Goal: Transaction & Acquisition: Purchase product/service

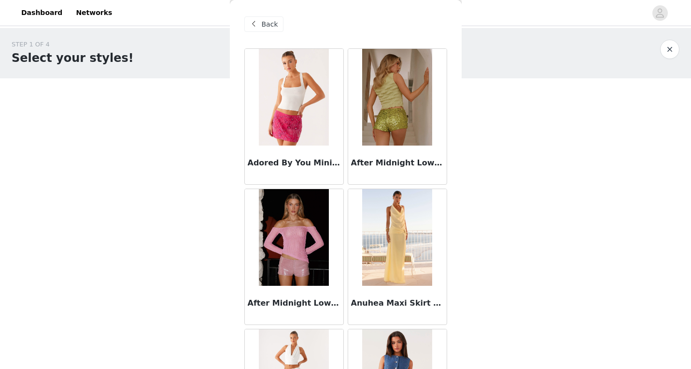
click at [264, 28] on span "Back" at bounding box center [270, 24] width 16 height 10
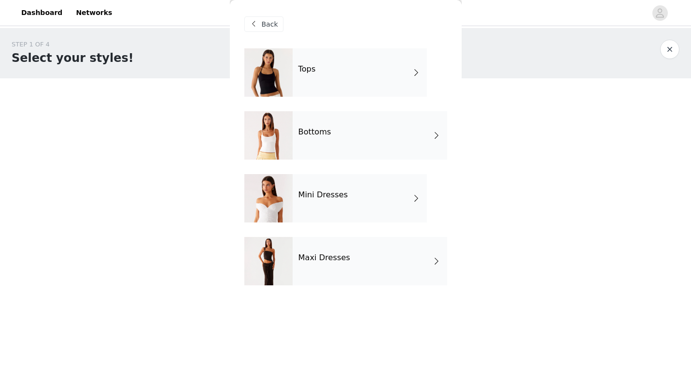
click at [308, 205] on div "Mini Dresses" at bounding box center [360, 198] width 134 height 48
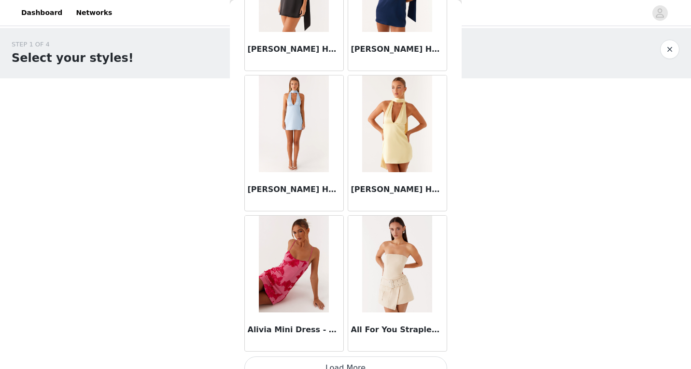
scroll to position [1110, 0]
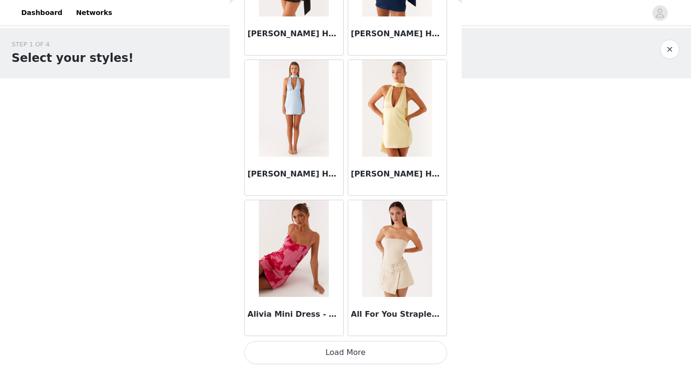
click at [358, 349] on button "Load More" at bounding box center [345, 352] width 203 height 23
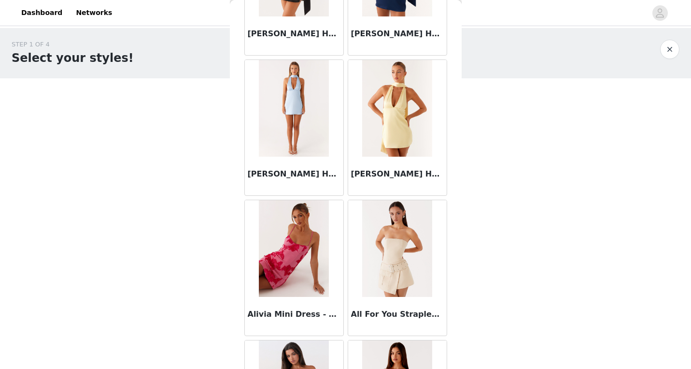
click at [302, 282] on img at bounding box center [294, 248] width 70 height 97
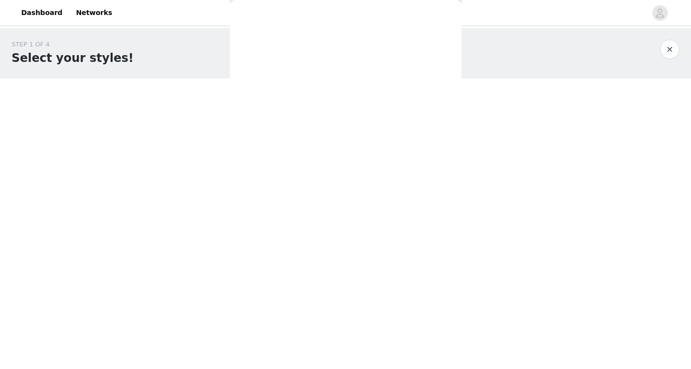
scroll to position [0, 0]
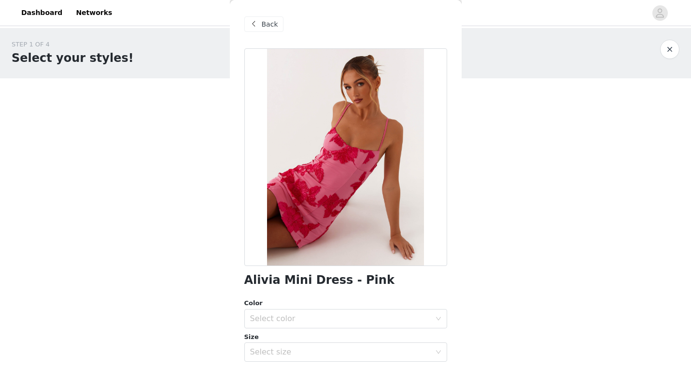
click at [318, 274] on h1 "Alivia Mini Dress - Pink" at bounding box center [319, 279] width 150 height 13
copy div "Alivia Mini Dress - Pink"
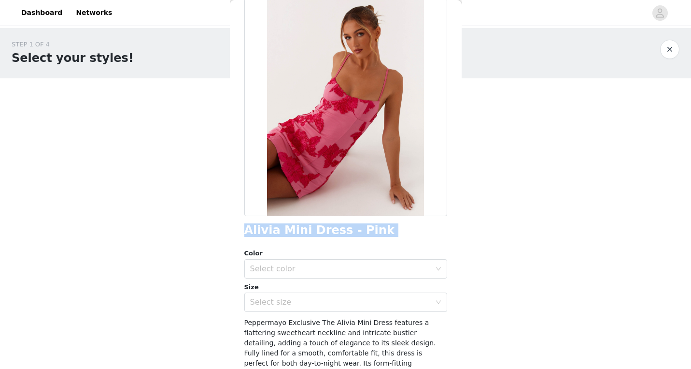
scroll to position [54, 0]
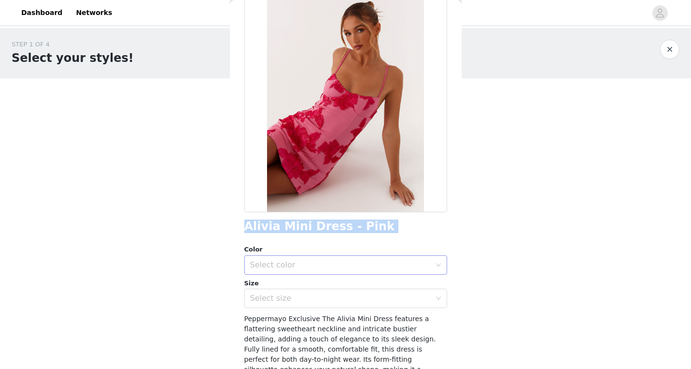
click at [373, 263] on div "Select color" at bounding box center [340, 265] width 181 height 10
click at [356, 285] on li "Pink" at bounding box center [342, 285] width 196 height 15
click at [377, 290] on div "Select size" at bounding box center [342, 298] width 185 height 18
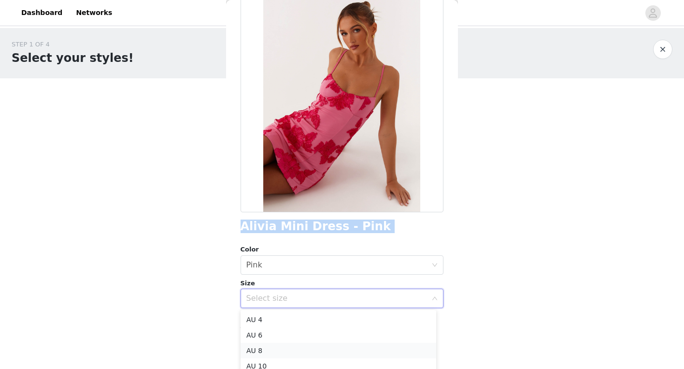
click at [328, 353] on li "AU 8" at bounding box center [339, 349] width 196 height 15
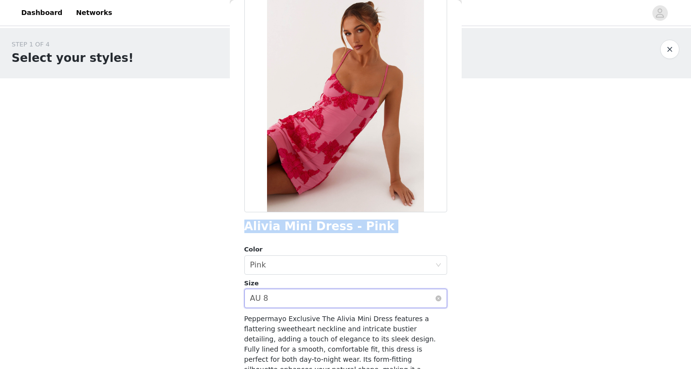
click at [331, 306] on div "Select size AU 8" at bounding box center [342, 298] width 185 height 18
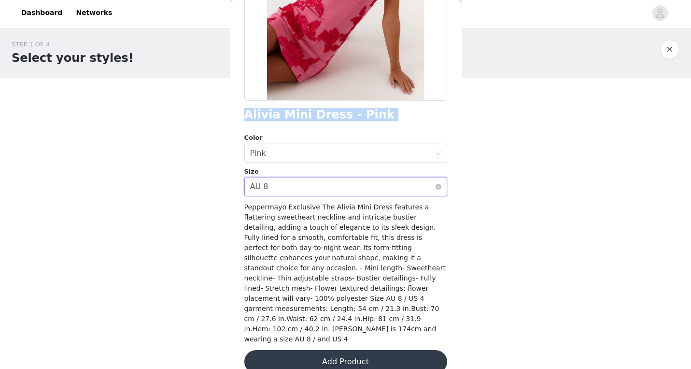
scroll to position [171, 0]
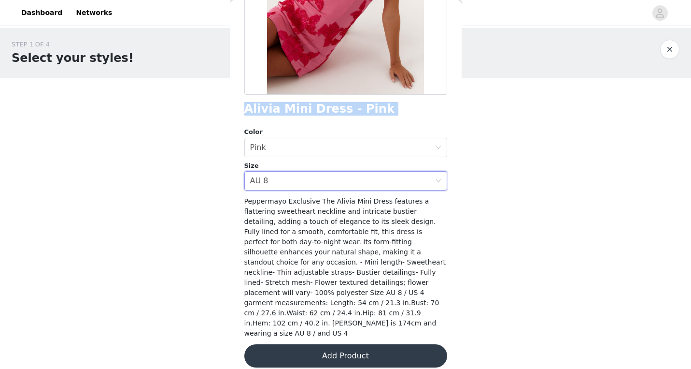
click at [357, 345] on button "Add Product" at bounding box center [345, 355] width 203 height 23
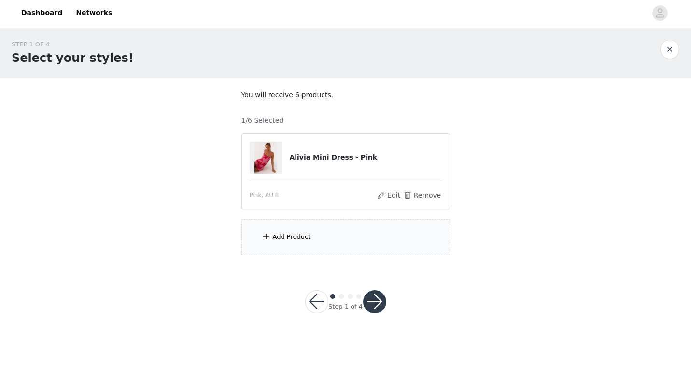
click at [298, 238] on div "Add Product" at bounding box center [292, 237] width 38 height 10
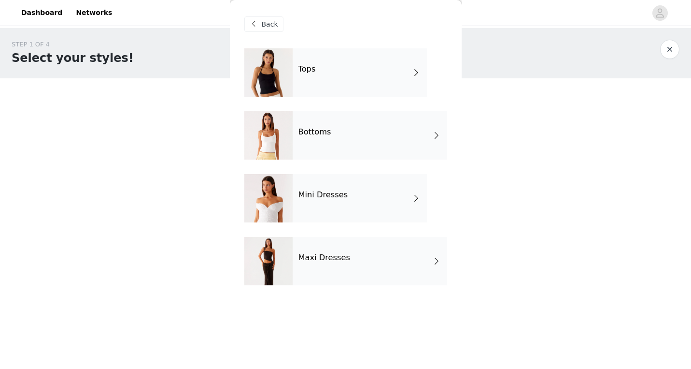
click at [353, 205] on div "Mini Dresses" at bounding box center [360, 198] width 134 height 48
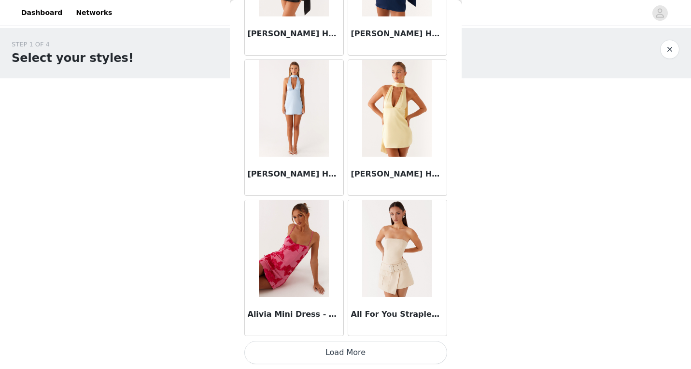
click at [348, 349] on button "Load More" at bounding box center [345, 352] width 203 height 23
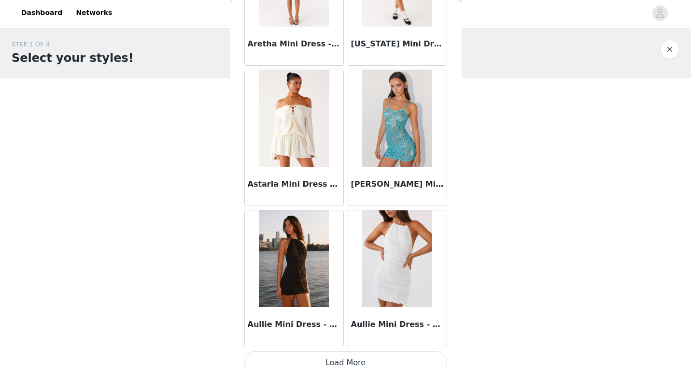
scroll to position [2510, 0]
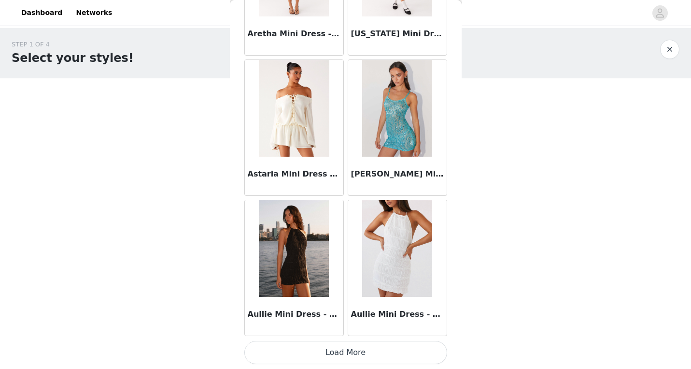
click at [359, 357] on button "Load More" at bounding box center [345, 352] width 203 height 23
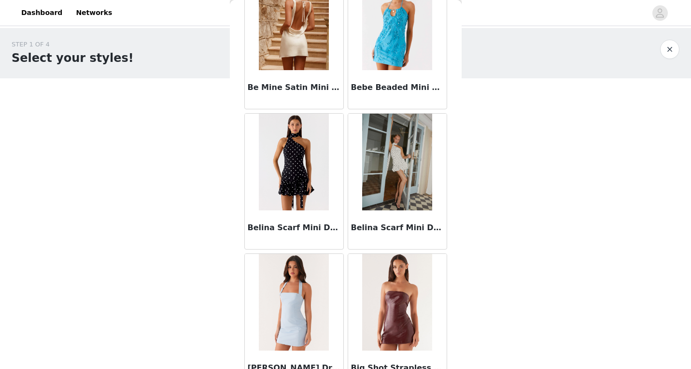
scroll to position [3492, 0]
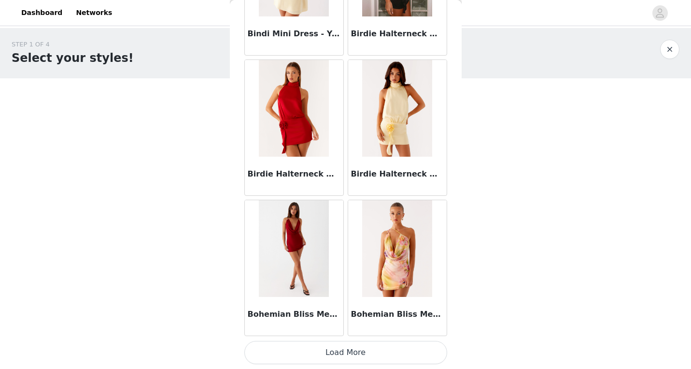
click at [350, 362] on button "Load More" at bounding box center [345, 352] width 203 height 23
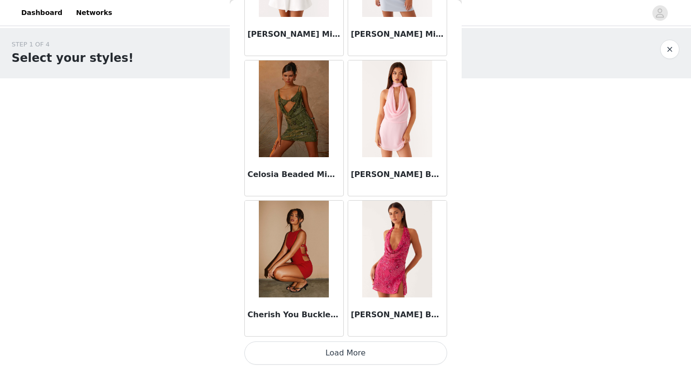
scroll to position [5312, 0]
click at [350, 354] on button "Load More" at bounding box center [345, 352] width 203 height 23
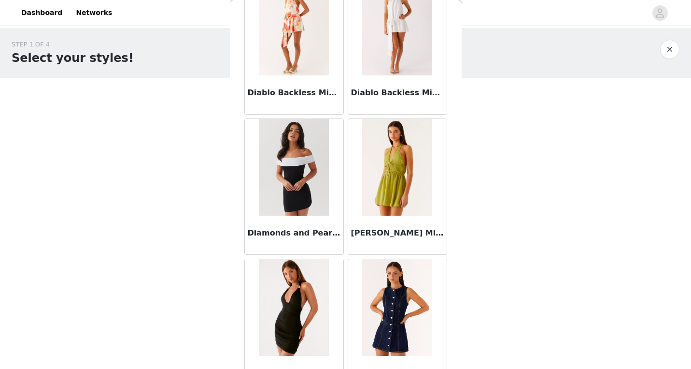
scroll to position [6713, 0]
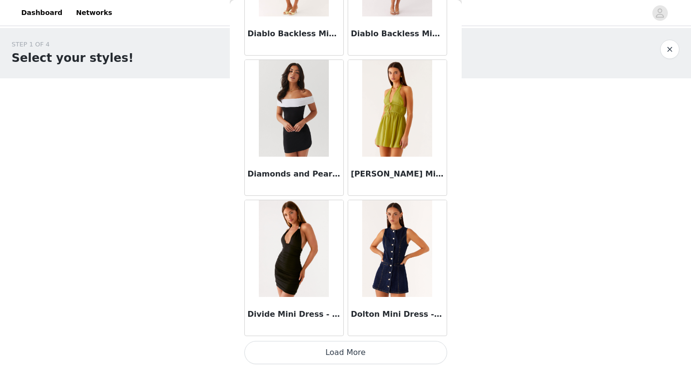
click at [347, 357] on button "Load More" at bounding box center [345, 352] width 203 height 23
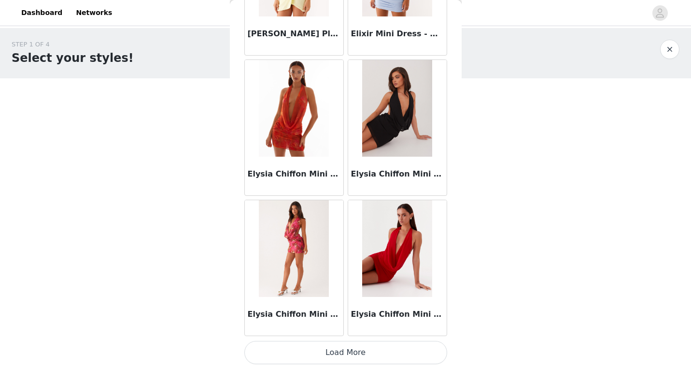
click at [360, 359] on button "Load More" at bounding box center [345, 352] width 203 height 23
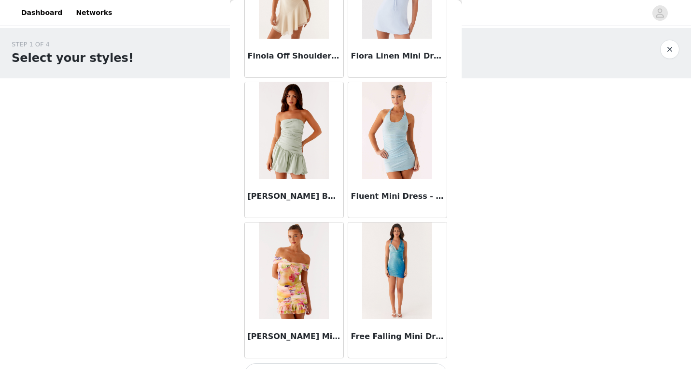
scroll to position [9515, 0]
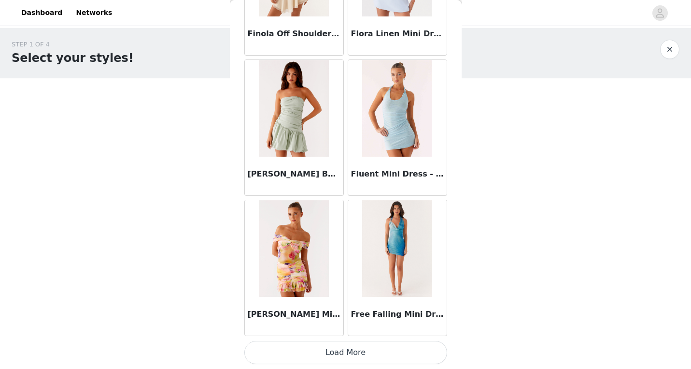
click at [338, 352] on button "Load More" at bounding box center [345, 352] width 203 height 23
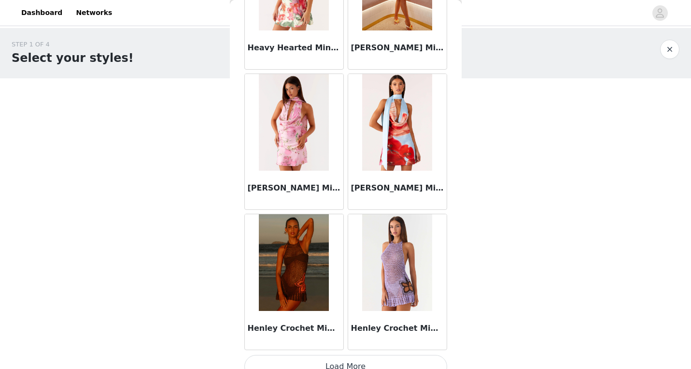
scroll to position [10916, 0]
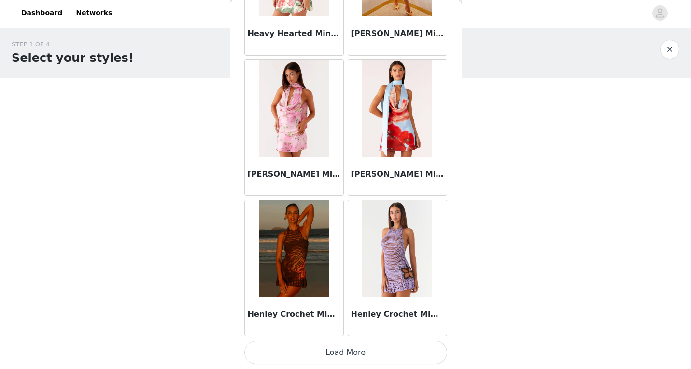
click at [342, 348] on button "Load More" at bounding box center [345, 352] width 203 height 23
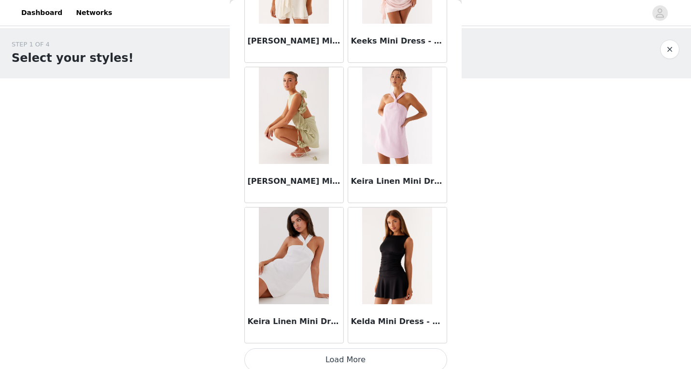
scroll to position [12316, 0]
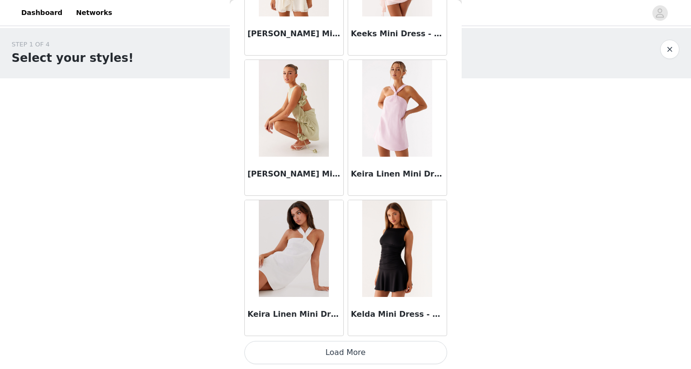
click at [349, 354] on button "Load More" at bounding box center [345, 352] width 203 height 23
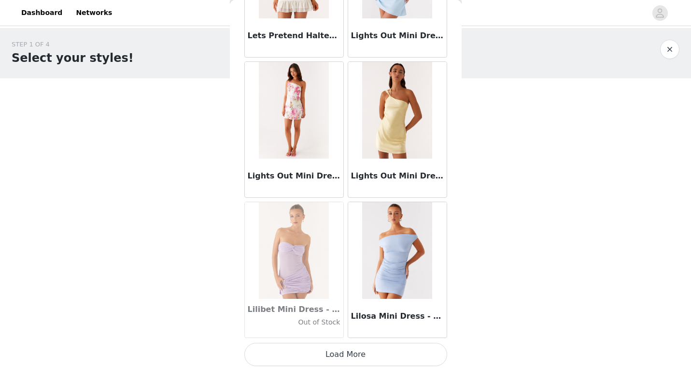
scroll to position [13717, 0]
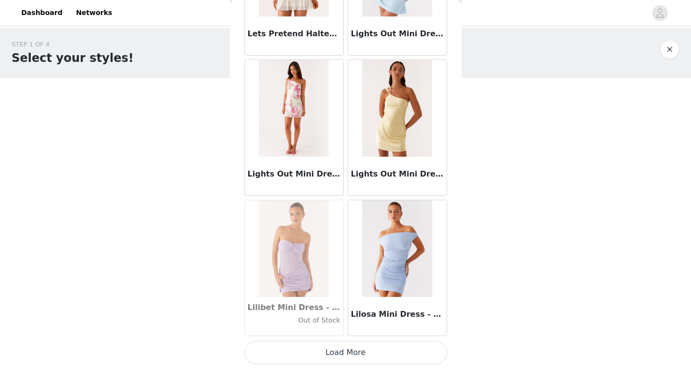
click at [347, 352] on button "Load More" at bounding box center [345, 352] width 203 height 23
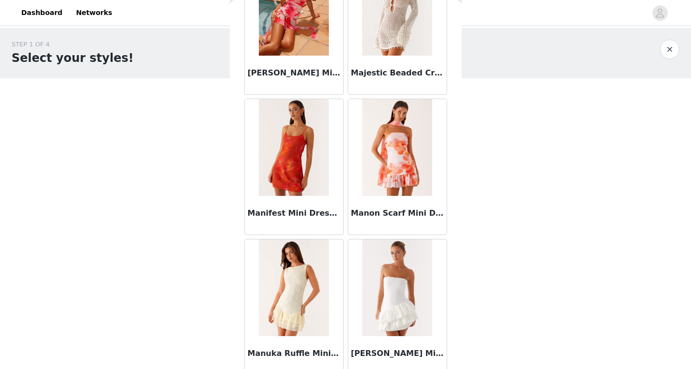
scroll to position [15118, 0]
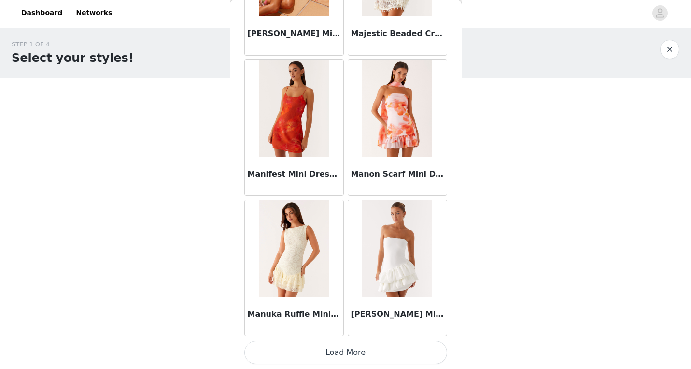
click at [327, 359] on button "Load More" at bounding box center [345, 352] width 203 height 23
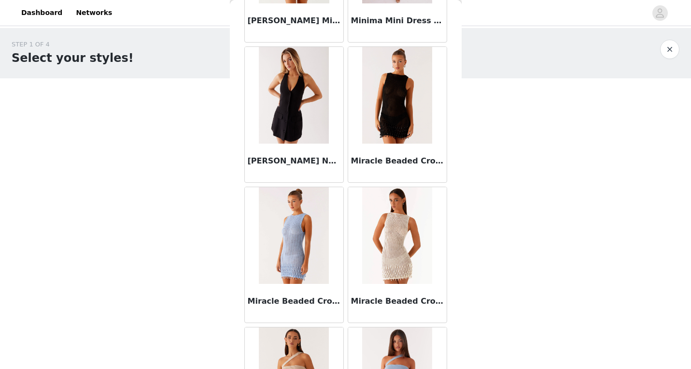
scroll to position [16519, 0]
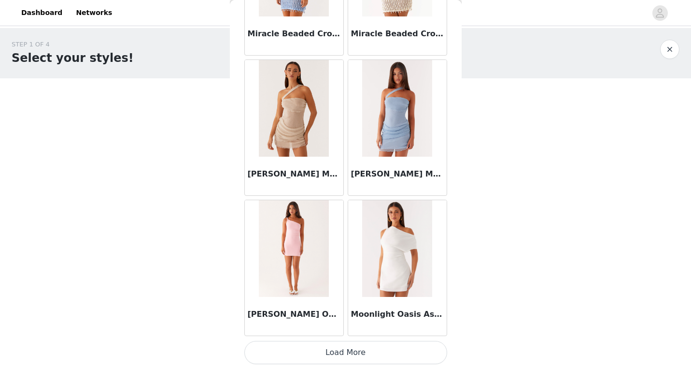
click at [347, 353] on button "Load More" at bounding box center [345, 352] width 203 height 23
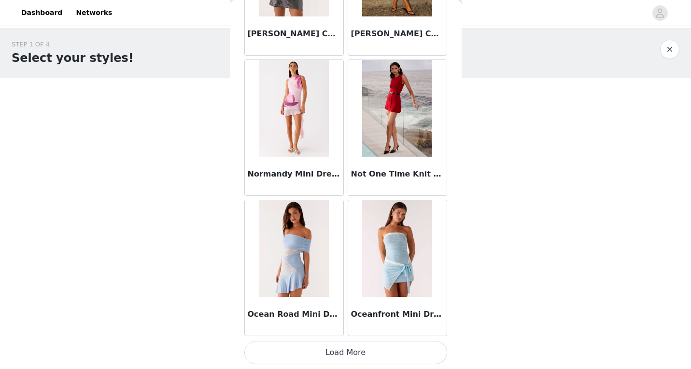
click at [350, 360] on button "Load More" at bounding box center [345, 352] width 203 height 23
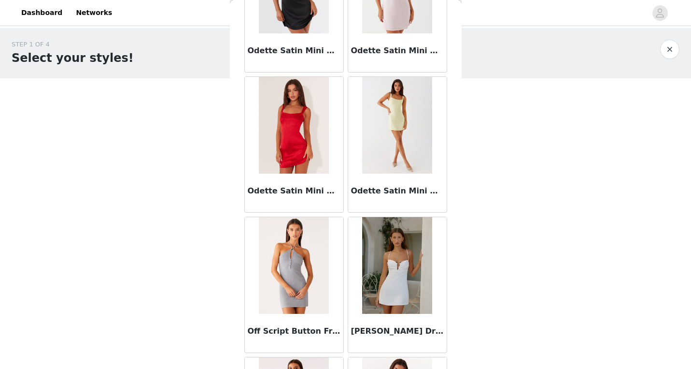
scroll to position [18605, 0]
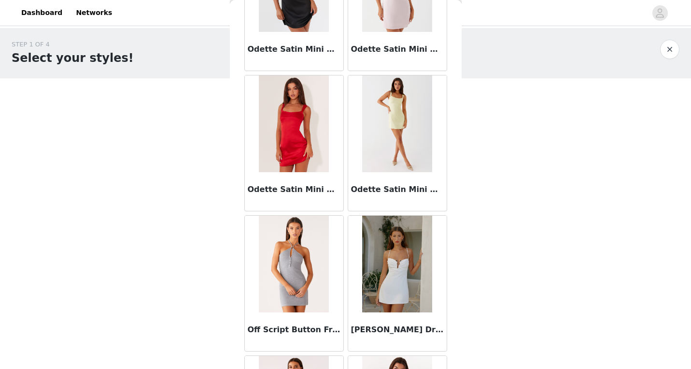
drag, startPoint x: 287, startPoint y: 153, endPoint x: 308, endPoint y: 185, distance: 38.2
click at [308, 187] on article "Odette Satin Mini Dress - Red" at bounding box center [294, 143] width 100 height 136
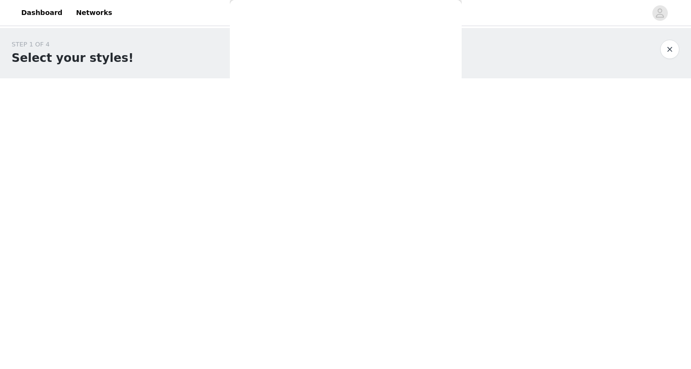
scroll to position [0, 0]
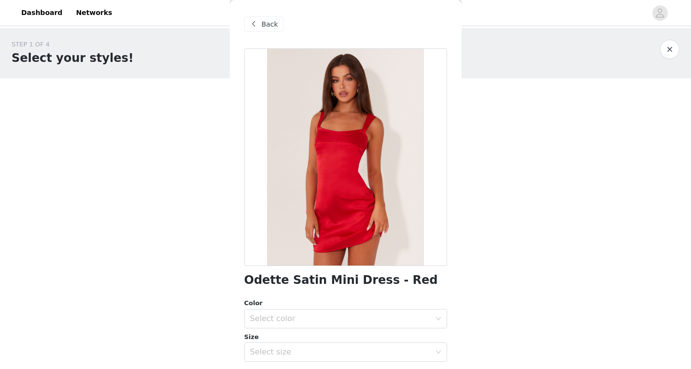
click at [314, 285] on h1 "Odette Satin Mini Dress - Red" at bounding box center [341, 279] width 194 height 13
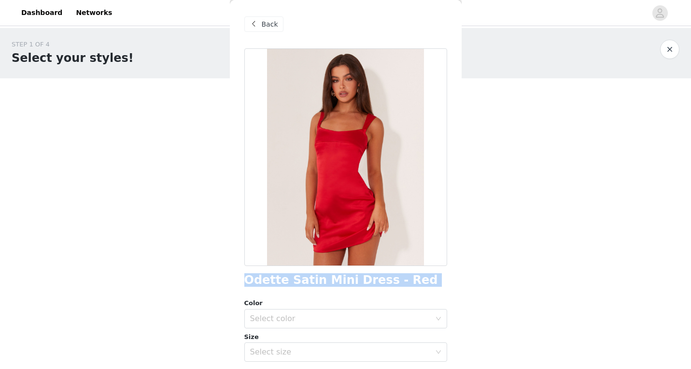
click at [314, 285] on h1 "Odette Satin Mini Dress - Red" at bounding box center [341, 279] width 194 height 13
copy div "Odette Satin Mini Dress - Red"
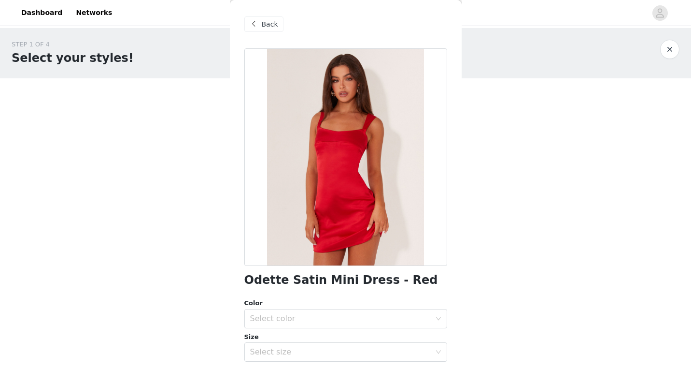
click at [275, 14] on div "Back" at bounding box center [345, 24] width 203 height 48
click at [275, 22] on span "Back" at bounding box center [270, 24] width 16 height 10
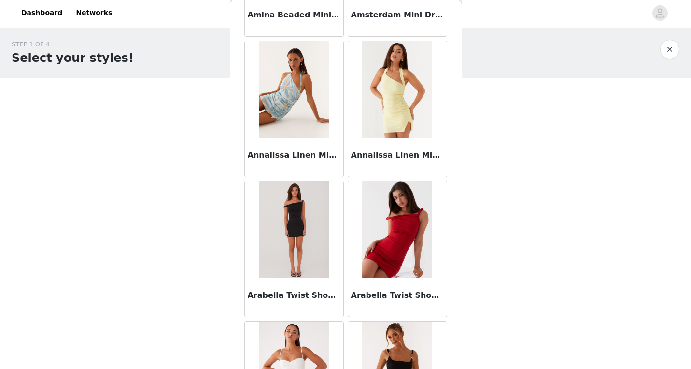
scroll to position [1971, 0]
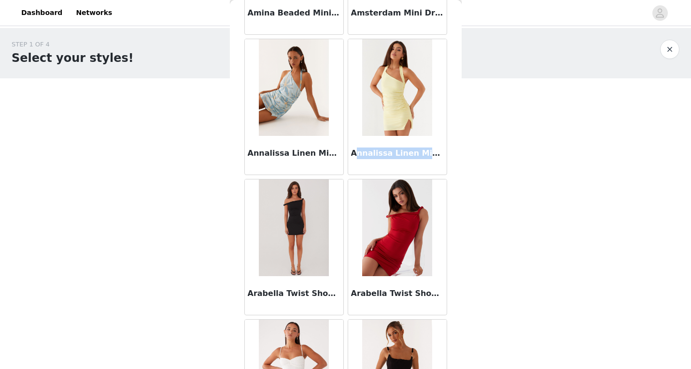
drag, startPoint x: 350, startPoint y: 155, endPoint x: 431, endPoint y: 156, distance: 80.7
click at [431, 156] on h3 "Annalissa Linen Mini Dress - Yellow" at bounding box center [397, 153] width 93 height 12
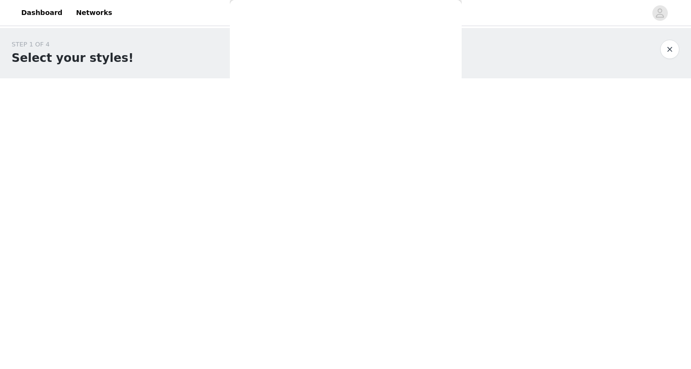
scroll to position [151, 0]
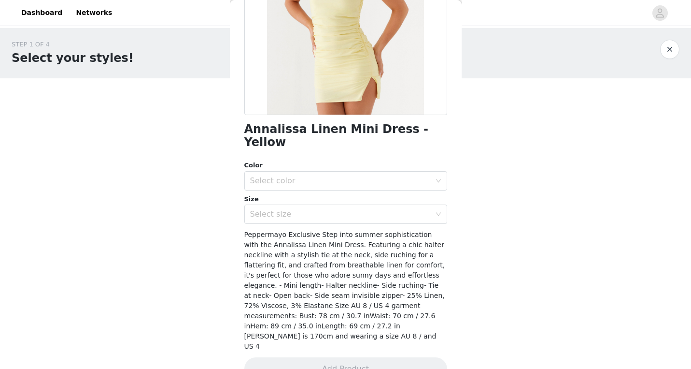
click at [257, 126] on h1 "Annalissa Linen Mini Dress - Yellow" at bounding box center [345, 136] width 203 height 26
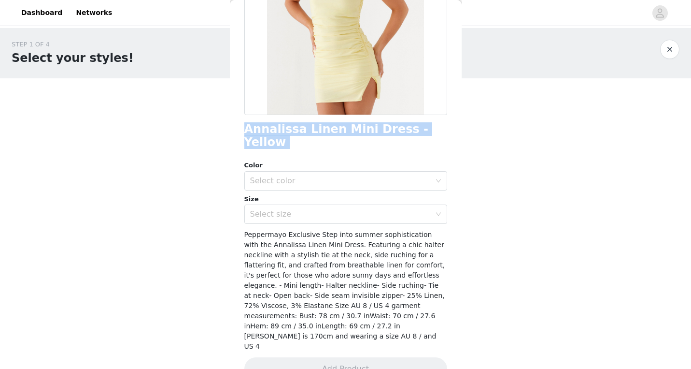
click at [257, 126] on h1 "Annalissa Linen Mini Dress - Yellow" at bounding box center [345, 136] width 203 height 26
copy div "Annalissa Linen Mini Dress - Yellow"
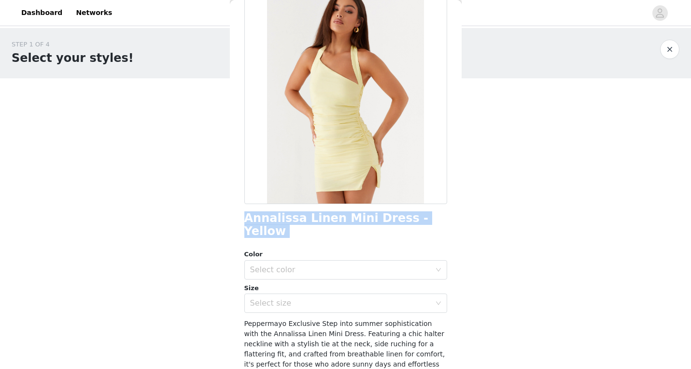
scroll to position [0, 0]
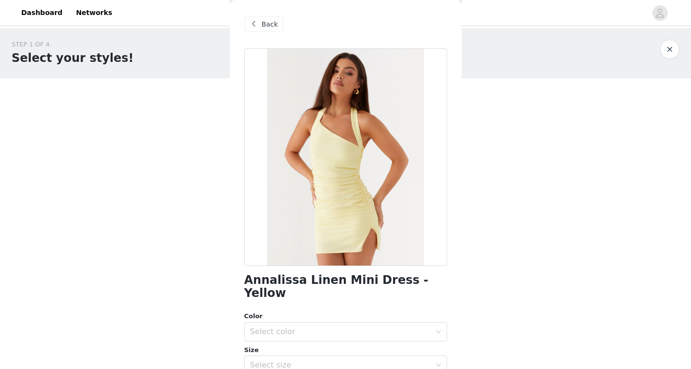
click at [264, 25] on span "Back" at bounding box center [270, 24] width 16 height 10
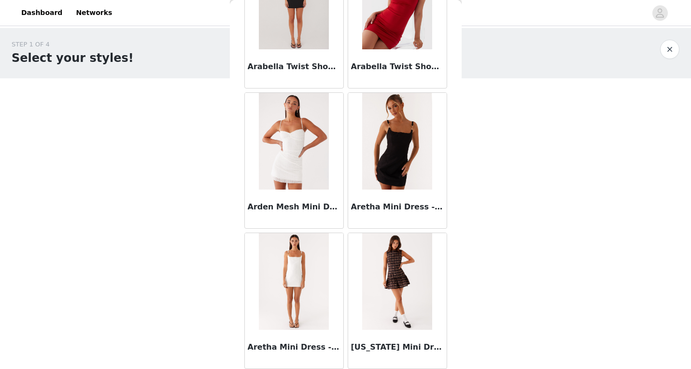
scroll to position [2199, 0]
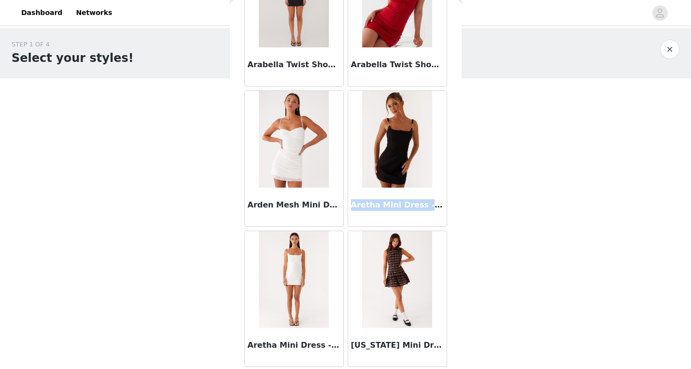
copy h3 "Aretha Mini Dress - Black"
drag, startPoint x: 348, startPoint y: 205, endPoint x: 440, endPoint y: 200, distance: 91.4
click at [440, 200] on div "Aretha Mini Dress - Black" at bounding box center [397, 158] width 103 height 140
click at [387, 157] on img at bounding box center [397, 139] width 70 height 97
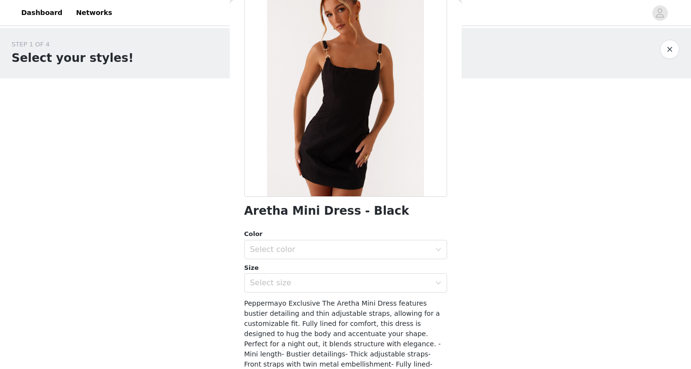
scroll to position [79, 0]
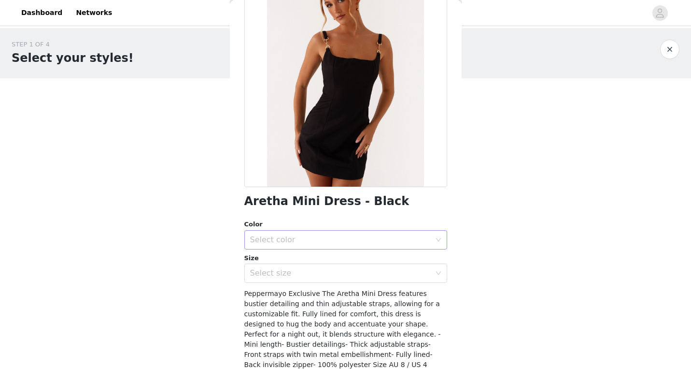
click at [331, 241] on div "Select color" at bounding box center [340, 240] width 181 height 10
click at [319, 263] on li "Black" at bounding box center [342, 260] width 196 height 15
click at [319, 275] on div "Select size" at bounding box center [340, 273] width 181 height 10
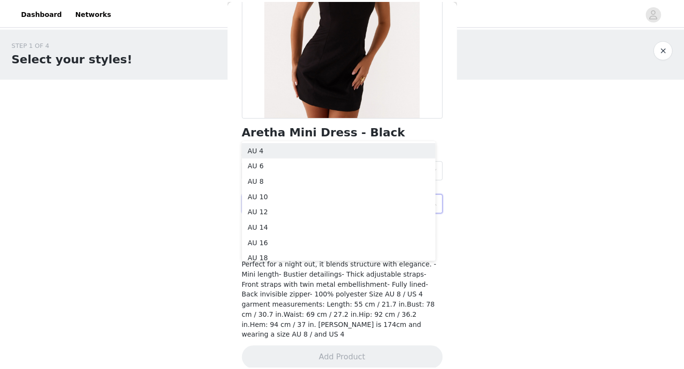
scroll to position [151, 0]
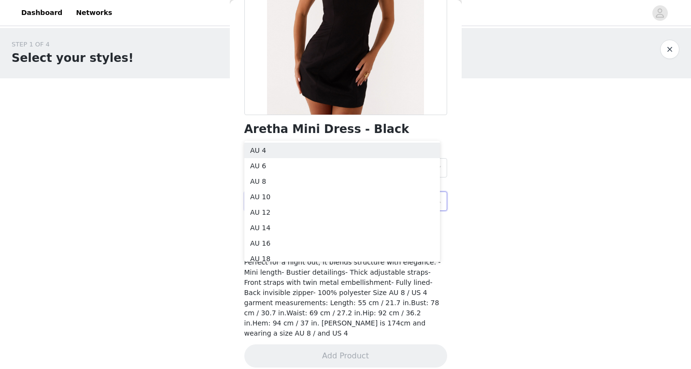
click at [319, 278] on div "Peppermayo Exclusive The Aretha Mini Dress features bustier detailing and thin …" at bounding box center [345, 277] width 203 height 122
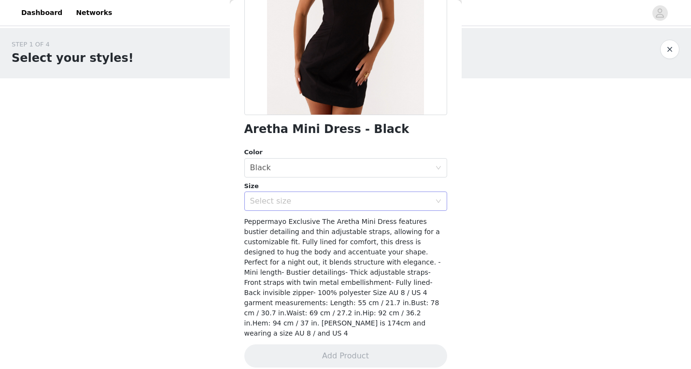
click at [351, 198] on div "Select size" at bounding box center [340, 201] width 181 height 10
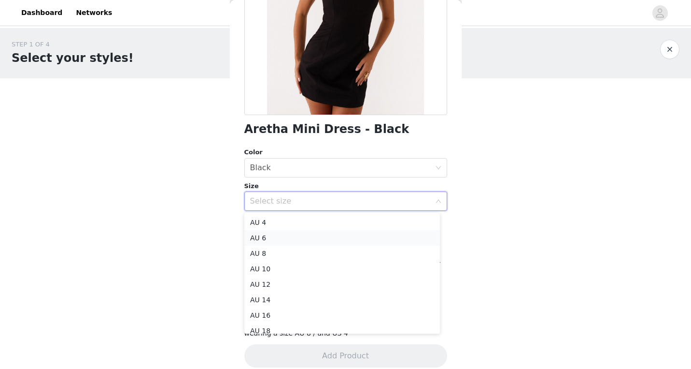
click at [321, 241] on li "AU 6" at bounding box center [342, 237] width 196 height 15
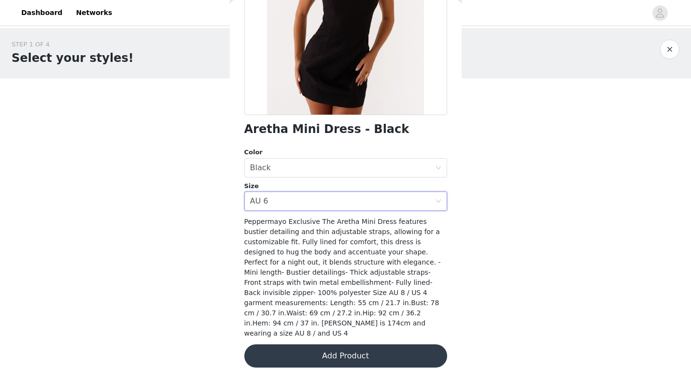
click at [332, 344] on button "Add Product" at bounding box center [345, 355] width 203 height 23
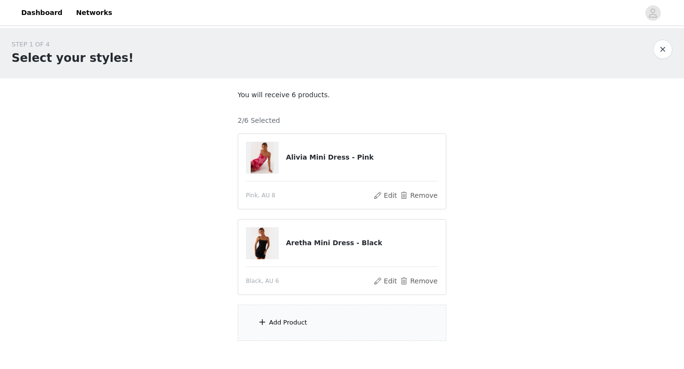
click at [318, 312] on div "Add Product" at bounding box center [342, 322] width 209 height 36
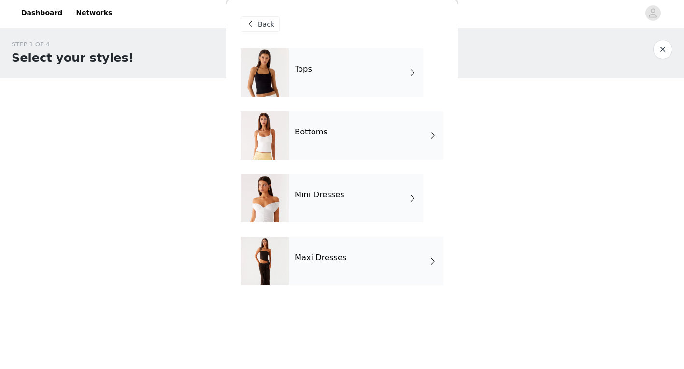
click at [337, 251] on div "Maxi Dresses" at bounding box center [366, 261] width 155 height 48
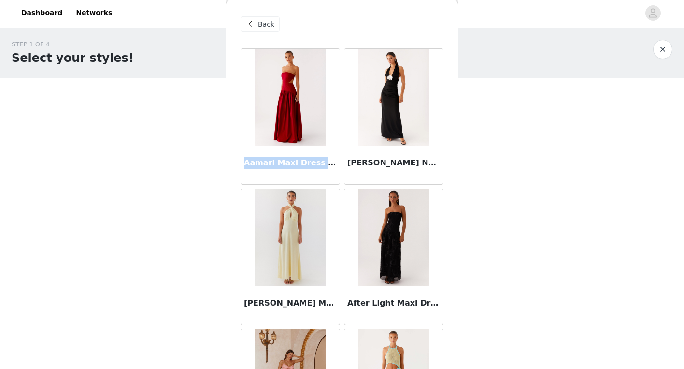
copy h3 "Aamari Maxi Dress - Re"
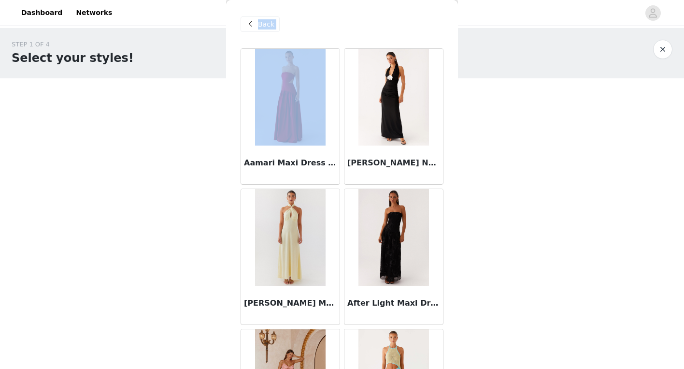
drag, startPoint x: 245, startPoint y: 162, endPoint x: 512, endPoint y: 130, distance: 269.0
click at [512, 130] on div "STEP 1 OF 4 Select your styles! You will receive 6 products. 2/6 Selected Alivi…" at bounding box center [342, 190] width 684 height 324
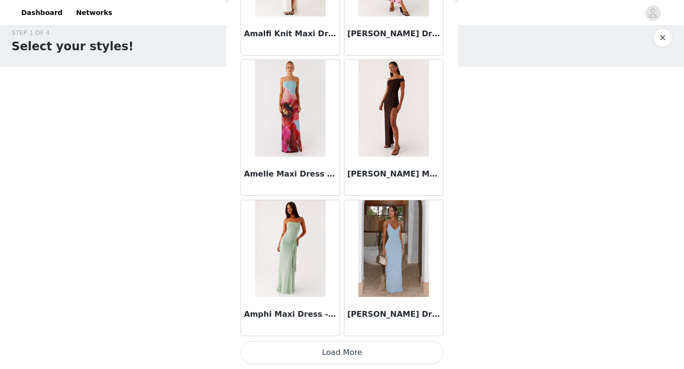
scroll to position [13, 0]
click at [322, 357] on button "Load More" at bounding box center [342, 352] width 203 height 23
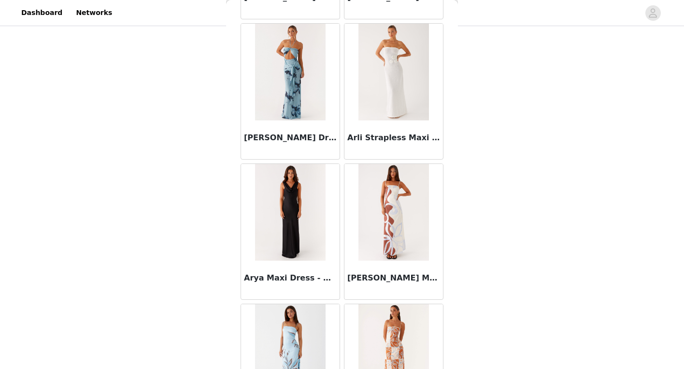
scroll to position [2510, 0]
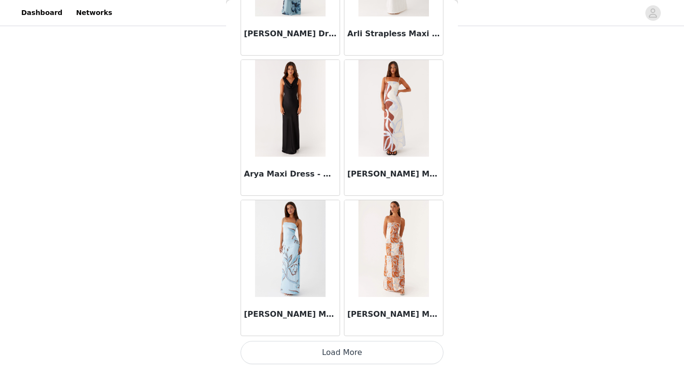
click at [326, 346] on button "Load More" at bounding box center [342, 352] width 203 height 23
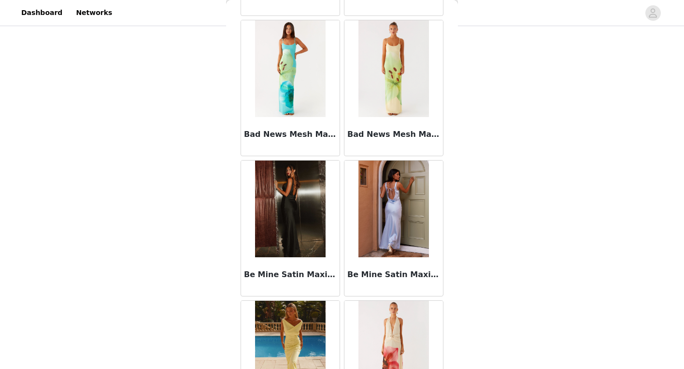
scroll to position [3911, 0]
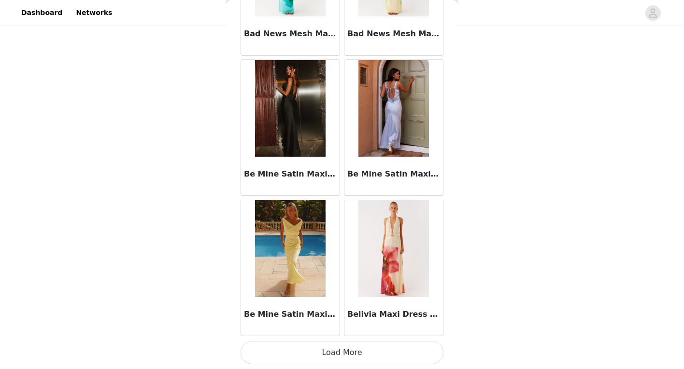
click at [331, 350] on button "Load More" at bounding box center [342, 352] width 203 height 23
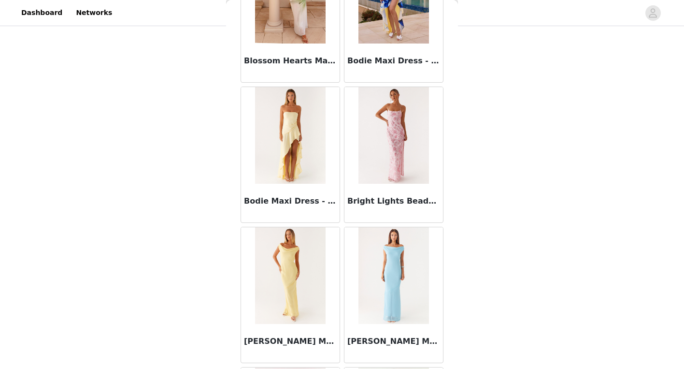
scroll to position [4661, 0]
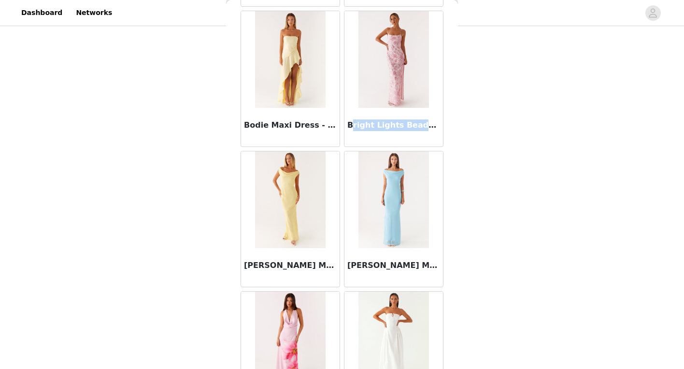
drag, startPoint x: 346, startPoint y: 126, endPoint x: 448, endPoint y: 126, distance: 101.9
click at [448, 126] on div "Back Aamari Maxi Dress - Red [PERSON_NAME] Neck Midi Dress - [PERSON_NAME] Line…" at bounding box center [342, 184] width 232 height 369
copy h3 "right Lights Beaded Maxi D"
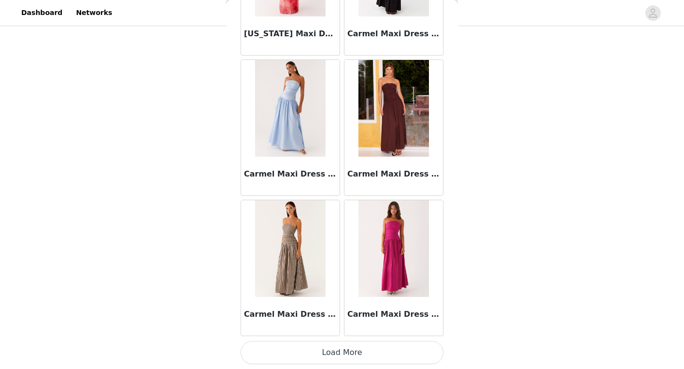
click at [343, 353] on button "Load More" at bounding box center [342, 352] width 203 height 23
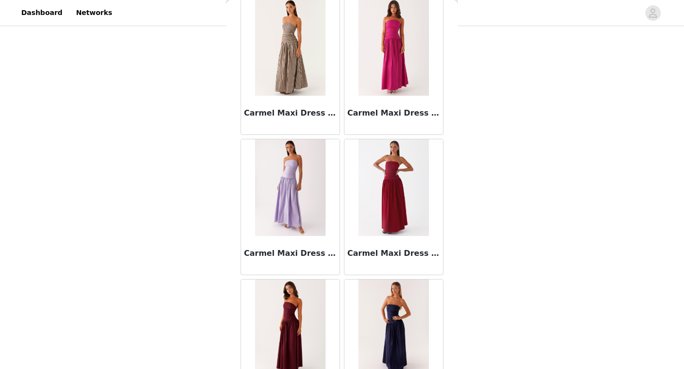
scroll to position [5522, 0]
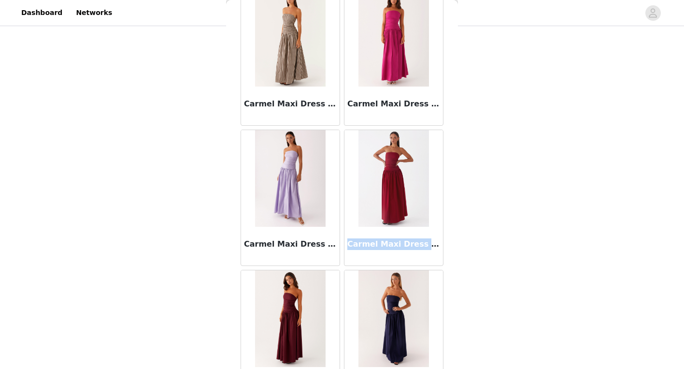
drag, startPoint x: 343, startPoint y: 244, endPoint x: 432, endPoint y: 244, distance: 88.9
click at [432, 244] on div "Carmel Maxi Dress - Merlot" at bounding box center [393, 246] width 99 height 39
copy h3 "Carmel Maxi Dress - Me"
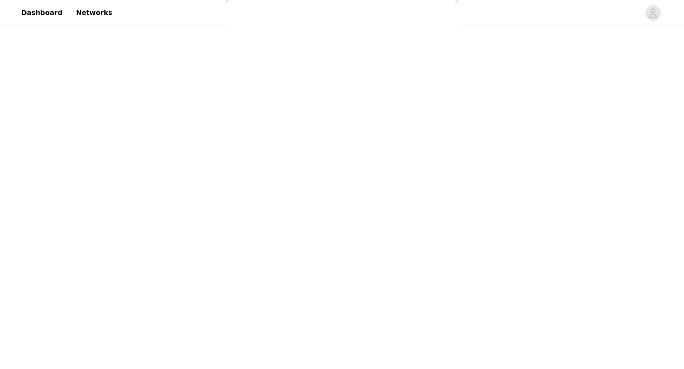
scroll to position [0, 0]
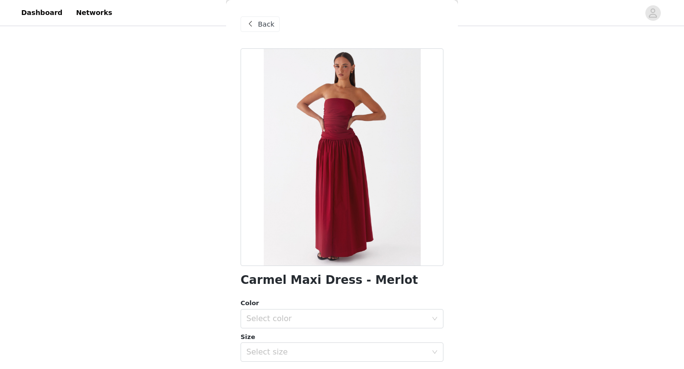
click at [258, 26] on span "Back" at bounding box center [266, 24] width 16 height 10
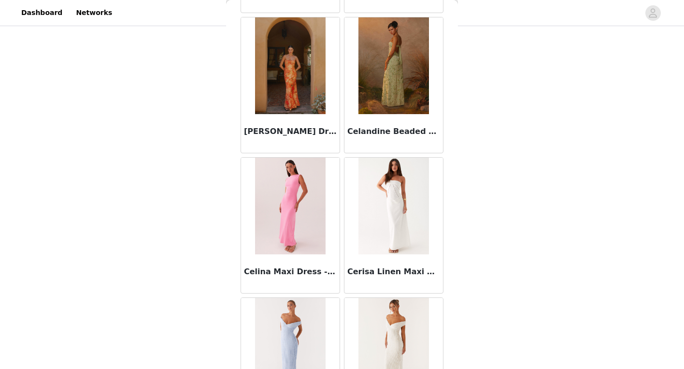
scroll to position [6196, 0]
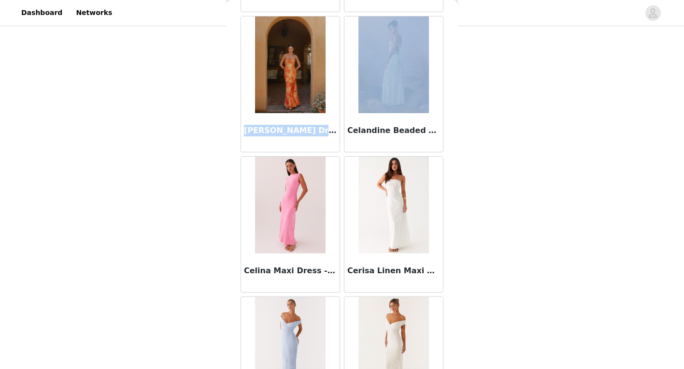
copy div "[PERSON_NAME] Dress - Sunset Floral"
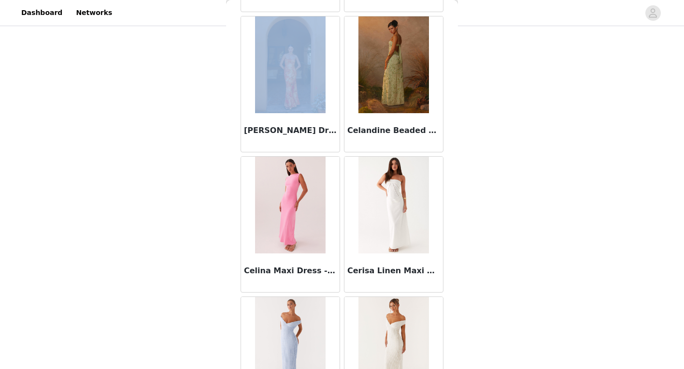
drag, startPoint x: 254, startPoint y: 129, endPoint x: 499, endPoint y: 119, distance: 244.6
click at [499, 119] on div "STEP 1 OF 4 Select your styles! You will receive 6 products. 2/6 Selected Alivi…" at bounding box center [342, 137] width 684 height 324
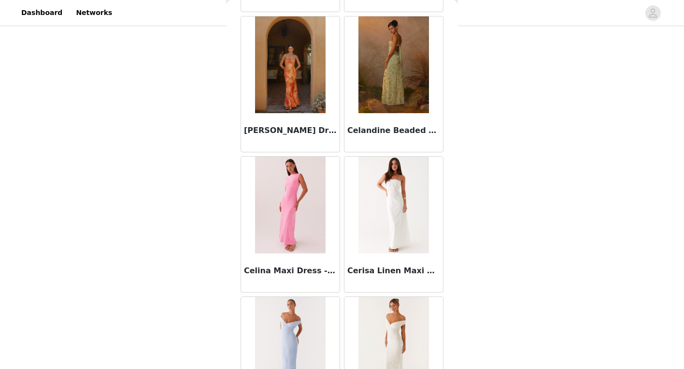
click at [530, 117] on div "STEP 1 OF 4 Select your styles! You will receive 6 products. 2/6 Selected Alivi…" at bounding box center [342, 137] width 684 height 324
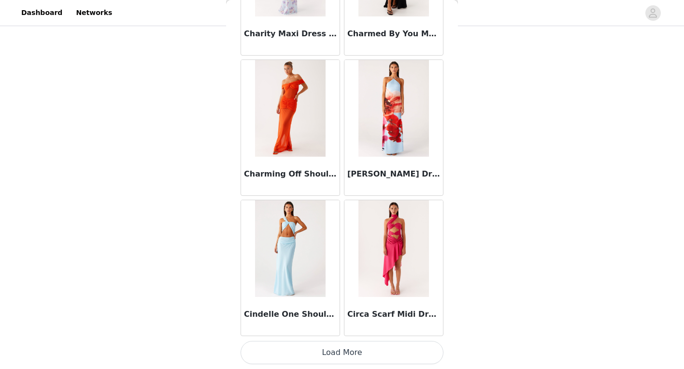
click at [342, 357] on button "Load More" at bounding box center [342, 352] width 203 height 23
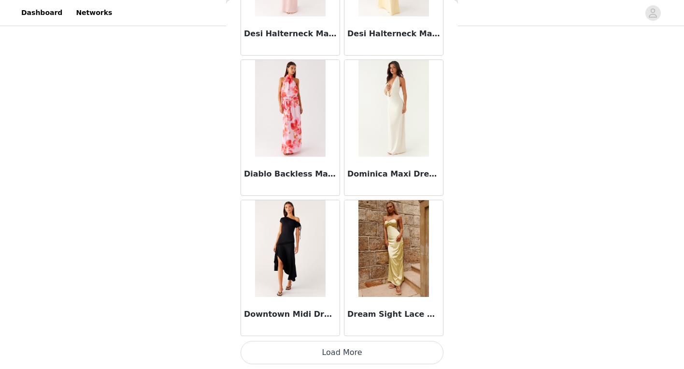
click at [333, 357] on button "Load More" at bounding box center [342, 352] width 203 height 23
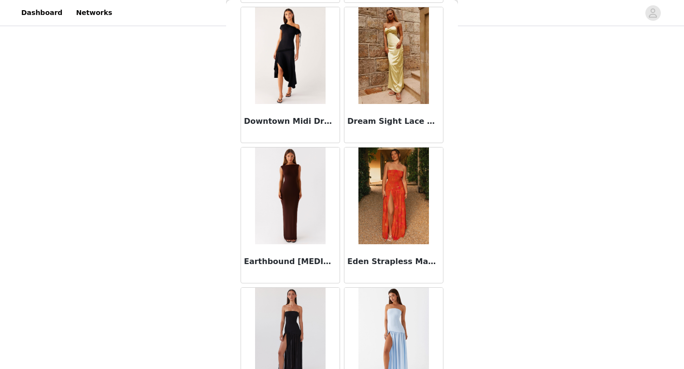
scroll to position [8308, 0]
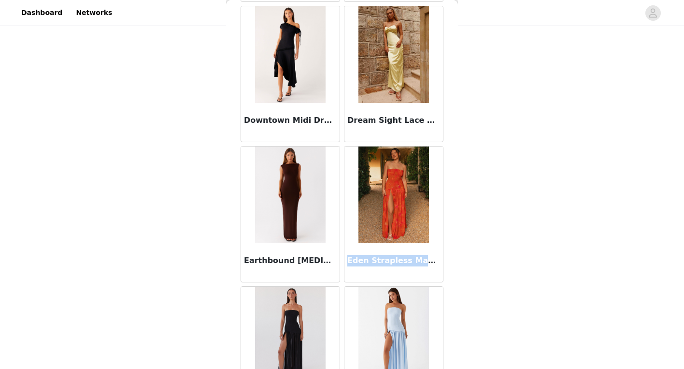
copy h3 "Eden Strapless Maxi Dress - A"
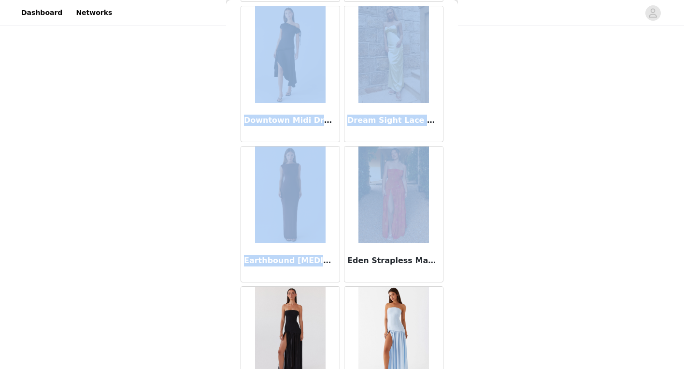
drag, startPoint x: 344, startPoint y: 262, endPoint x: 496, endPoint y: 236, distance: 153.9
click at [496, 236] on div "STEP 1 OF 4 Select your styles! You will receive 6 products. 2/6 Selected Alivi…" at bounding box center [342, 137] width 684 height 324
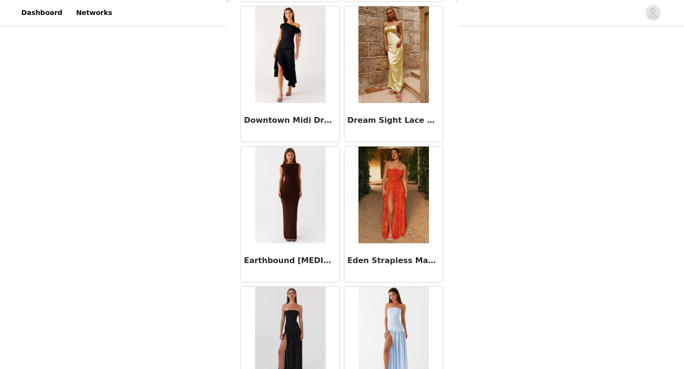
click at [496, 235] on div "STEP 1 OF 4 Select your styles! You will receive 6 products. 2/6 Selected Alivi…" at bounding box center [342, 137] width 684 height 324
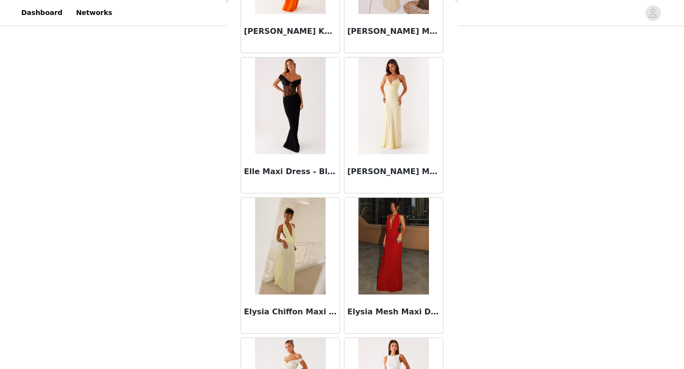
scroll to position [9236, 0]
copy h3 "lysia Mesh Maxi Dress - Cherry"
drag, startPoint x: 371, startPoint y: 312, endPoint x: 444, endPoint y: 311, distance: 72.9
click at [444, 311] on div "Back Aamari Maxi Dress - Red [PERSON_NAME] Neck Midi Dress - [PERSON_NAME] Line…" at bounding box center [342, 184] width 232 height 369
click at [481, 172] on div "STEP 1 OF 4 Select your styles! You will receive 6 products. 2/6 Selected Alivi…" at bounding box center [342, 137] width 684 height 324
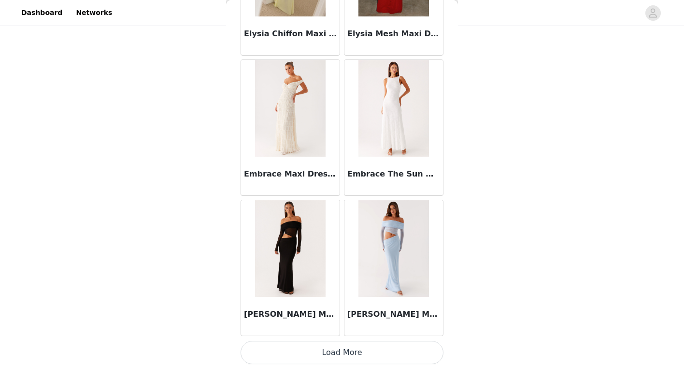
click at [346, 347] on button "Load More" at bounding box center [342, 352] width 203 height 23
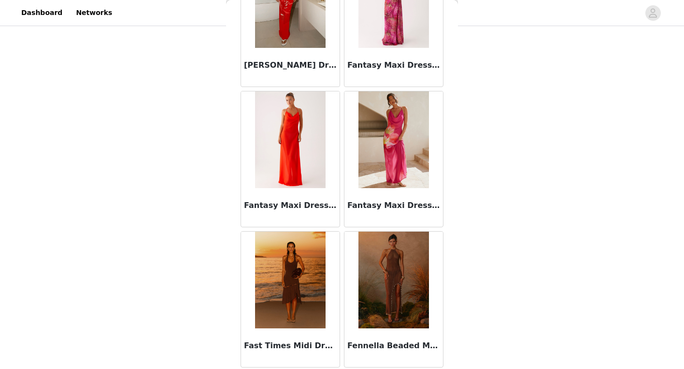
scroll to position [10916, 0]
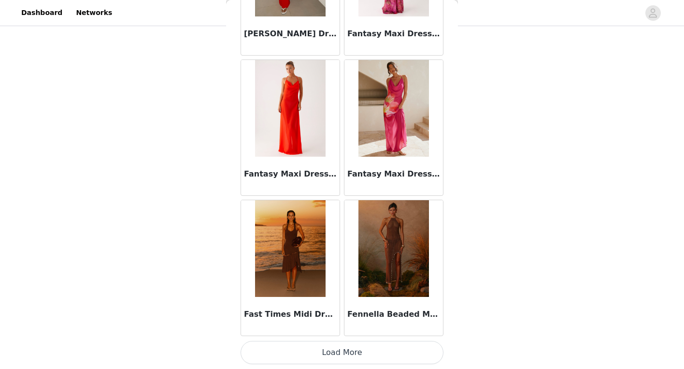
click at [304, 351] on button "Load More" at bounding box center [342, 352] width 203 height 23
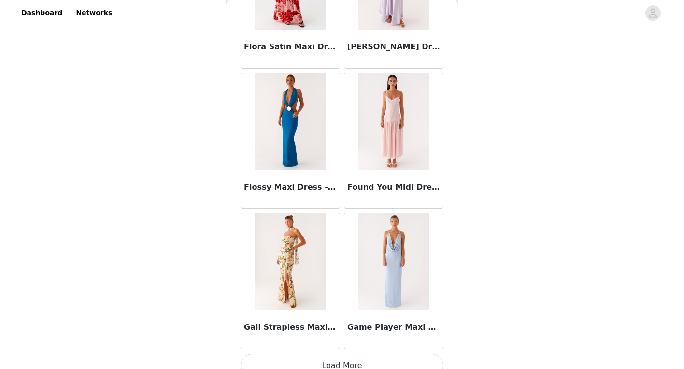
scroll to position [12316, 0]
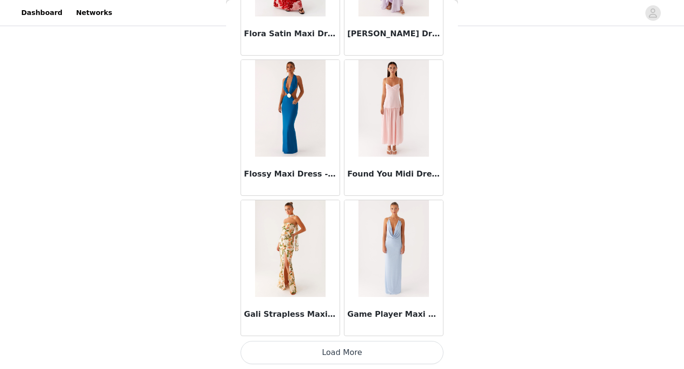
click at [318, 349] on button "Load More" at bounding box center [342, 352] width 203 height 23
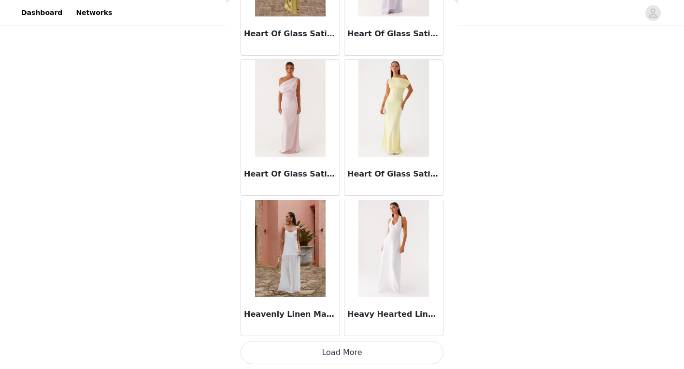
click at [330, 353] on button "Load More" at bounding box center [342, 352] width 203 height 23
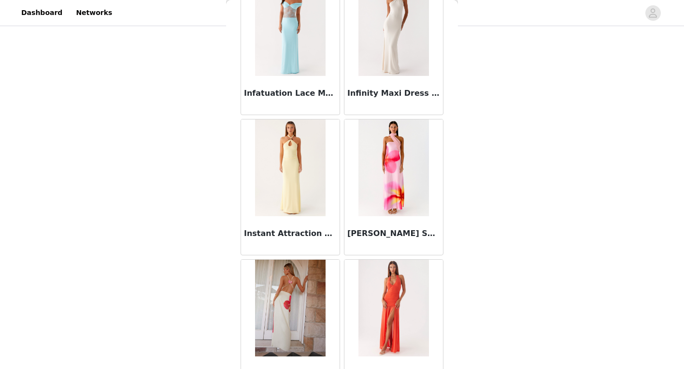
scroll to position [15118, 0]
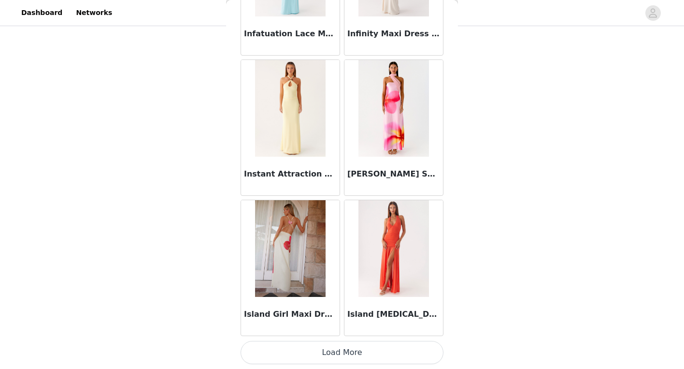
click at [323, 359] on button "Load More" at bounding box center [342, 352] width 203 height 23
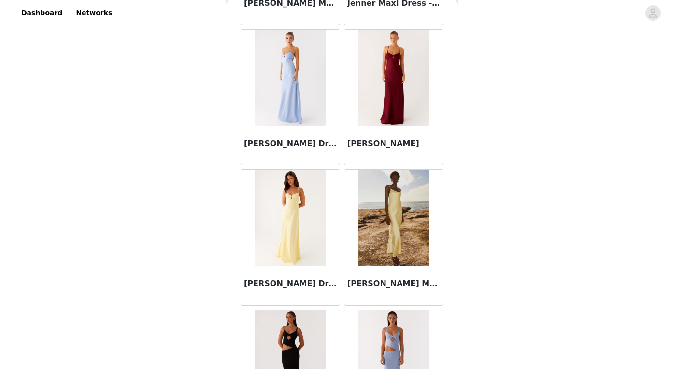
scroll to position [16519, 0]
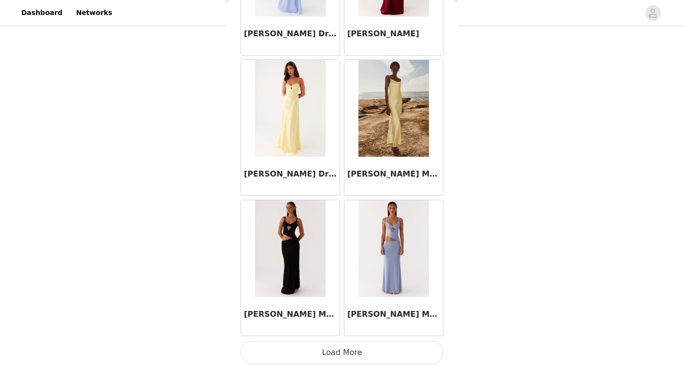
click at [338, 353] on button "Load More" at bounding box center [342, 352] width 203 height 23
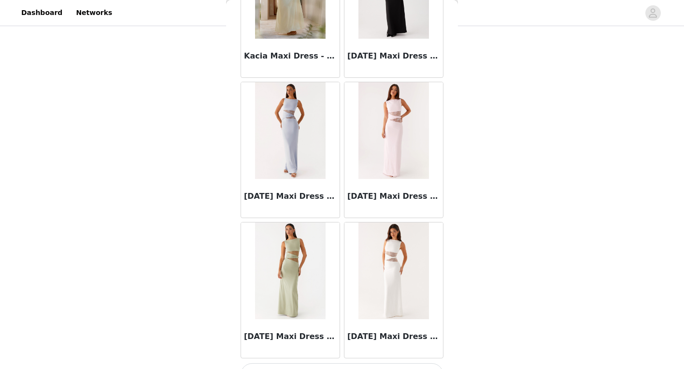
scroll to position [17920, 0]
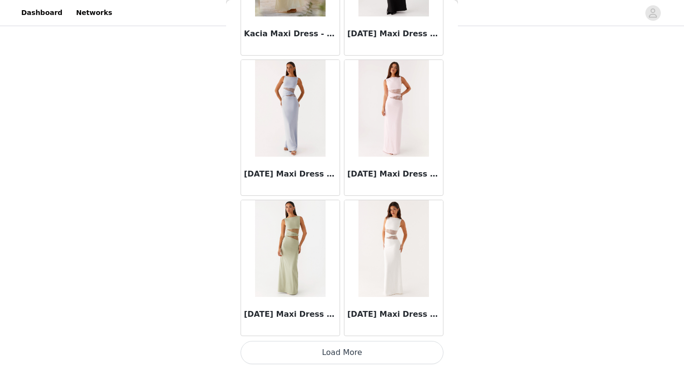
click at [330, 351] on button "Load More" at bounding box center [342, 352] width 203 height 23
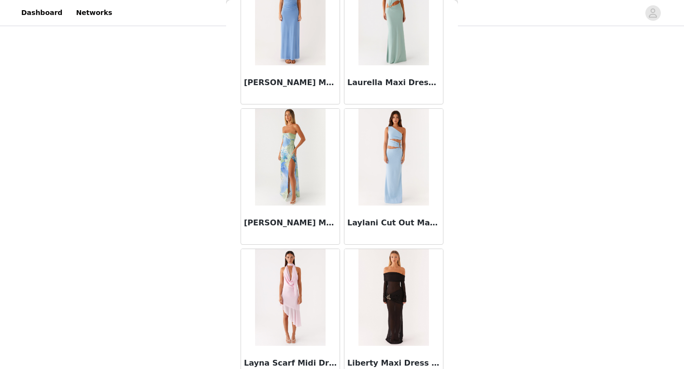
scroll to position [19321, 0]
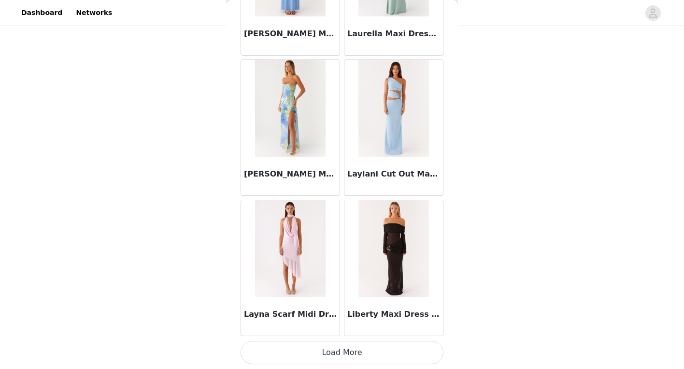
click at [329, 349] on button "Load More" at bounding box center [342, 352] width 203 height 23
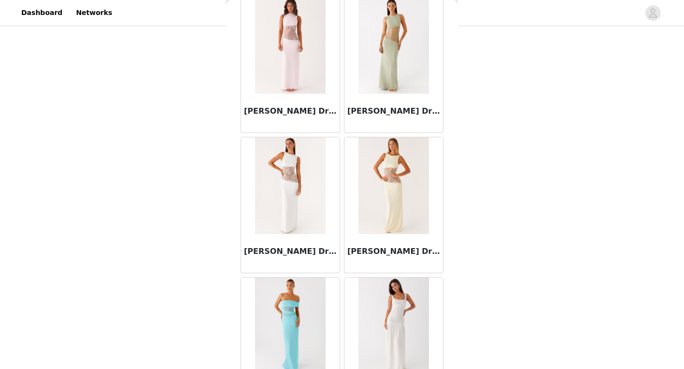
scroll to position [20722, 0]
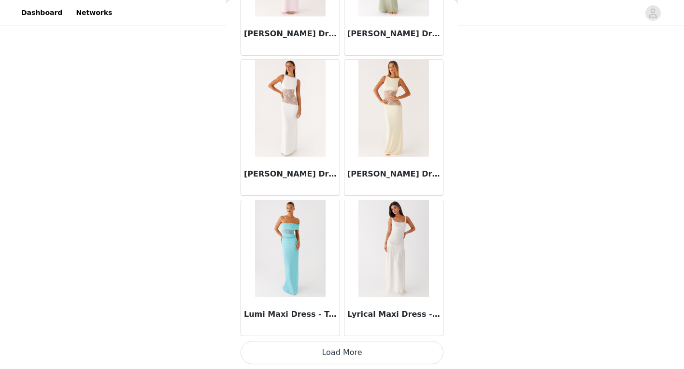
click at [332, 350] on button "Load More" at bounding box center [342, 352] width 203 height 23
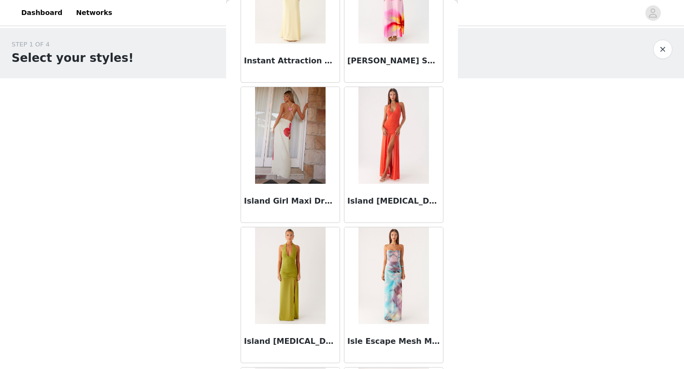
scroll to position [15198, 0]
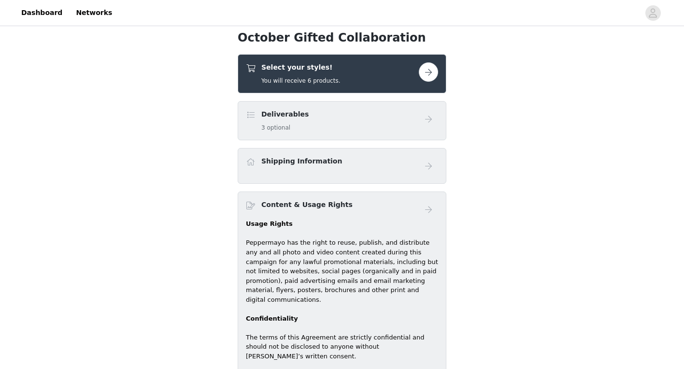
scroll to position [325, 0]
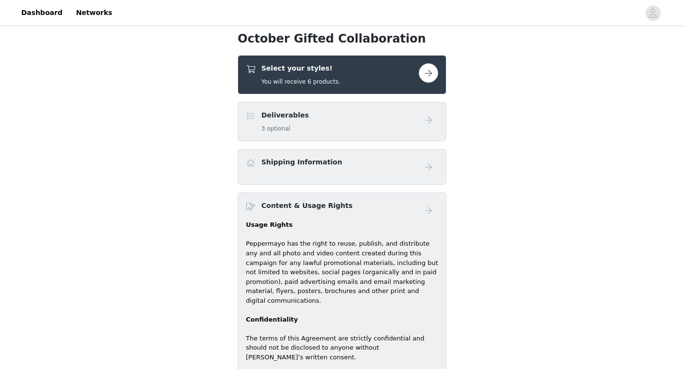
click at [421, 73] on button "button" at bounding box center [428, 72] width 19 height 19
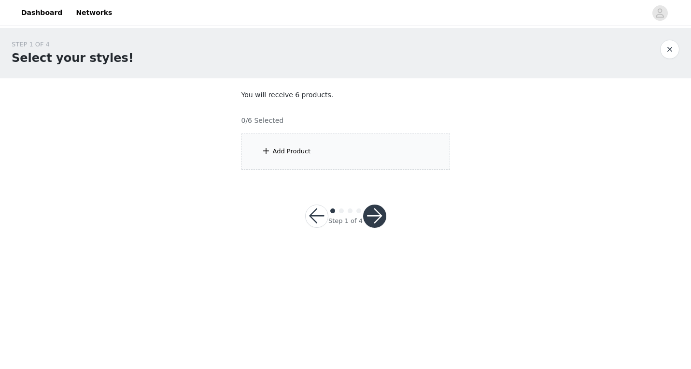
click at [356, 161] on div "Add Product" at bounding box center [346, 151] width 209 height 36
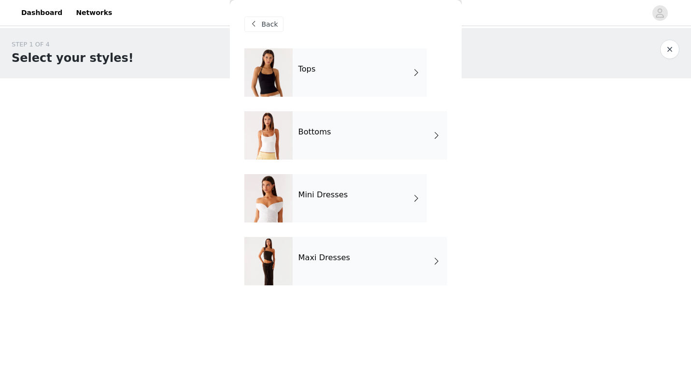
click at [356, 190] on div "Mini Dresses" at bounding box center [360, 198] width 134 height 48
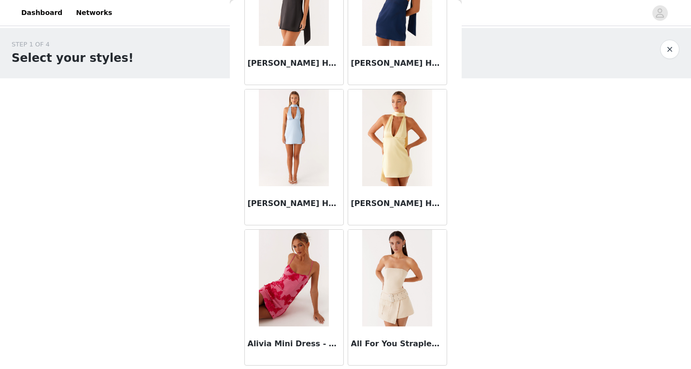
scroll to position [1110, 0]
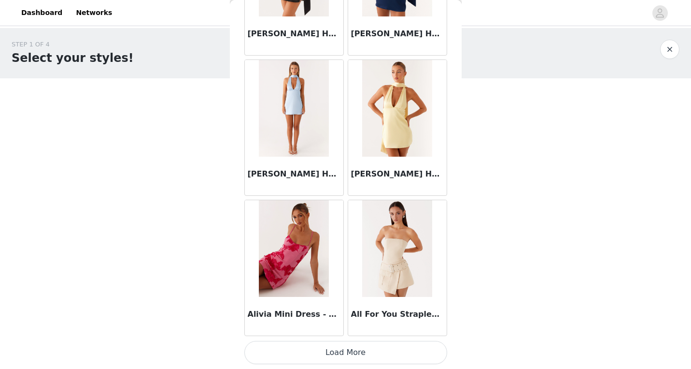
click at [304, 232] on img at bounding box center [294, 248] width 70 height 97
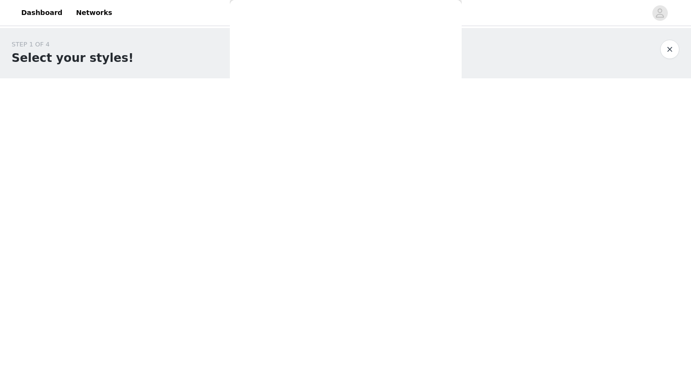
scroll to position [171, 0]
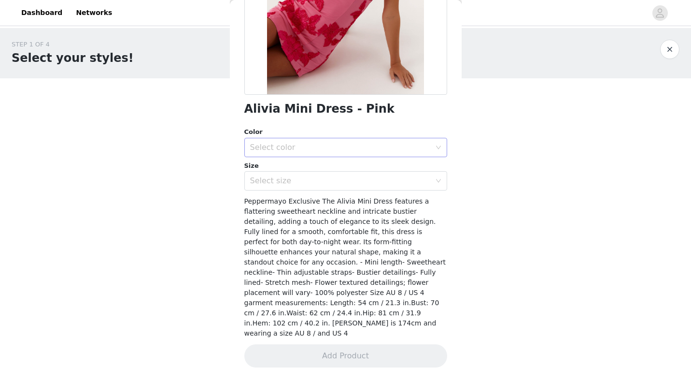
click at [342, 145] on div "Select color" at bounding box center [340, 148] width 181 height 10
click at [332, 171] on li "Pink" at bounding box center [342, 168] width 196 height 15
click at [331, 180] on div "Select size" at bounding box center [340, 181] width 181 height 10
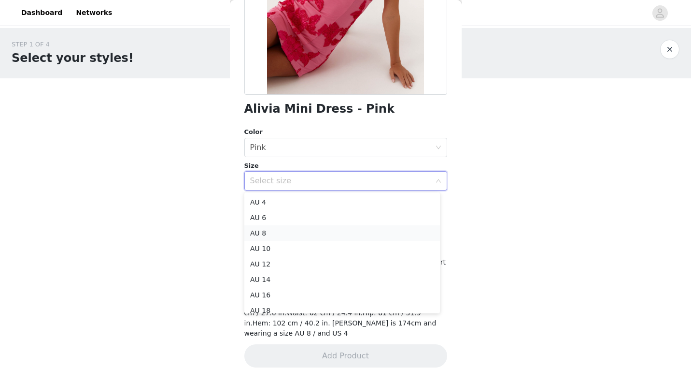
click at [304, 239] on li "AU 8" at bounding box center [342, 232] width 196 height 15
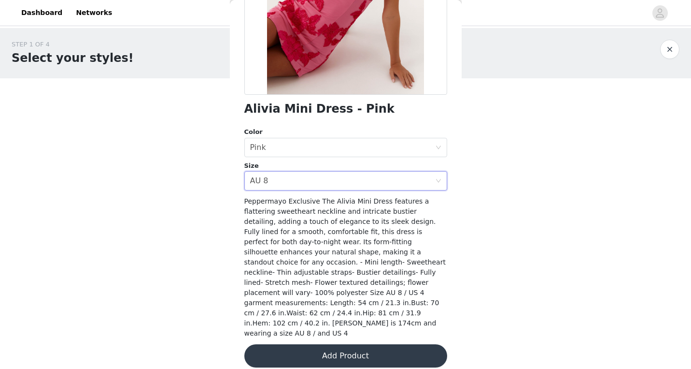
click at [305, 344] on button "Add Product" at bounding box center [345, 355] width 203 height 23
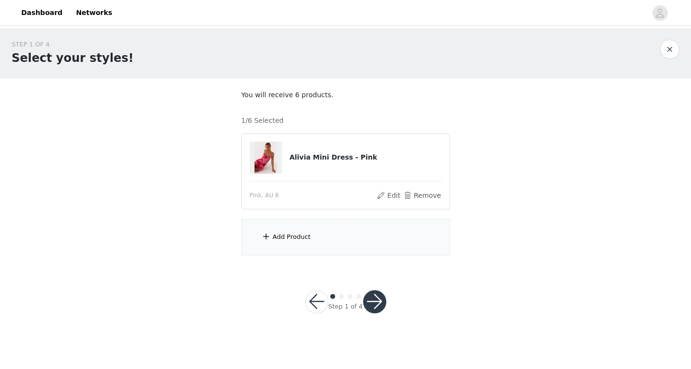
click at [320, 199] on div "Pink, AU 8" at bounding box center [313, 195] width 127 height 9
click at [382, 192] on button "Edit" at bounding box center [389, 195] width 25 height 12
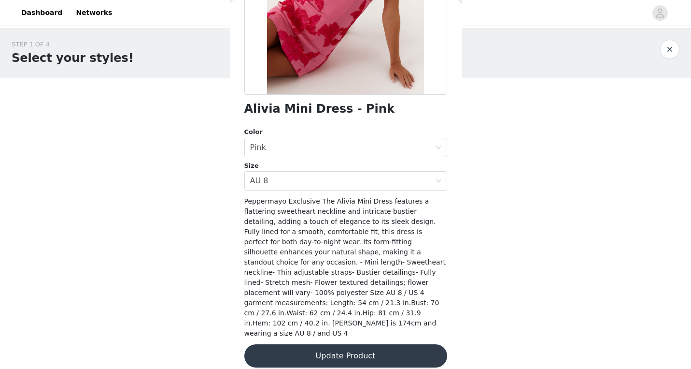
click at [338, 346] on button "Update Product" at bounding box center [345, 355] width 203 height 23
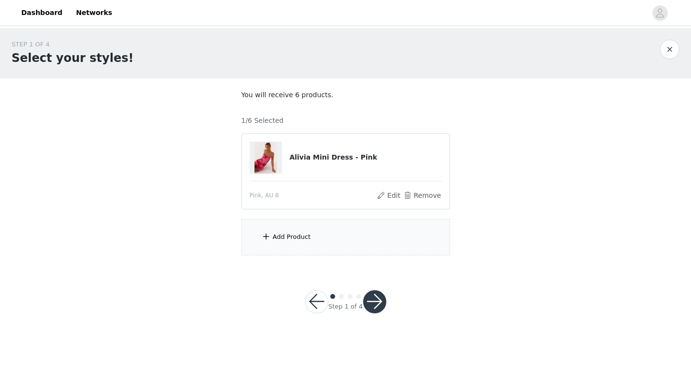
click at [333, 246] on div "Add Product" at bounding box center [346, 237] width 209 height 36
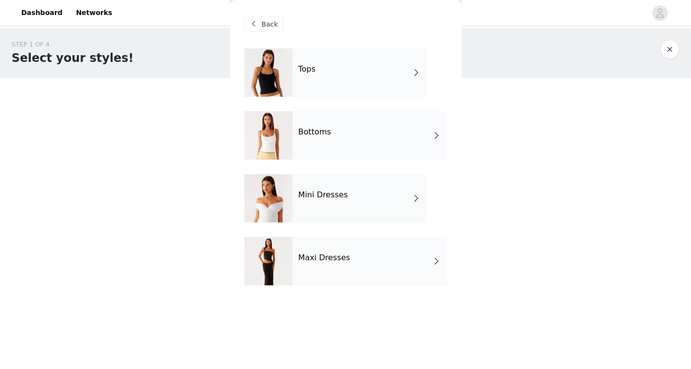
click at [340, 188] on div "Mini Dresses" at bounding box center [360, 198] width 134 height 48
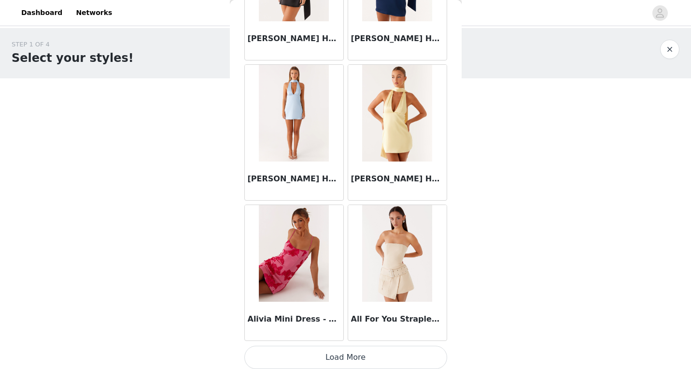
scroll to position [1110, 0]
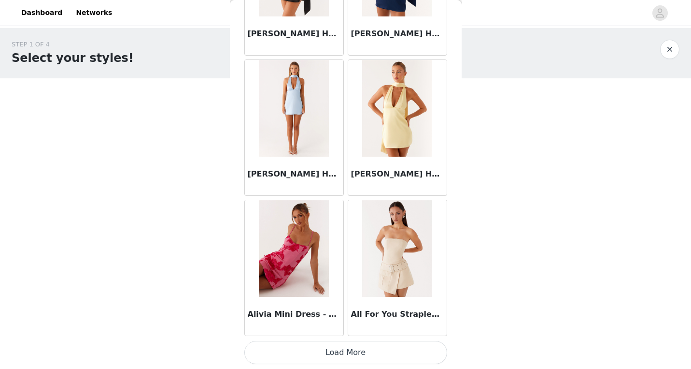
click at [350, 352] on button "Load More" at bounding box center [345, 352] width 203 height 23
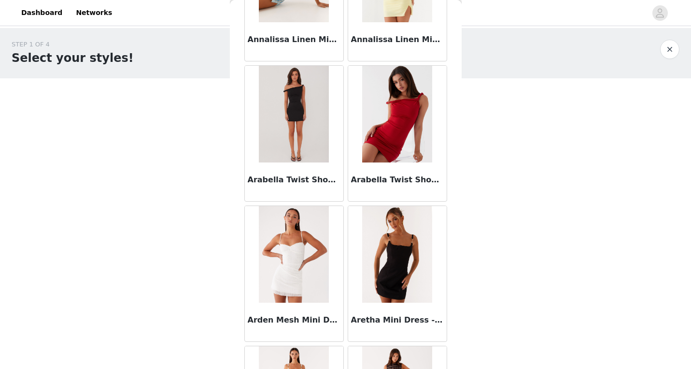
scroll to position [2085, 0]
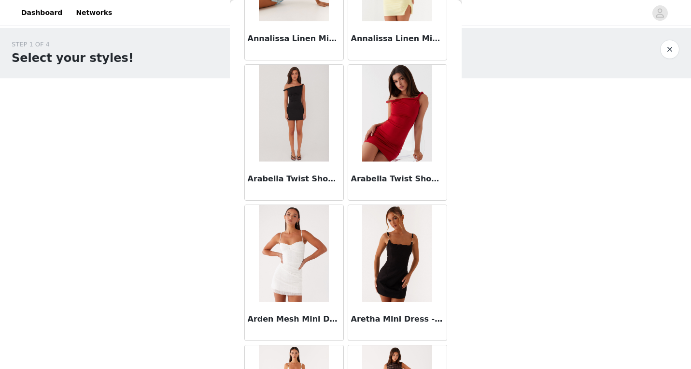
click at [379, 134] on img at bounding box center [397, 113] width 70 height 97
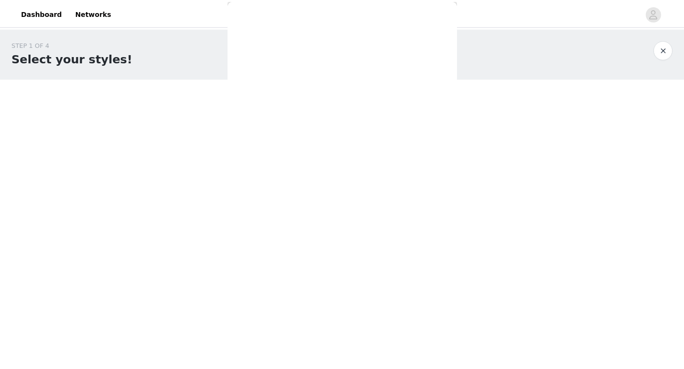
scroll to position [154, 0]
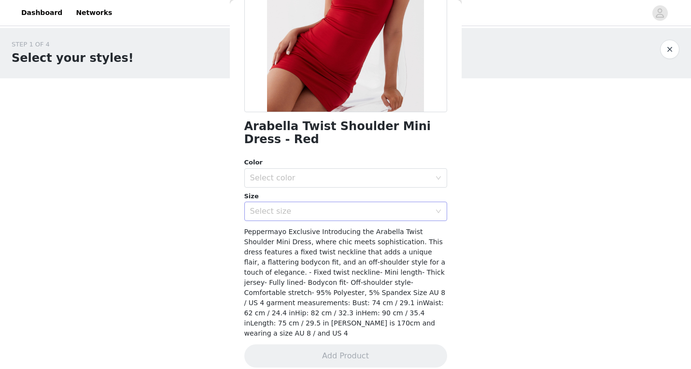
click at [346, 215] on div "Select size" at bounding box center [340, 211] width 181 height 10
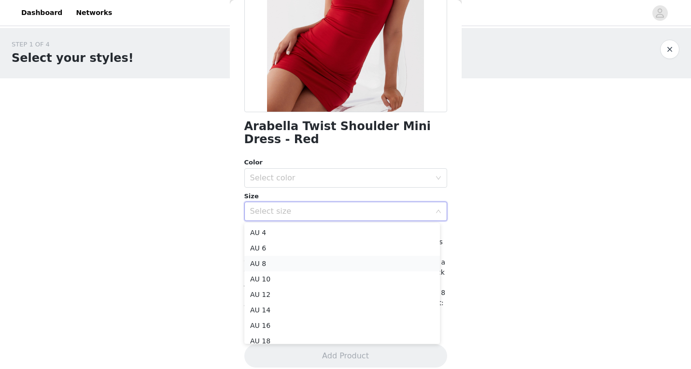
click at [330, 267] on li "AU 8" at bounding box center [342, 263] width 196 height 15
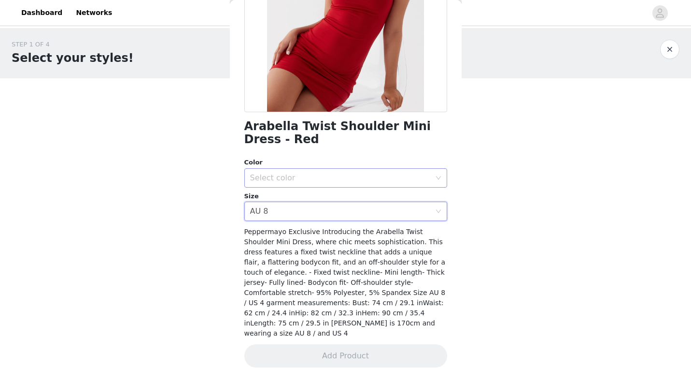
click at [335, 178] on div "Select color" at bounding box center [340, 178] width 181 height 10
click at [324, 199] on li "Red" at bounding box center [342, 198] width 196 height 15
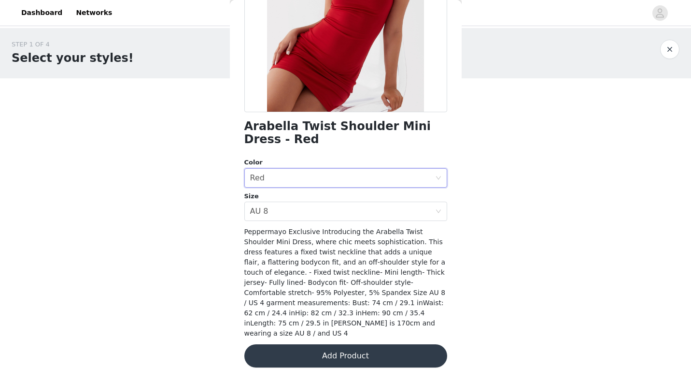
click at [328, 346] on button "Add Product" at bounding box center [345, 355] width 203 height 23
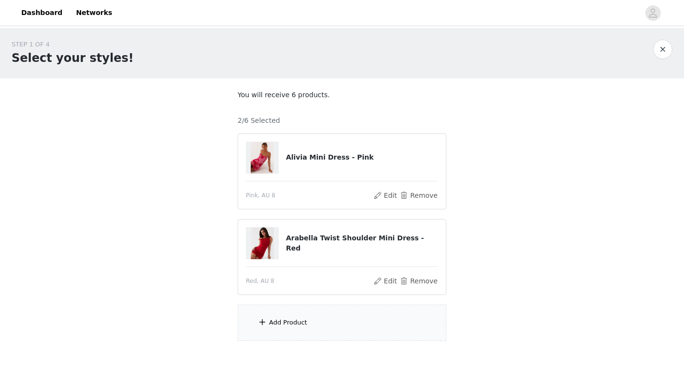
click at [315, 327] on div "Add Product" at bounding box center [342, 322] width 209 height 36
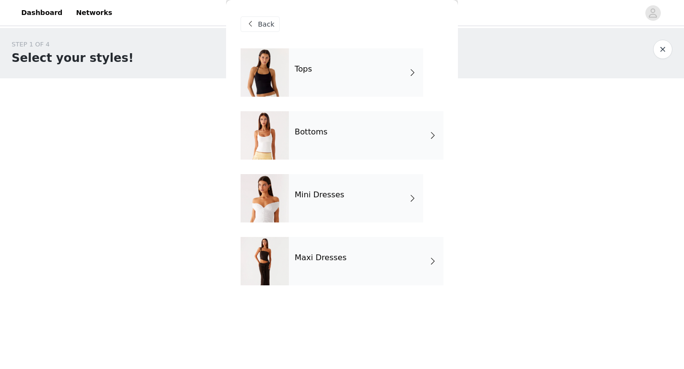
click at [338, 193] on h4 "Mini Dresses" at bounding box center [320, 194] width 50 height 9
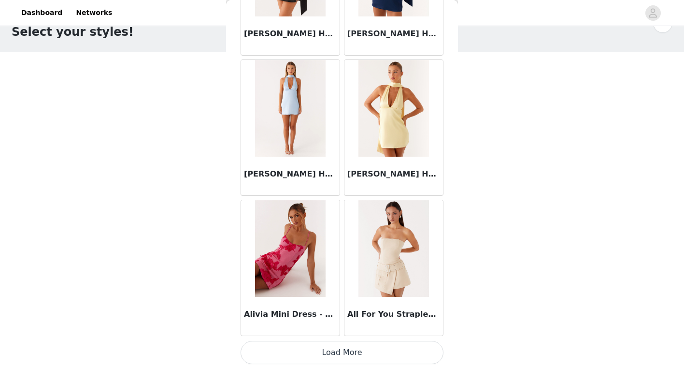
scroll to position [30, 0]
click at [333, 351] on button "Load More" at bounding box center [342, 352] width 203 height 23
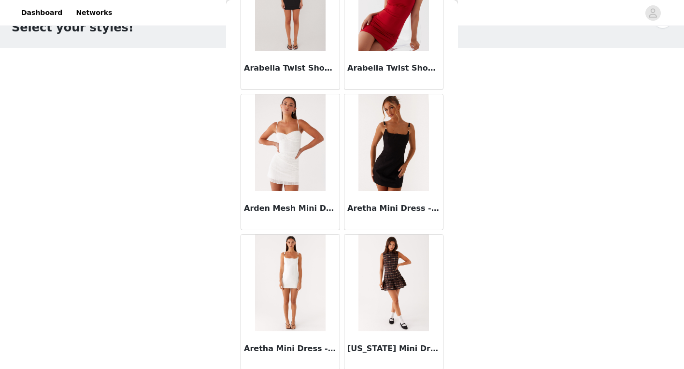
scroll to position [2194, 0]
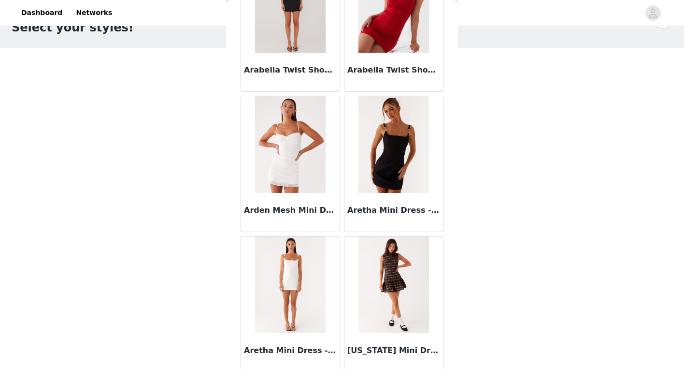
click at [384, 150] on img at bounding box center [393, 144] width 70 height 97
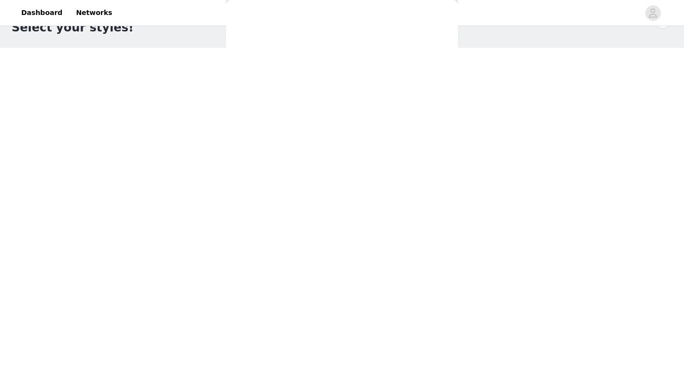
scroll to position [151, 0]
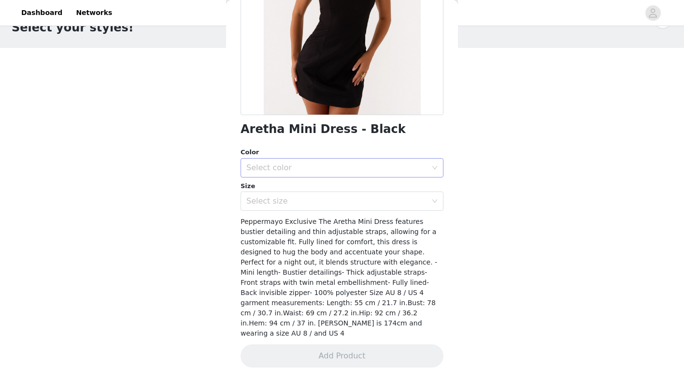
click at [364, 165] on div "Select color" at bounding box center [336, 168] width 181 height 10
click at [357, 193] on li "Black" at bounding box center [339, 188] width 196 height 15
click at [355, 193] on div "Select size" at bounding box center [338, 201] width 185 height 18
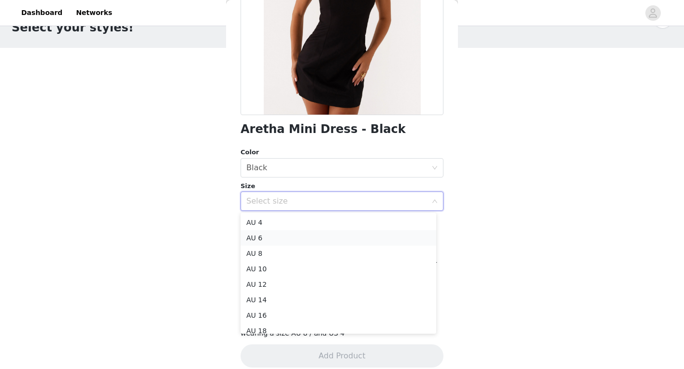
click at [321, 243] on li "AU 6" at bounding box center [339, 237] width 196 height 15
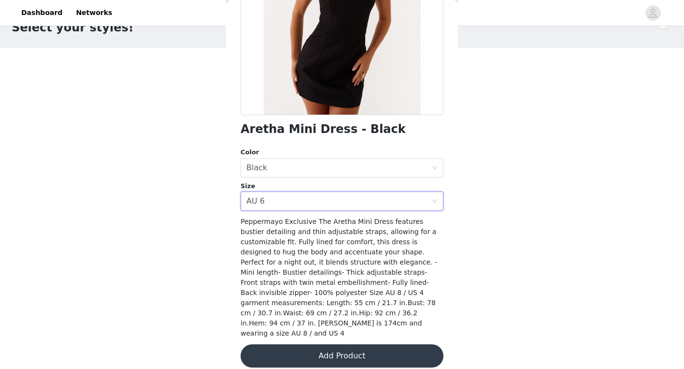
click at [322, 354] on button "Add Product" at bounding box center [342, 355] width 203 height 23
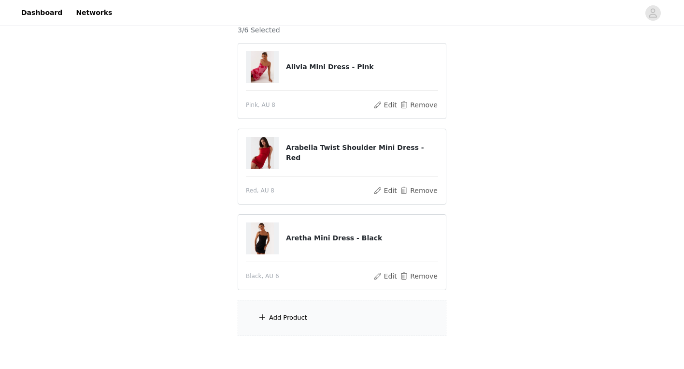
scroll to position [94, 0]
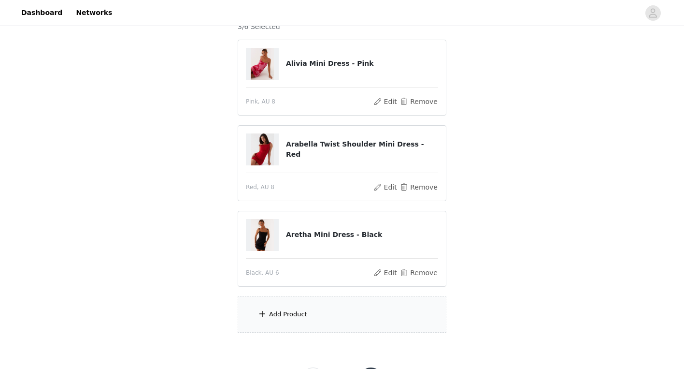
click at [314, 311] on div "Add Product" at bounding box center [342, 314] width 209 height 36
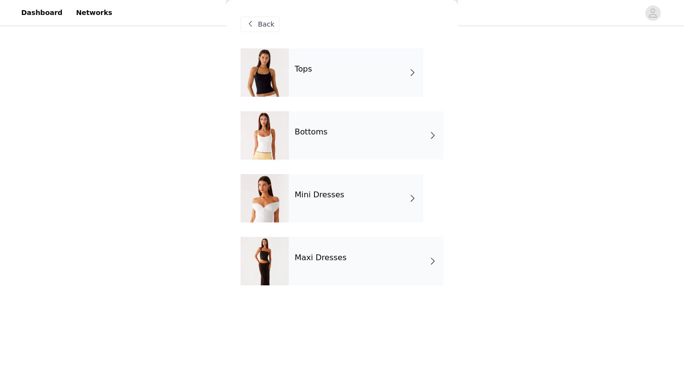
click at [340, 204] on div "Mini Dresses" at bounding box center [356, 198] width 134 height 48
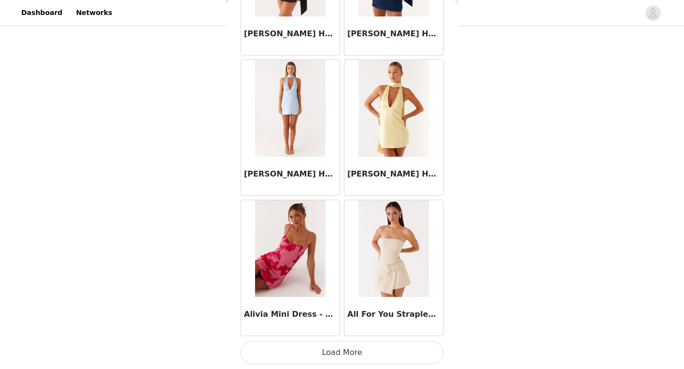
scroll to position [100, 0]
click at [329, 349] on button "Load More" at bounding box center [342, 352] width 203 height 23
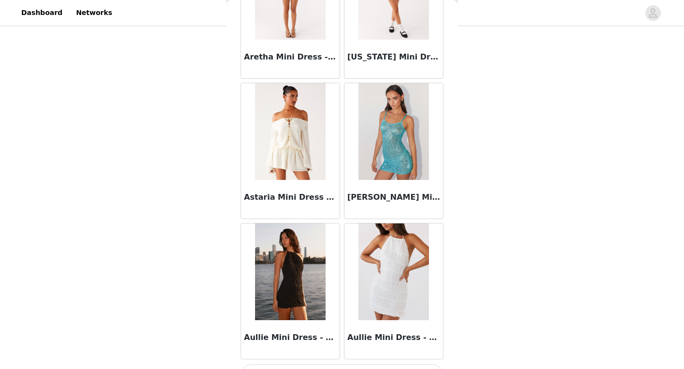
scroll to position [2510, 0]
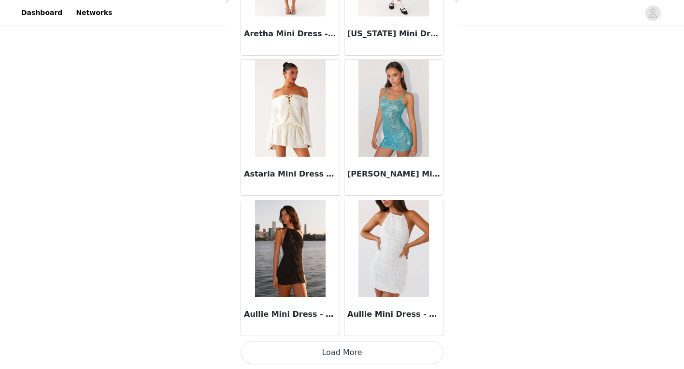
click at [324, 348] on button "Load More" at bounding box center [342, 352] width 203 height 23
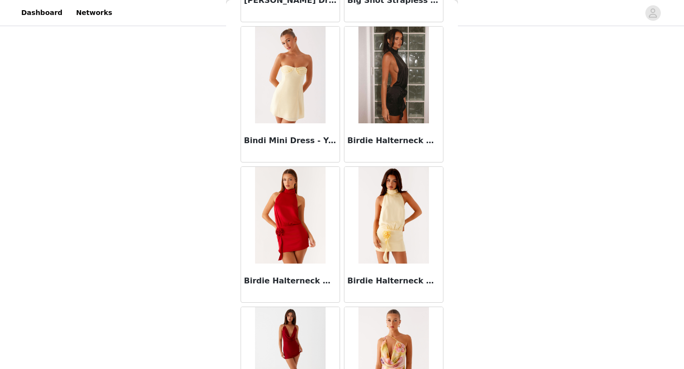
scroll to position [3911, 0]
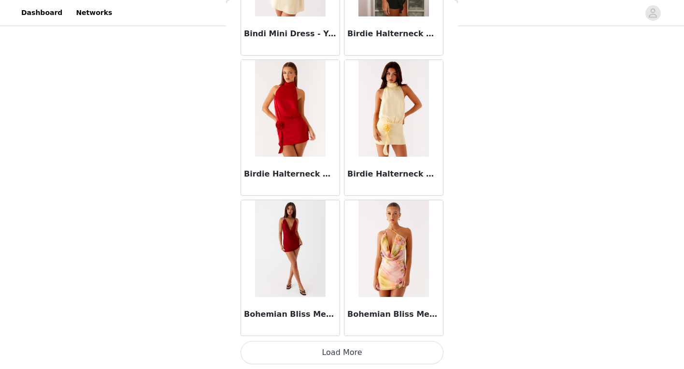
click at [330, 352] on button "Load More" at bounding box center [342, 352] width 203 height 23
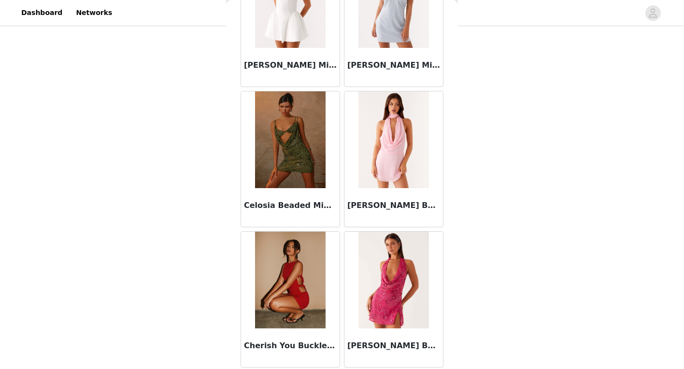
scroll to position [5312, 0]
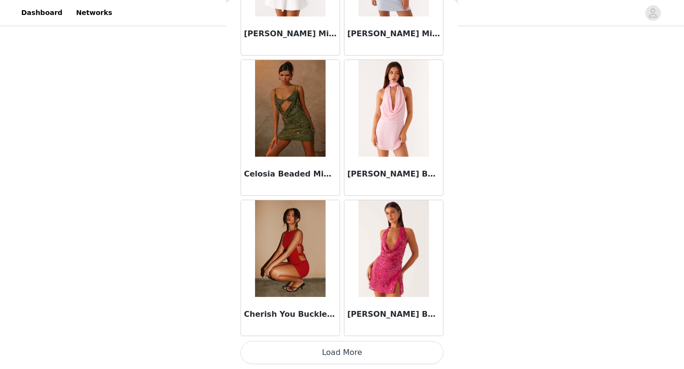
click at [337, 353] on button "Load More" at bounding box center [342, 352] width 203 height 23
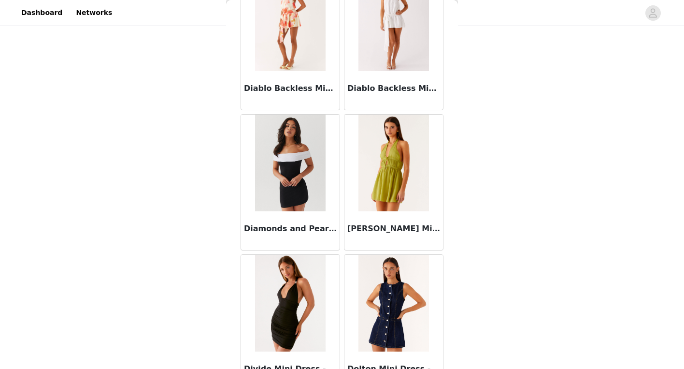
scroll to position [6713, 0]
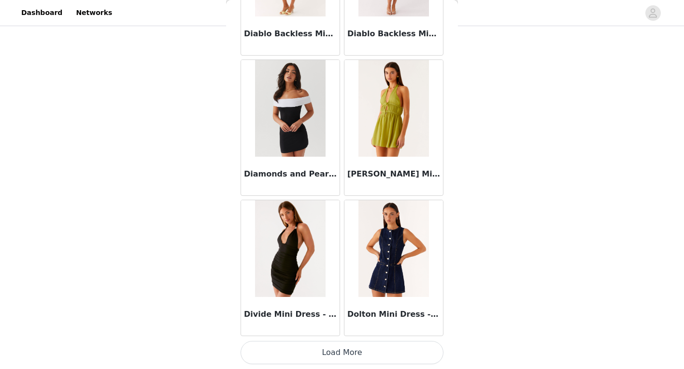
click at [331, 359] on button "Load More" at bounding box center [342, 352] width 203 height 23
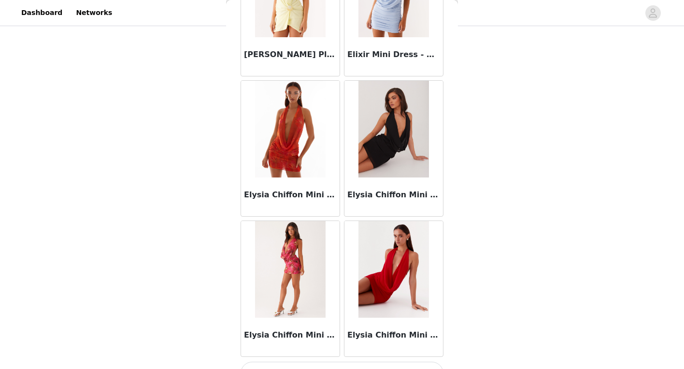
scroll to position [8114, 0]
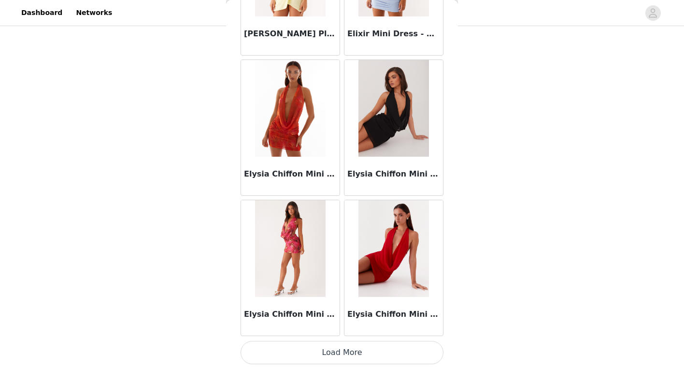
click at [347, 353] on button "Load More" at bounding box center [342, 352] width 203 height 23
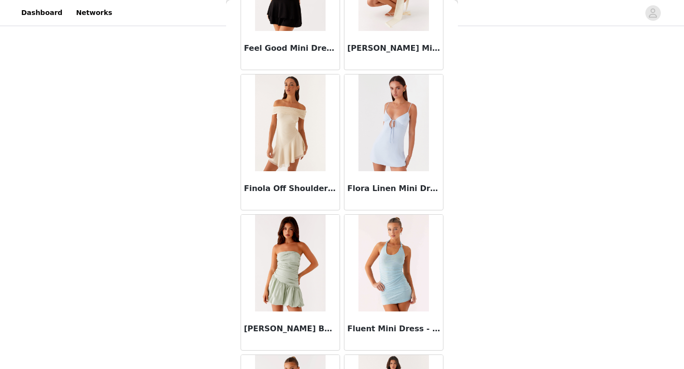
scroll to position [9515, 0]
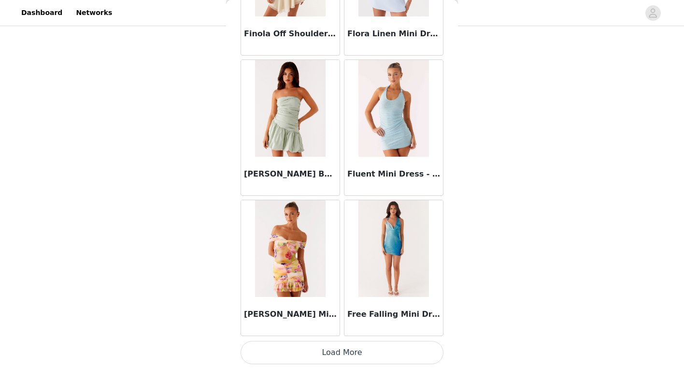
click at [332, 351] on button "Load More" at bounding box center [342, 352] width 203 height 23
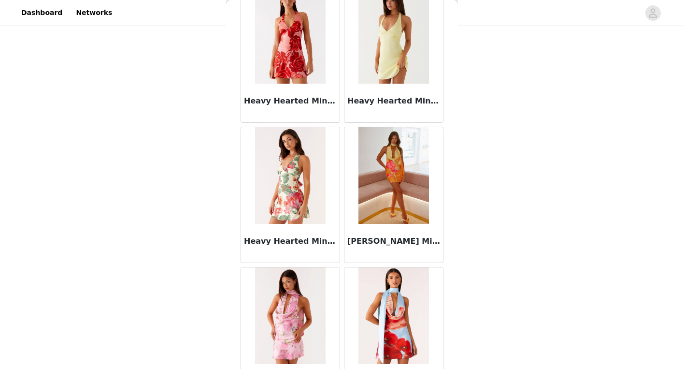
scroll to position [10916, 0]
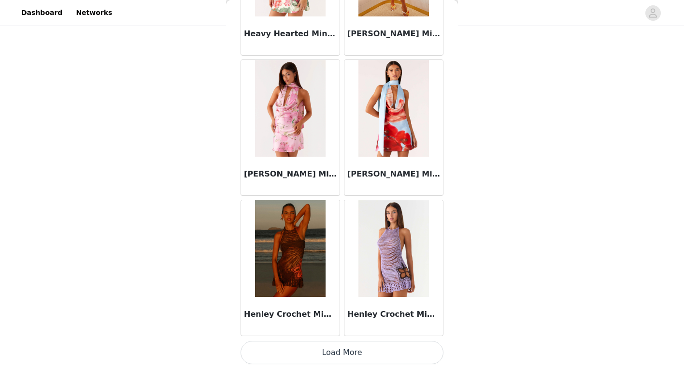
click at [330, 357] on button "Load More" at bounding box center [342, 352] width 203 height 23
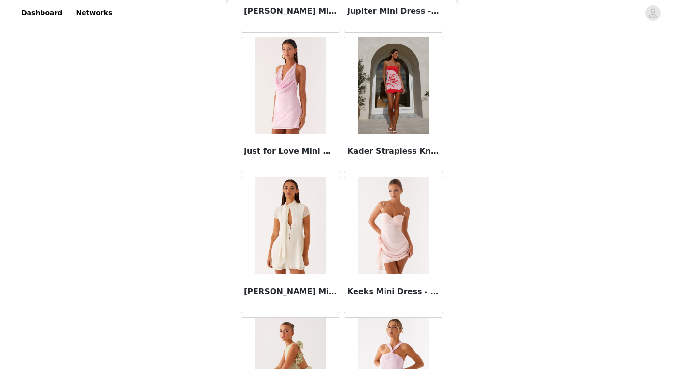
scroll to position [12316, 0]
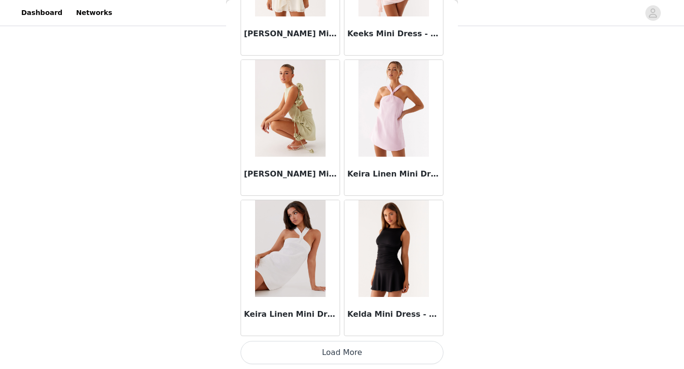
click at [335, 354] on button "Load More" at bounding box center [342, 352] width 203 height 23
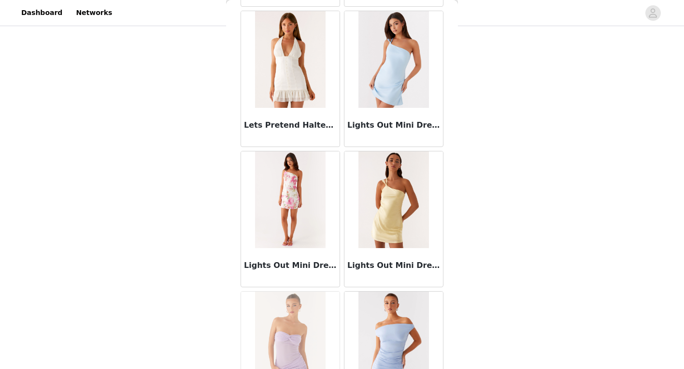
scroll to position [13717, 0]
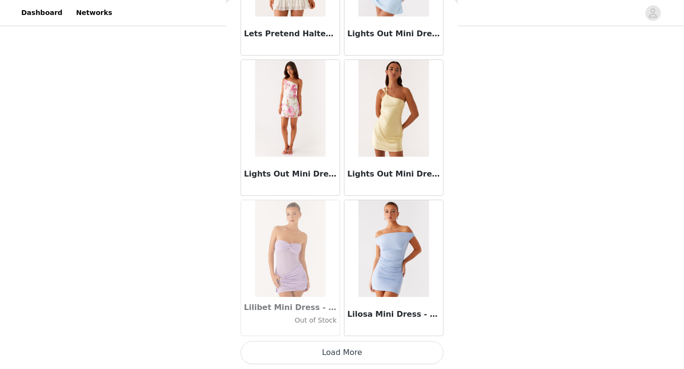
click at [334, 361] on button "Load More" at bounding box center [342, 352] width 203 height 23
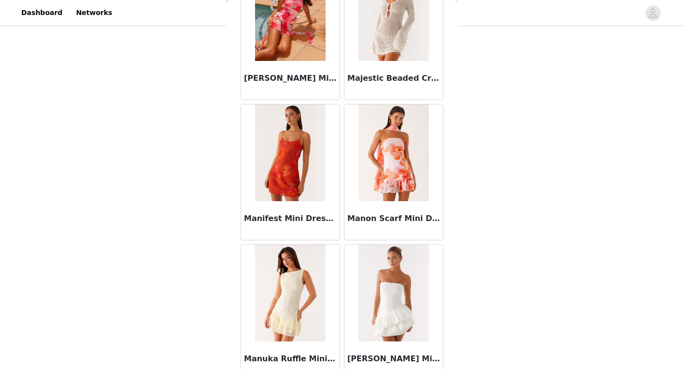
scroll to position [15118, 0]
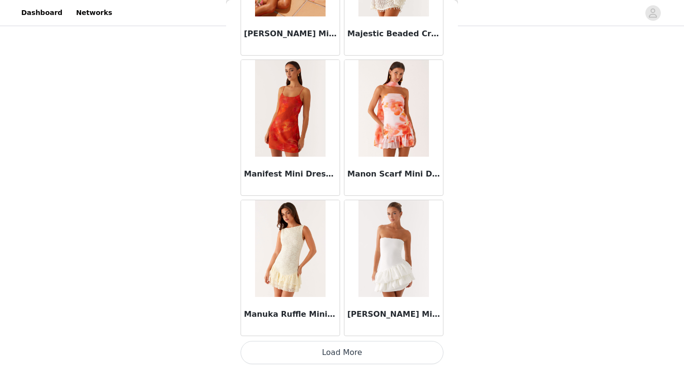
click at [334, 352] on button "Load More" at bounding box center [342, 352] width 203 height 23
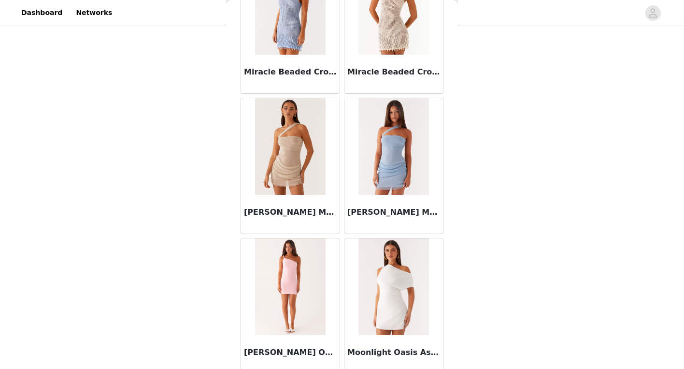
scroll to position [16519, 0]
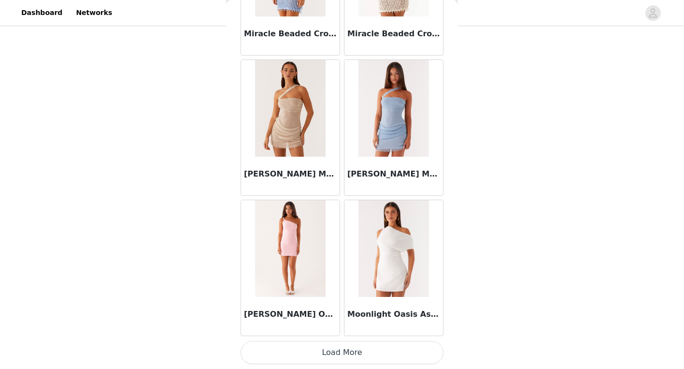
click at [333, 358] on button "Load More" at bounding box center [342, 352] width 203 height 23
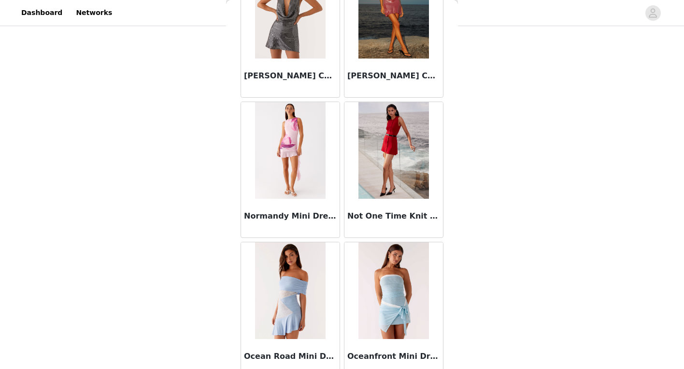
scroll to position [17920, 0]
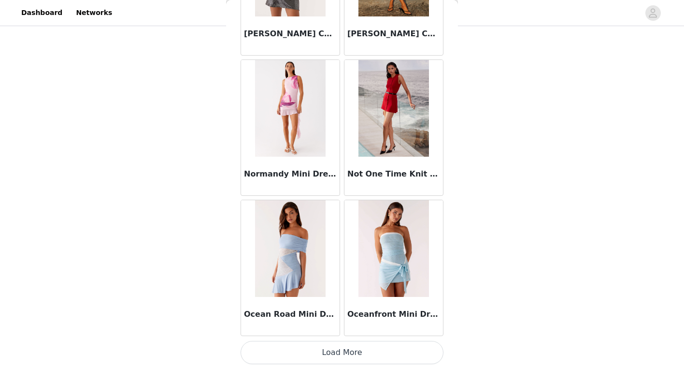
click at [328, 353] on button "Load More" at bounding box center [342, 352] width 203 height 23
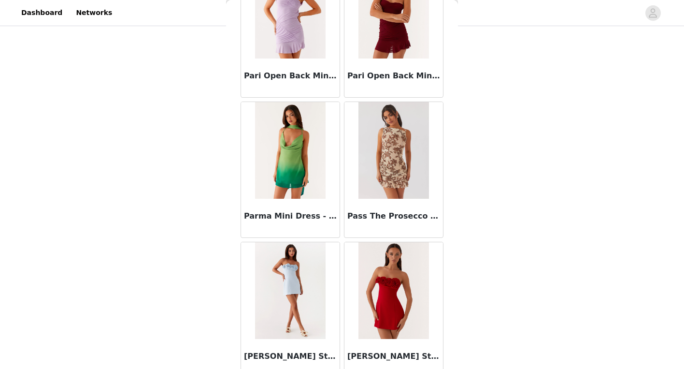
scroll to position [19321, 0]
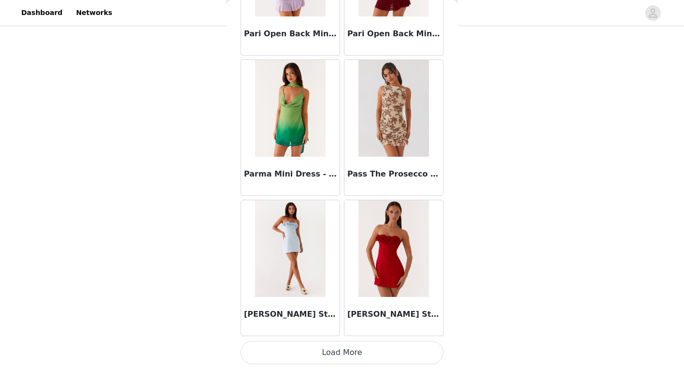
click at [388, 288] on img at bounding box center [393, 248] width 70 height 97
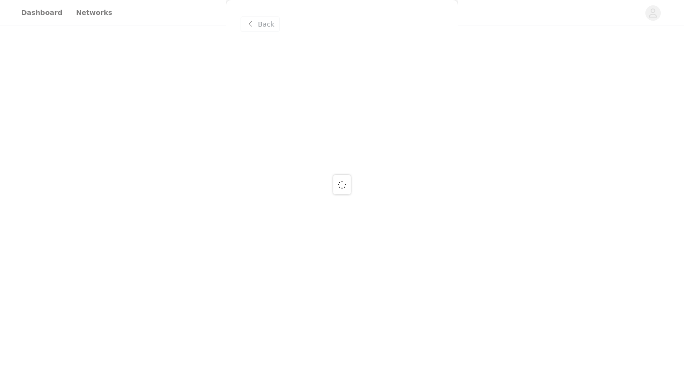
scroll to position [0, 0]
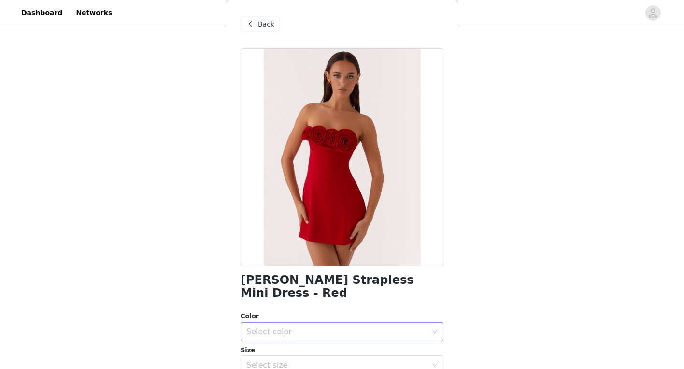
click at [319, 327] on div "Select color" at bounding box center [336, 332] width 181 height 10
click at [313, 341] on li "Red" at bounding box center [339, 339] width 196 height 15
click at [313, 360] on div "Select size" at bounding box center [336, 365] width 181 height 10
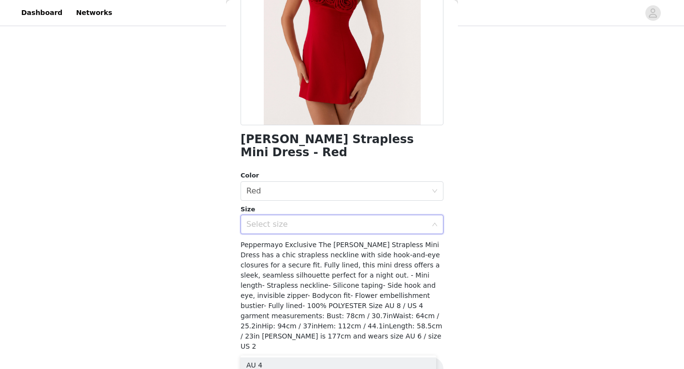
scroll to position [150, 0]
click at [349, 214] on div "Select size" at bounding box center [342, 223] width 203 height 19
click at [343, 219] on div "Select size" at bounding box center [336, 224] width 181 height 10
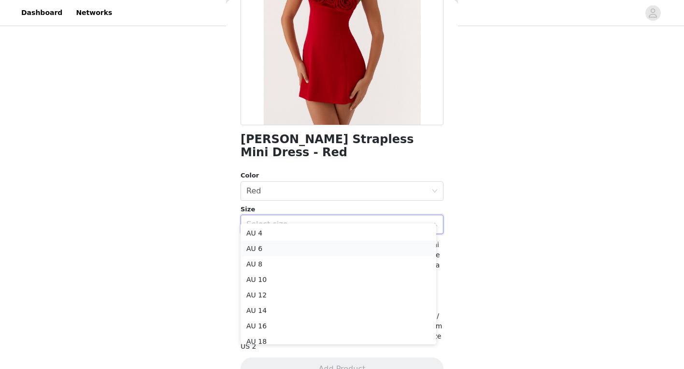
click at [327, 247] on li "AU 6" at bounding box center [339, 248] width 196 height 15
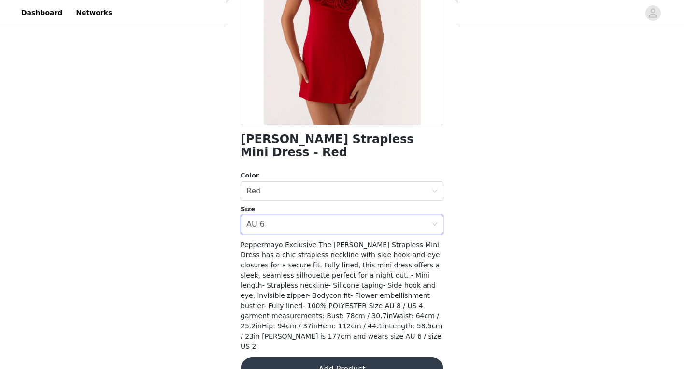
click at [332, 357] on button "Add Product" at bounding box center [342, 368] width 203 height 23
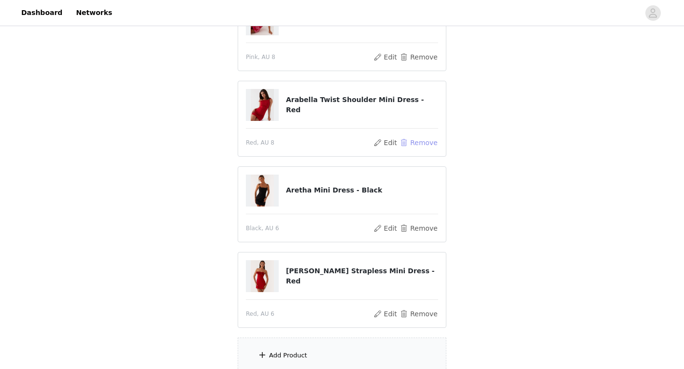
click at [420, 143] on button "Remove" at bounding box center [418, 143] width 39 height 12
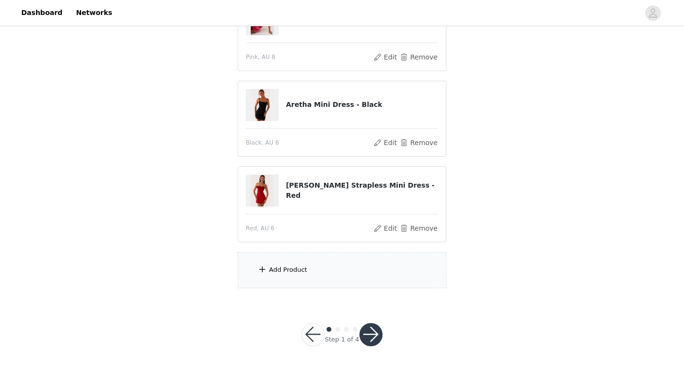
click at [332, 280] on div "Add Product" at bounding box center [342, 270] width 209 height 36
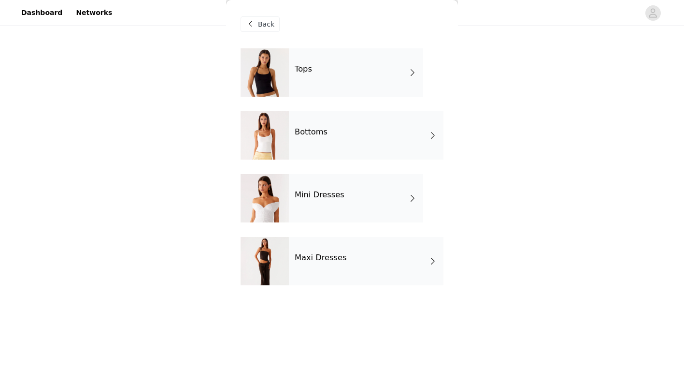
click at [338, 200] on div "Mini Dresses" at bounding box center [356, 198] width 134 height 48
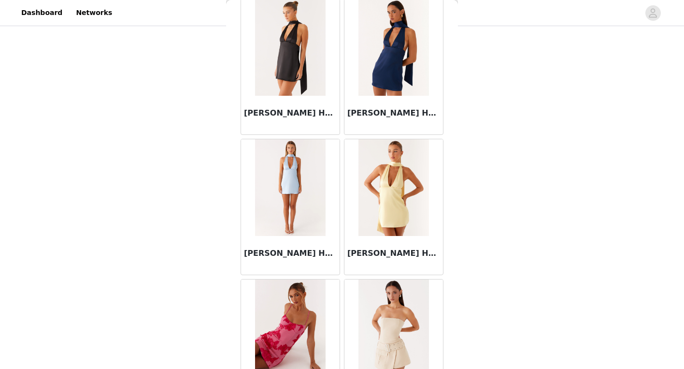
scroll to position [1110, 0]
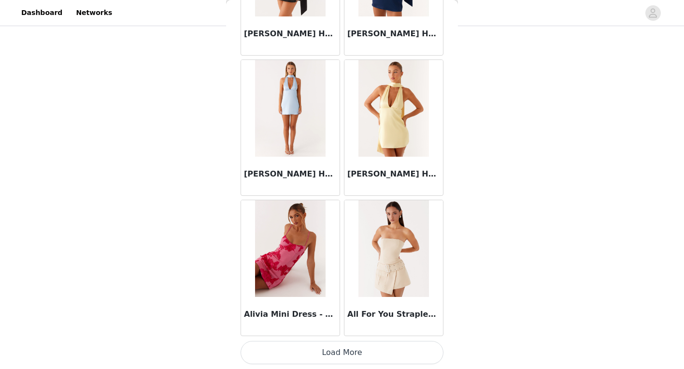
click at [337, 354] on button "Load More" at bounding box center [342, 352] width 203 height 23
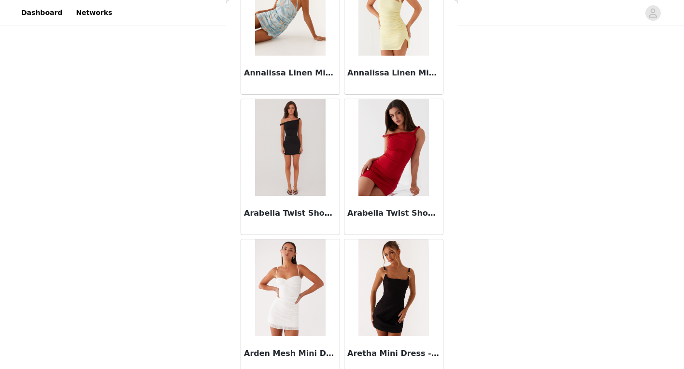
scroll to position [2047, 0]
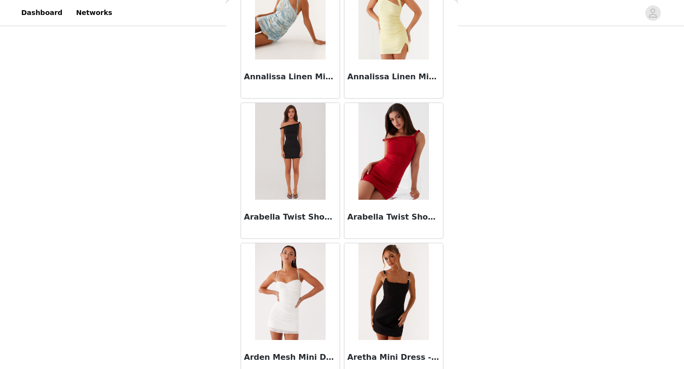
click at [292, 195] on img at bounding box center [290, 151] width 70 height 97
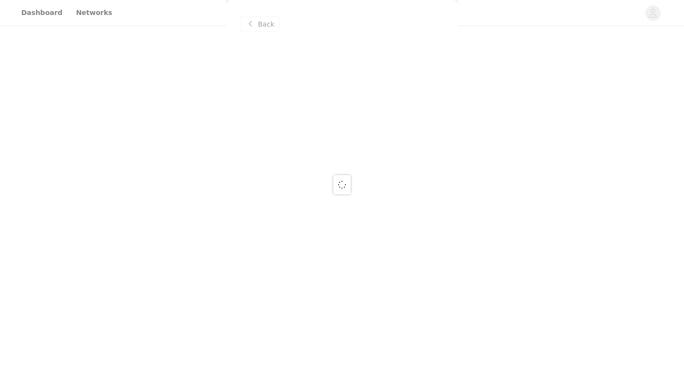
scroll to position [0, 0]
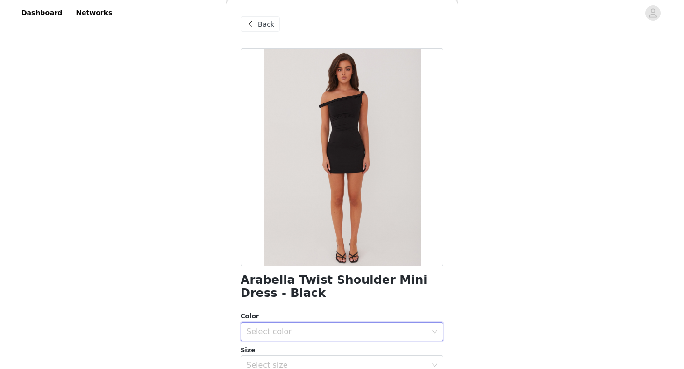
click at [314, 326] on div "Select color" at bounding box center [338, 331] width 185 height 18
click at [309, 350] on li "Black" at bounding box center [339, 352] width 196 height 15
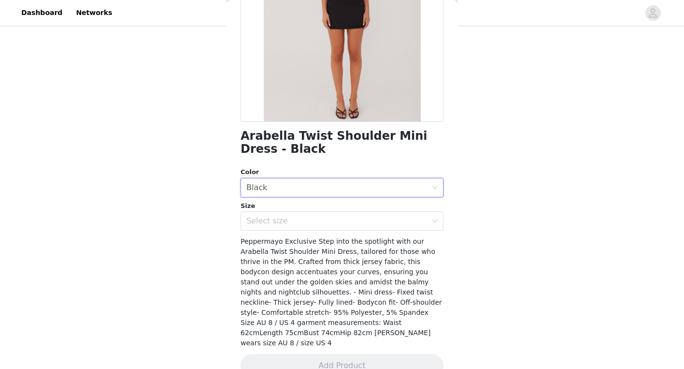
scroll to position [154, 0]
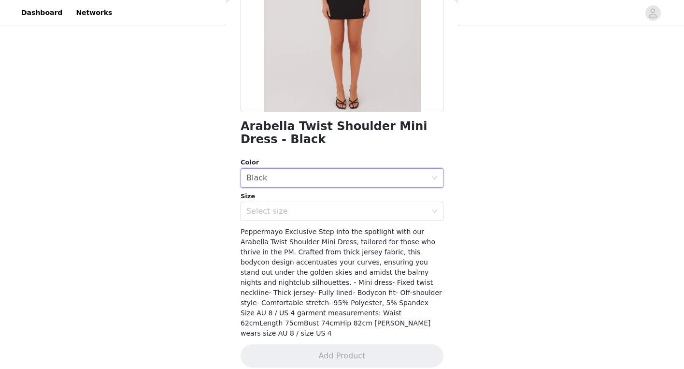
click at [358, 197] on div "Size" at bounding box center [342, 196] width 203 height 10
click at [355, 208] on div "Select size" at bounding box center [336, 211] width 181 height 10
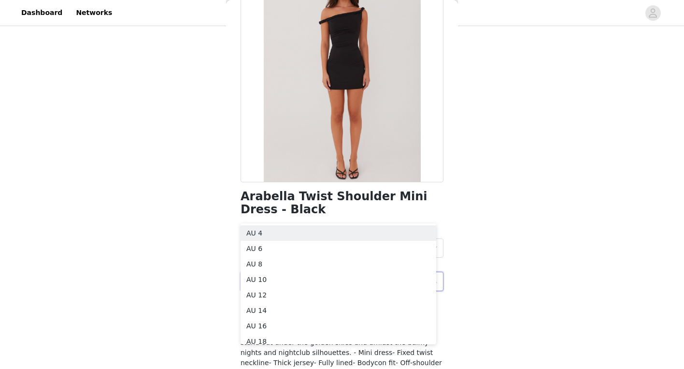
scroll to position [86, 0]
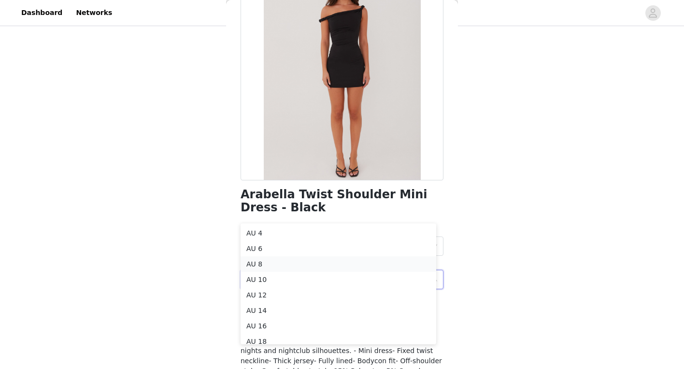
click at [305, 265] on li "AU 8" at bounding box center [339, 263] width 196 height 15
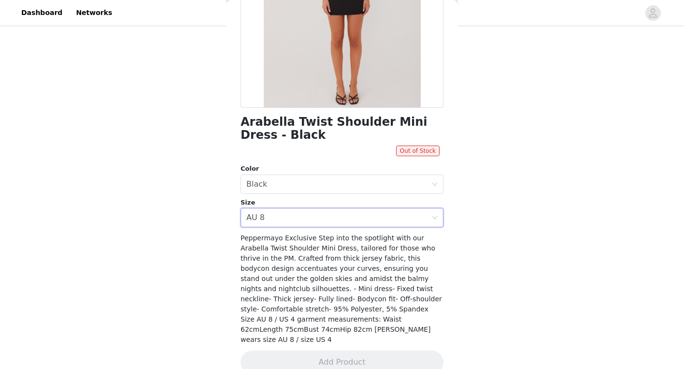
scroll to position [164, 0]
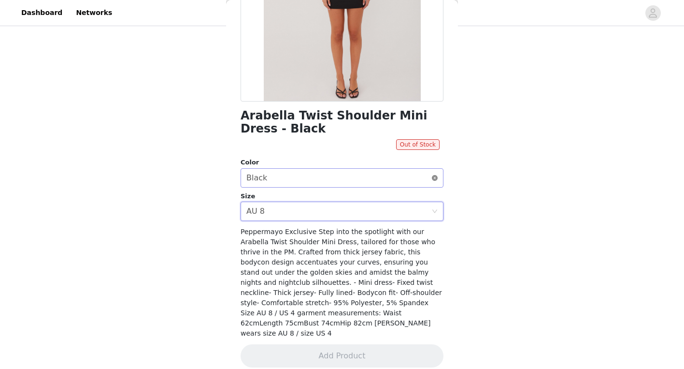
click at [432, 175] on icon "icon: close-circle" at bounding box center [435, 178] width 6 height 6
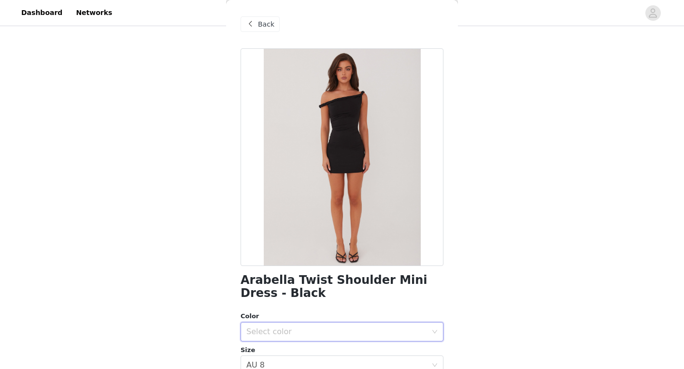
scroll to position [126, 0]
click at [273, 31] on div "Back" at bounding box center [260, 23] width 39 height 15
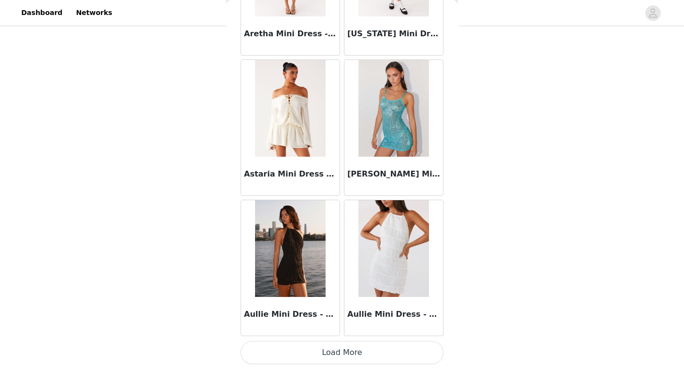
scroll to position [138, 0]
click at [325, 355] on button "Load More" at bounding box center [342, 352] width 203 height 23
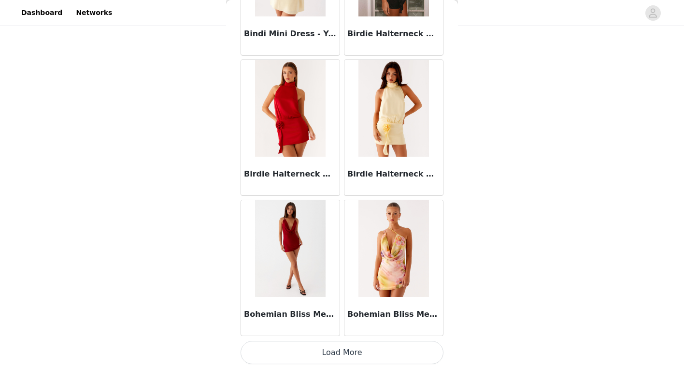
click at [342, 355] on button "Load More" at bounding box center [342, 352] width 203 height 23
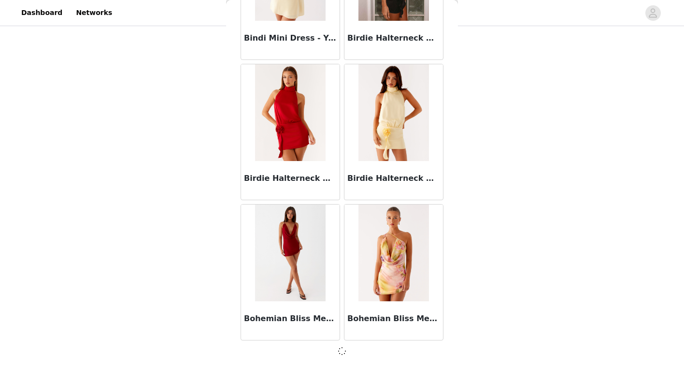
scroll to position [3907, 0]
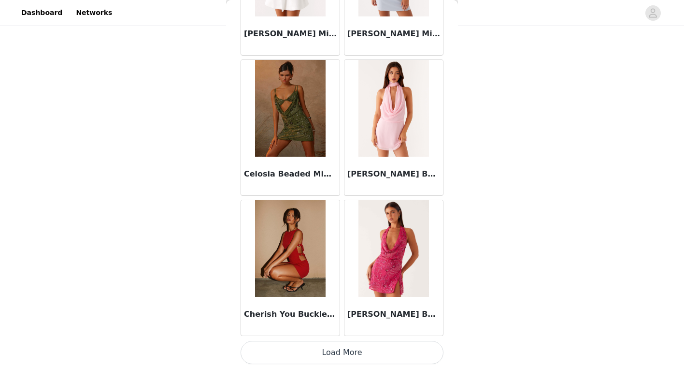
click at [343, 354] on button "Load More" at bounding box center [342, 352] width 203 height 23
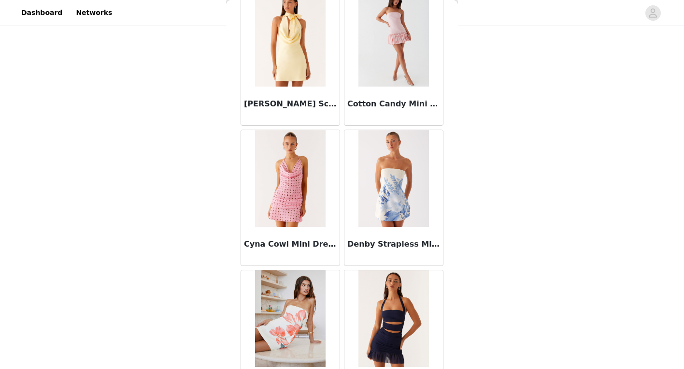
scroll to position [6713, 0]
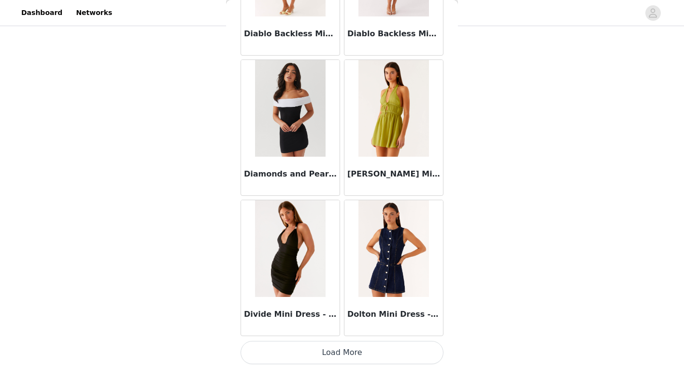
click at [337, 355] on button "Load More" at bounding box center [342, 352] width 203 height 23
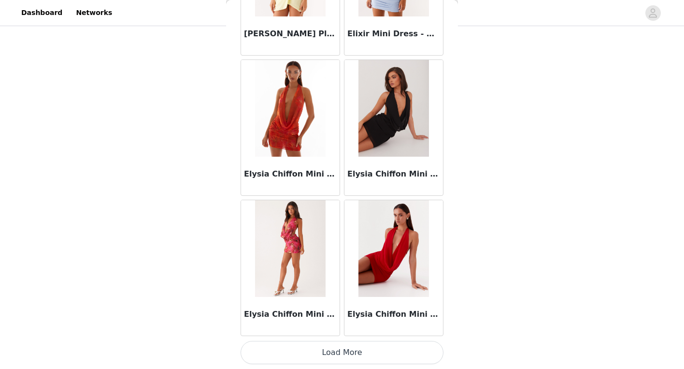
click at [338, 356] on button "Load More" at bounding box center [342, 352] width 203 height 23
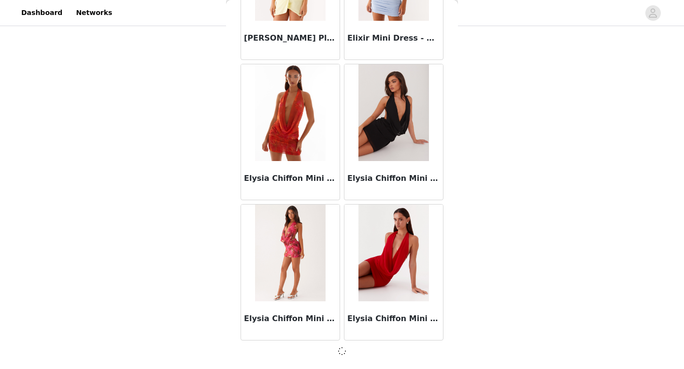
scroll to position [8110, 0]
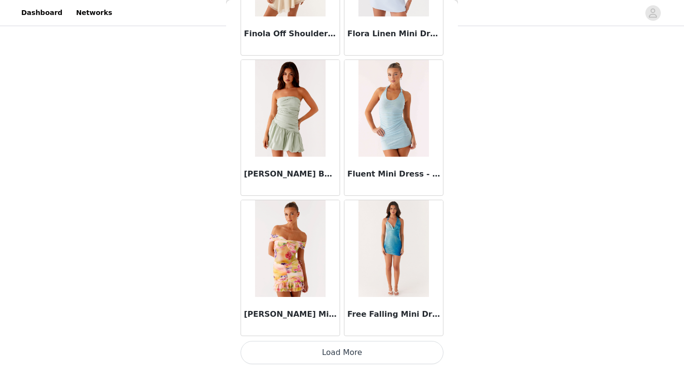
click at [338, 354] on button "Load More" at bounding box center [342, 352] width 203 height 23
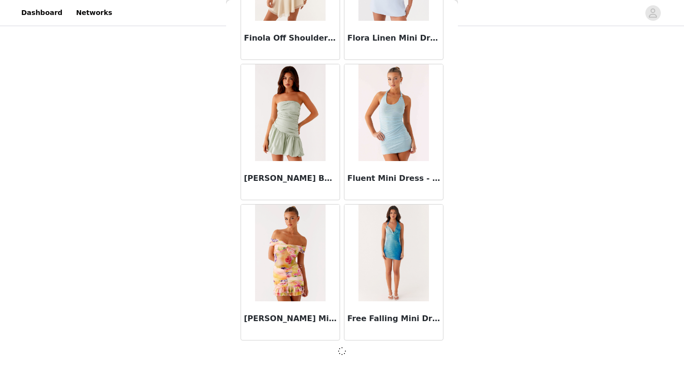
scroll to position [9510, 0]
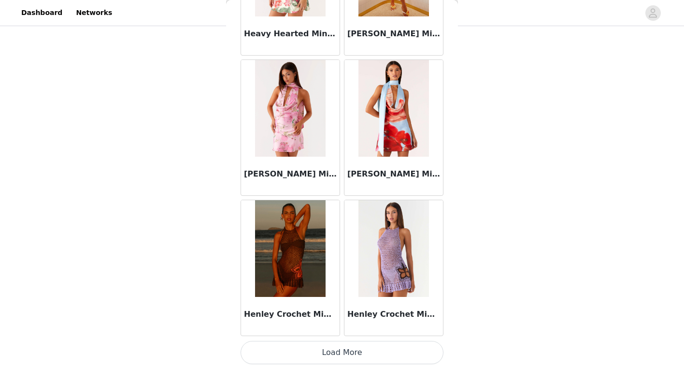
click at [342, 350] on button "Load More" at bounding box center [342, 352] width 203 height 23
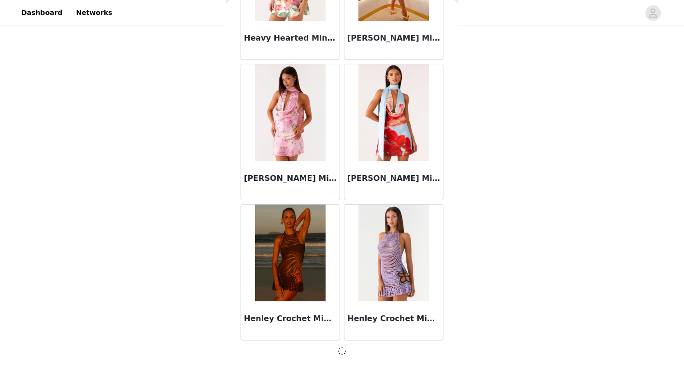
scroll to position [10911, 0]
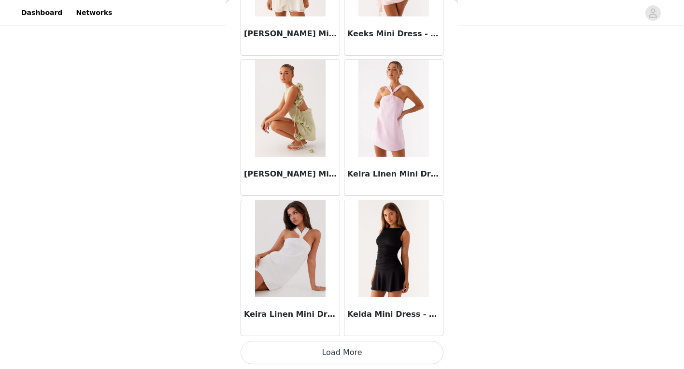
click at [347, 352] on button "Load More" at bounding box center [342, 352] width 203 height 23
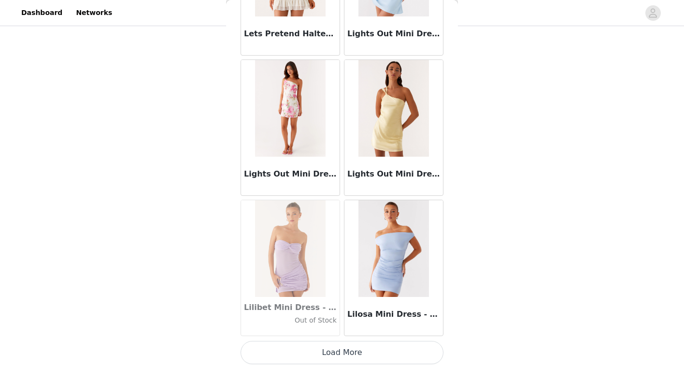
click at [343, 347] on button "Load More" at bounding box center [342, 352] width 203 height 23
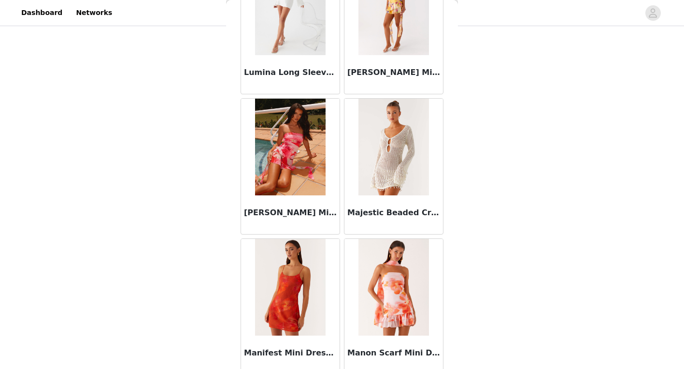
scroll to position [15118, 0]
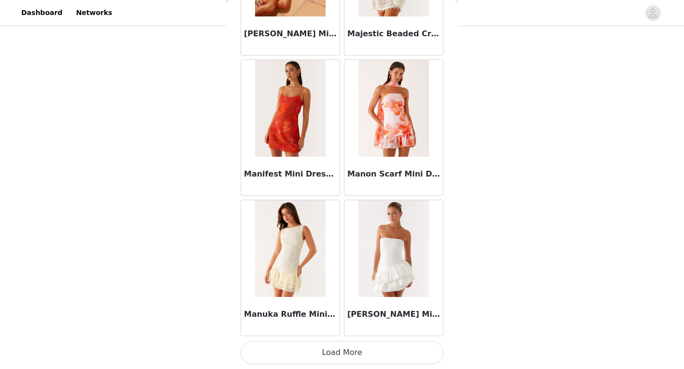
click at [337, 347] on button "Load More" at bounding box center [342, 352] width 203 height 23
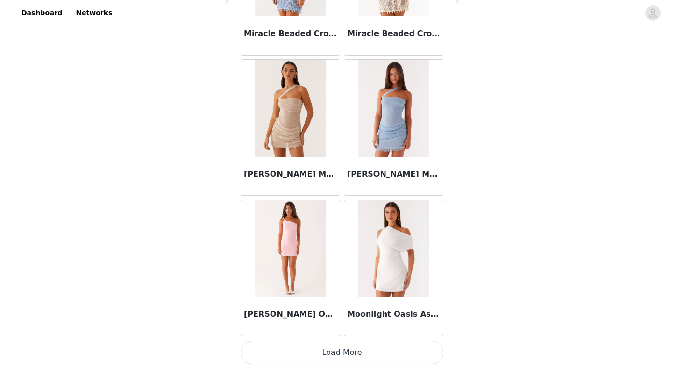
click at [337, 351] on button "Load More" at bounding box center [342, 352] width 203 height 23
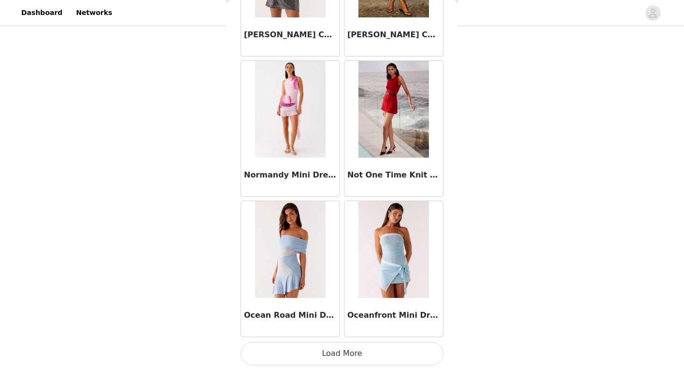
scroll to position [17920, 0]
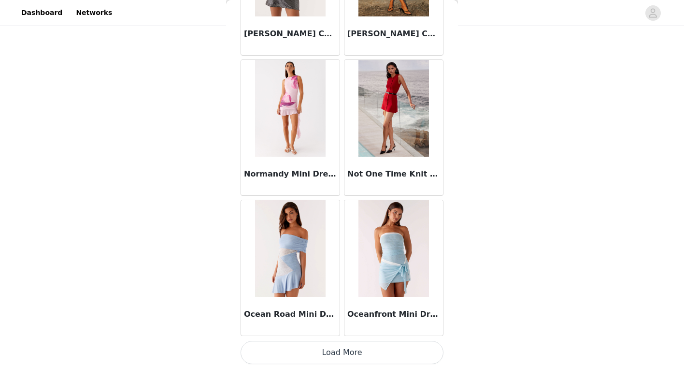
click at [338, 347] on button "Load More" at bounding box center [342, 352] width 203 height 23
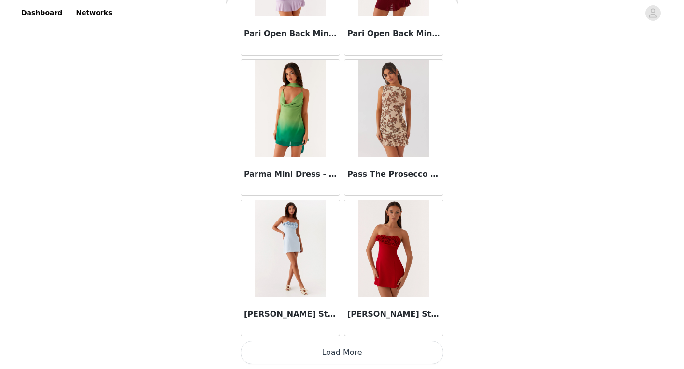
click at [344, 352] on button "Load More" at bounding box center [342, 352] width 203 height 23
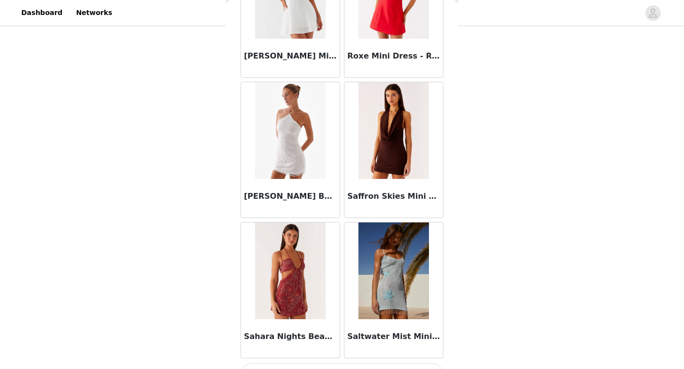
scroll to position [20722, 0]
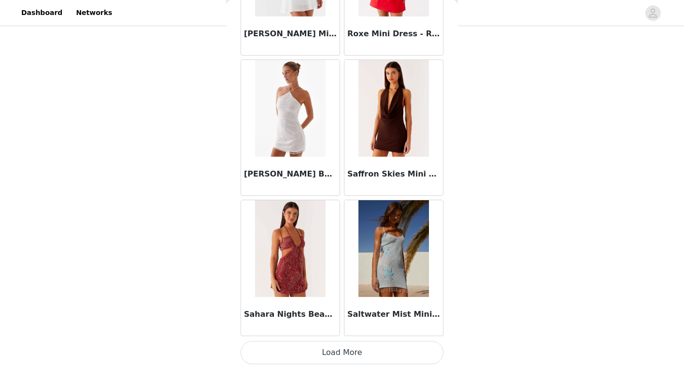
click at [332, 354] on button "Load More" at bounding box center [342, 352] width 203 height 23
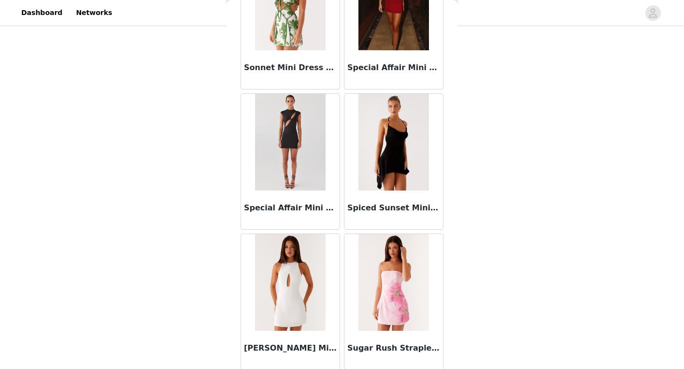
scroll to position [22122, 0]
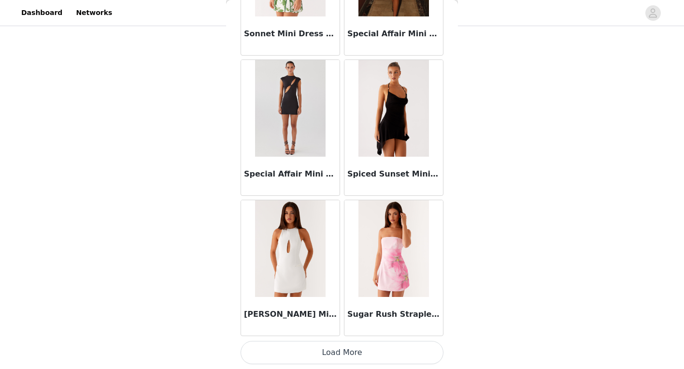
click at [334, 356] on button "Load More" at bounding box center [342, 352] width 203 height 23
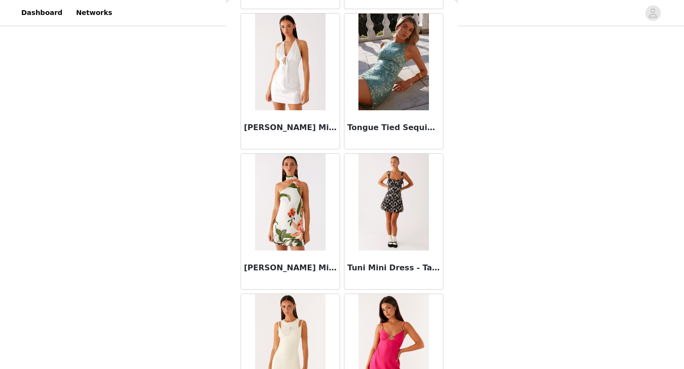
scroll to position [23523, 0]
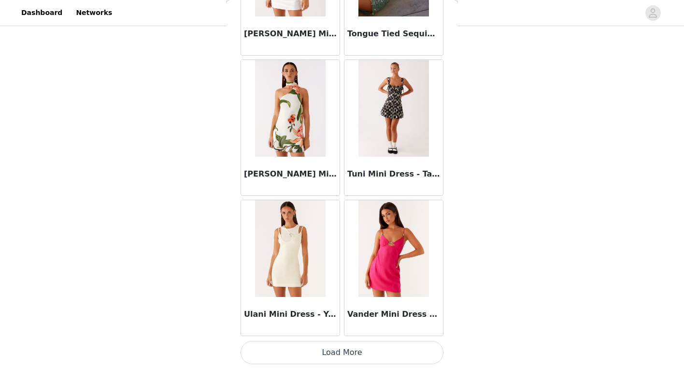
click at [340, 357] on button "Load More" at bounding box center [342, 352] width 203 height 23
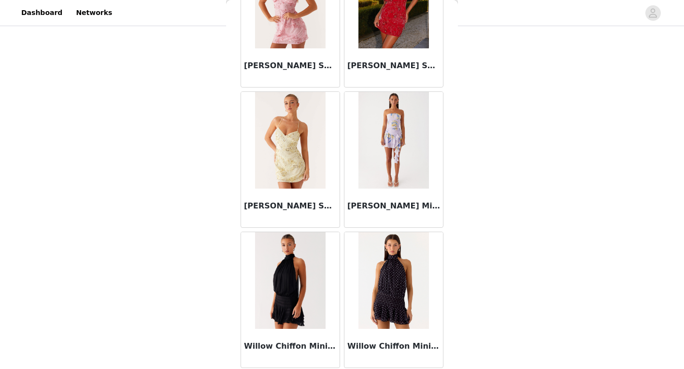
scroll to position [24474, 0]
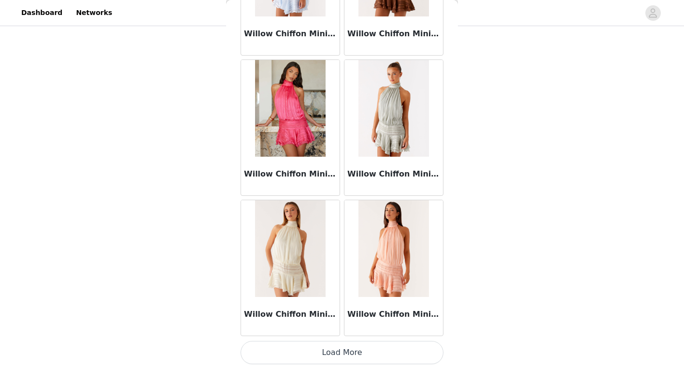
click at [333, 349] on button "Load More" at bounding box center [342, 352] width 203 height 23
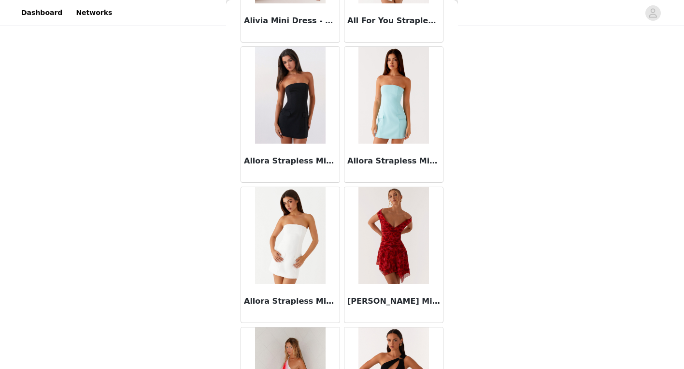
scroll to position [0, 0]
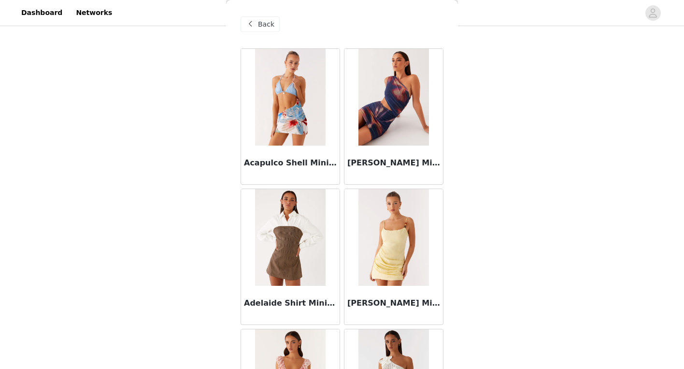
click at [267, 23] on span "Back" at bounding box center [266, 24] width 16 height 10
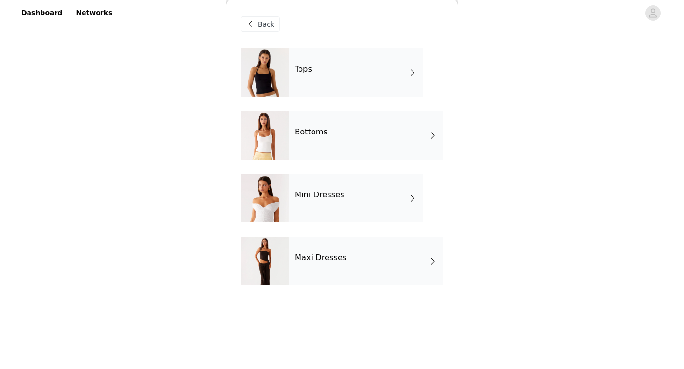
click at [339, 249] on div "Maxi Dresses" at bounding box center [366, 261] width 155 height 48
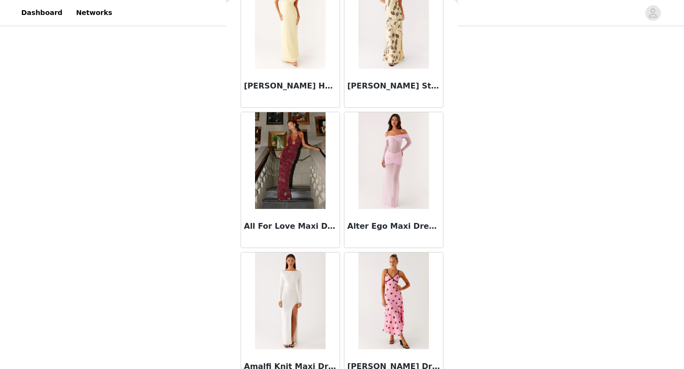
scroll to position [1110, 0]
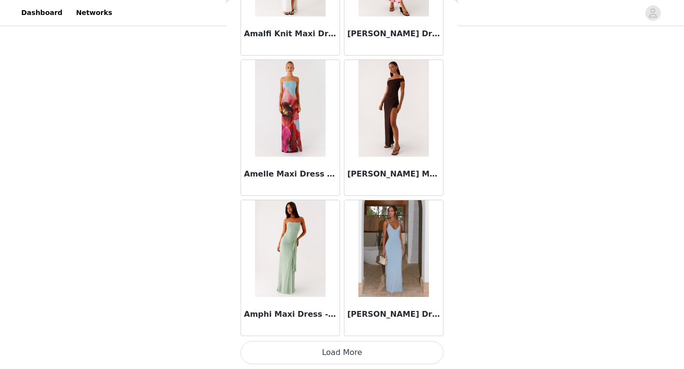
click at [317, 348] on button "Load More" at bounding box center [342, 352] width 203 height 23
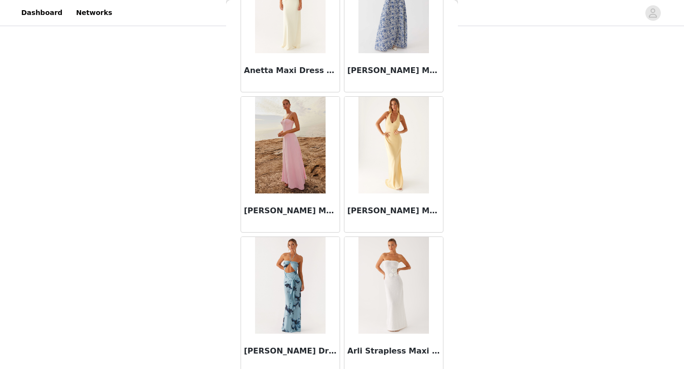
scroll to position [2510, 0]
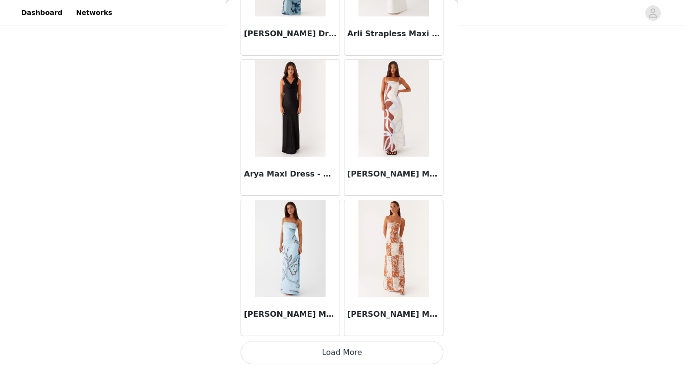
click at [338, 356] on button "Load More" at bounding box center [342, 352] width 203 height 23
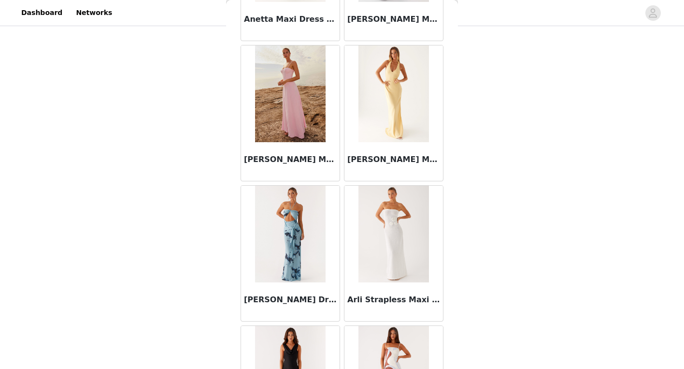
scroll to position [2241, 0]
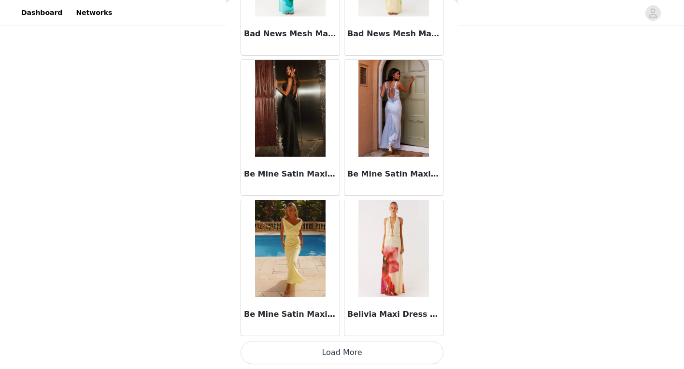
click at [337, 350] on button "Load More" at bounding box center [342, 352] width 203 height 23
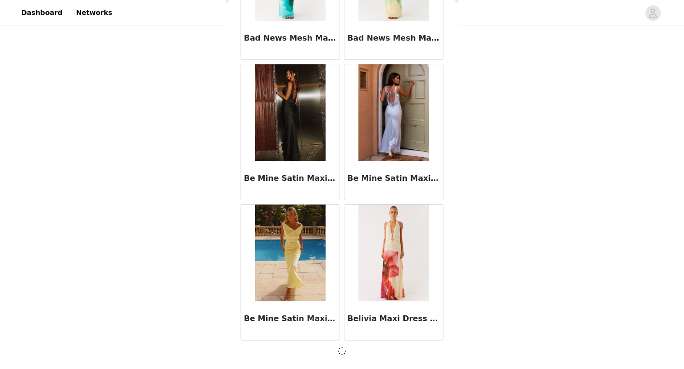
scroll to position [3907, 0]
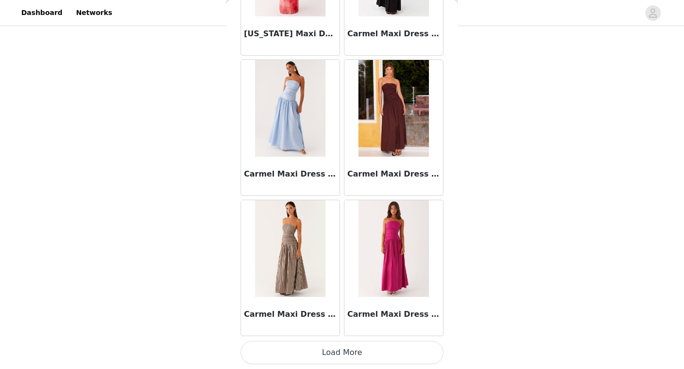
click at [337, 351] on button "Load More" at bounding box center [342, 352] width 203 height 23
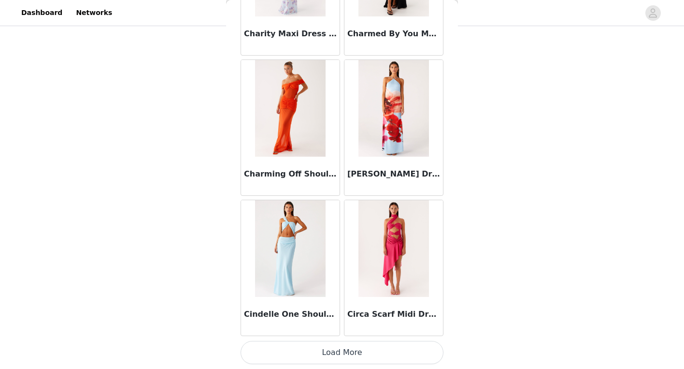
click at [337, 342] on button "Load More" at bounding box center [342, 352] width 203 height 23
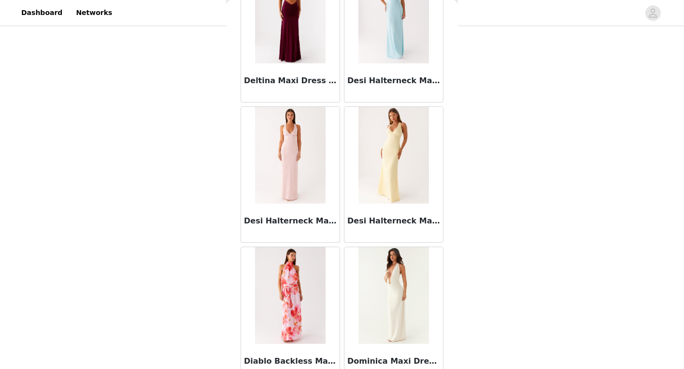
scroll to position [8114, 0]
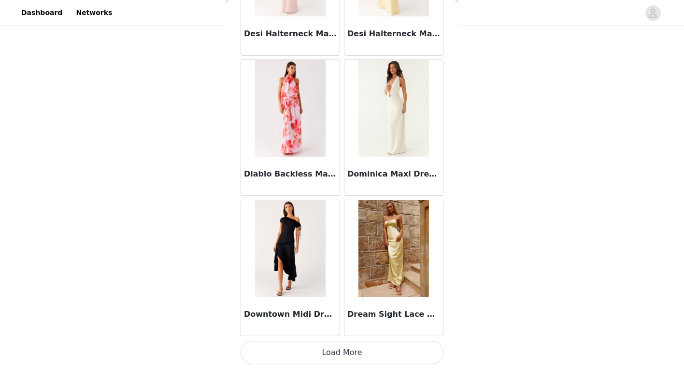
click at [336, 341] on button "Load More" at bounding box center [342, 352] width 203 height 23
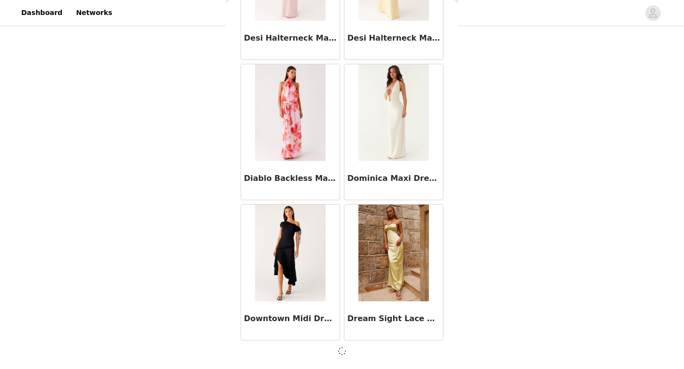
scroll to position [8110, 0]
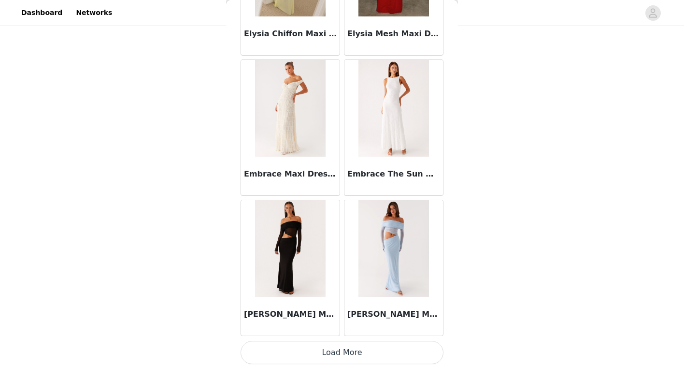
click at [335, 348] on button "Load More" at bounding box center [342, 352] width 203 height 23
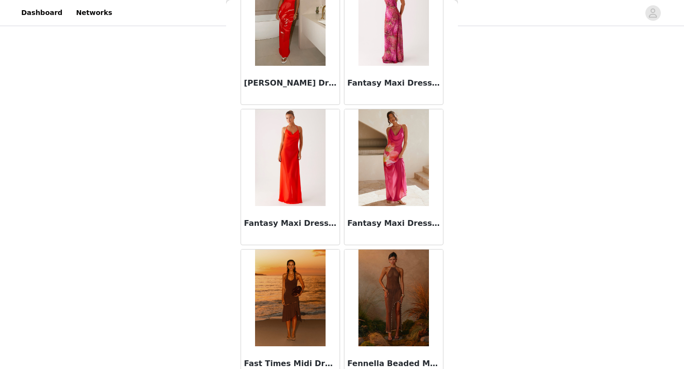
scroll to position [10916, 0]
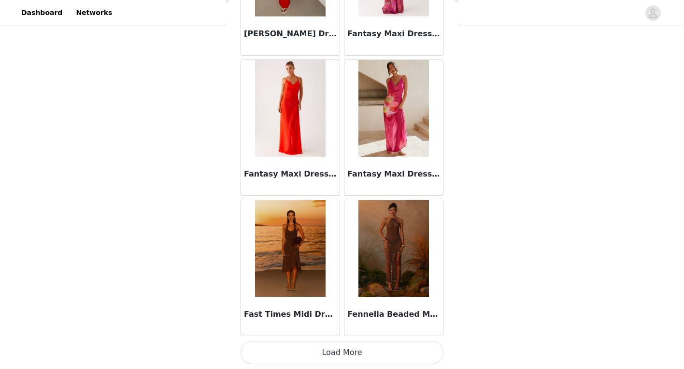
click at [328, 351] on button "Load More" at bounding box center [342, 352] width 203 height 23
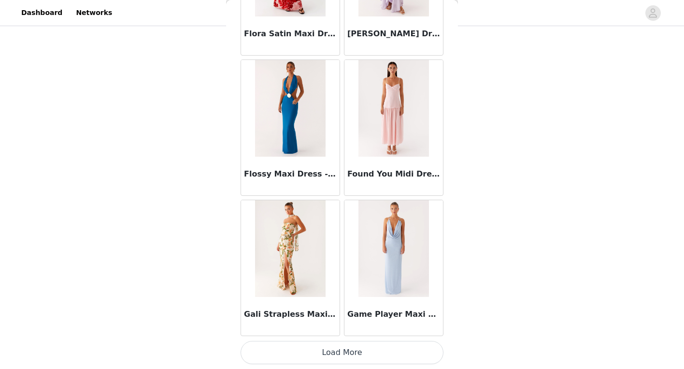
click at [337, 351] on button "Load More" at bounding box center [342, 352] width 203 height 23
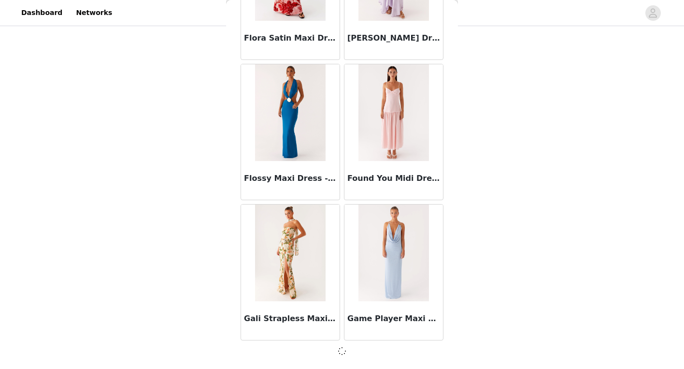
scroll to position [12312, 0]
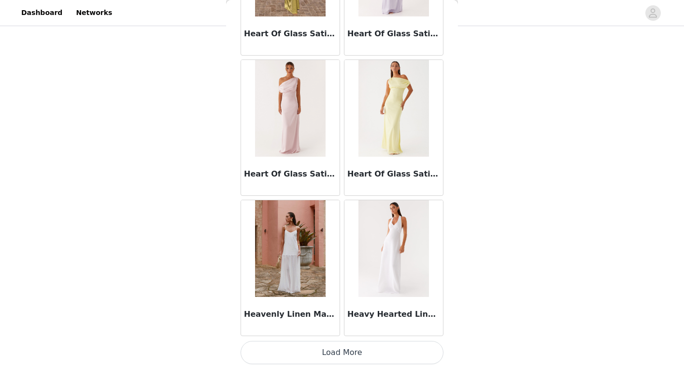
click at [337, 354] on button "Load More" at bounding box center [342, 352] width 203 height 23
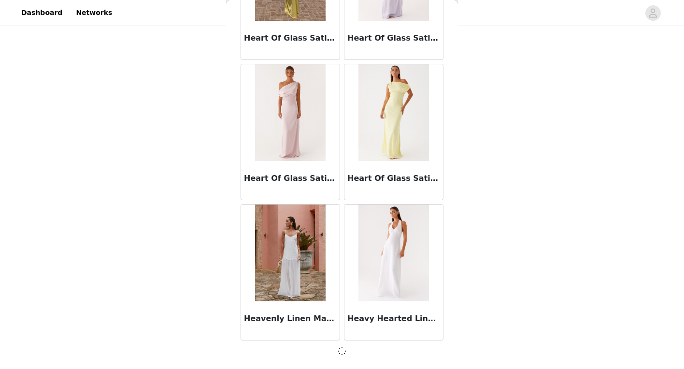
scroll to position [13713, 0]
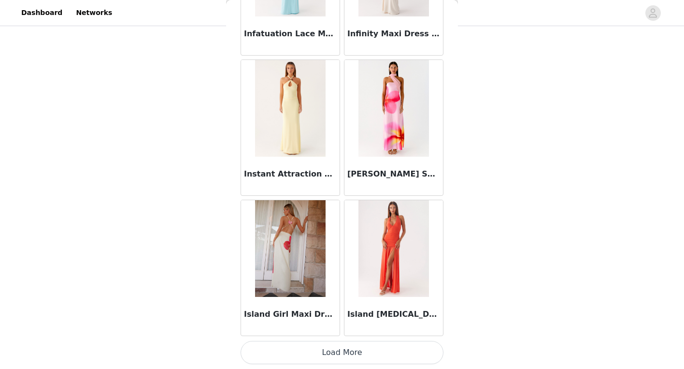
click at [341, 354] on button "Load More" at bounding box center [342, 352] width 203 height 23
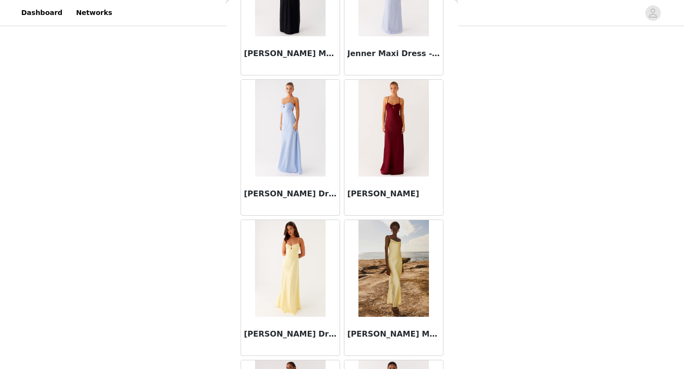
scroll to position [16519, 0]
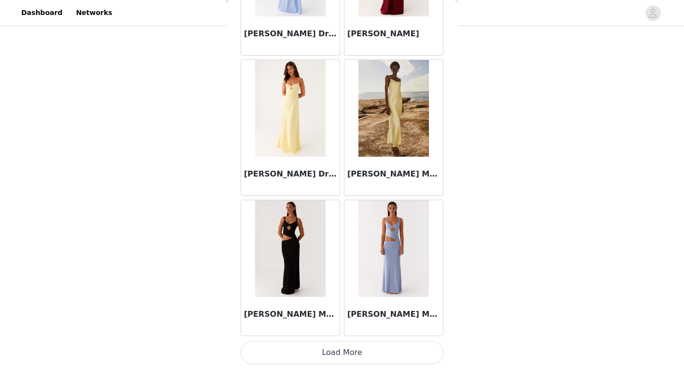
click at [340, 352] on button "Load More" at bounding box center [342, 352] width 203 height 23
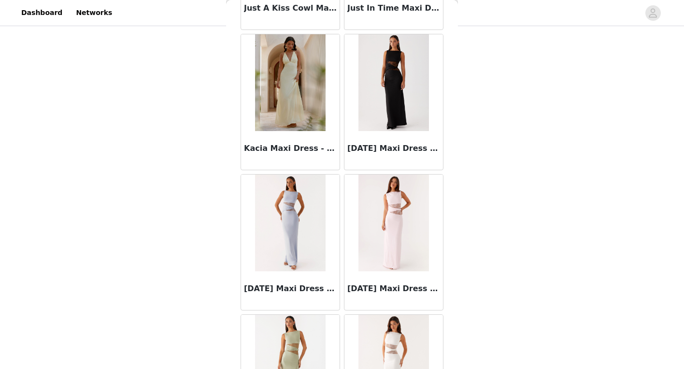
scroll to position [17920, 0]
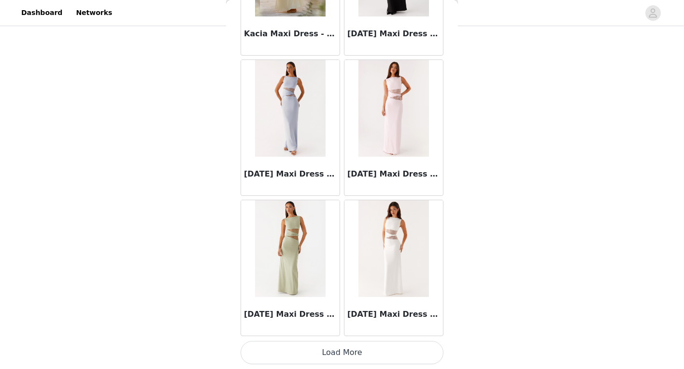
click at [337, 351] on button "Load More" at bounding box center [342, 352] width 203 height 23
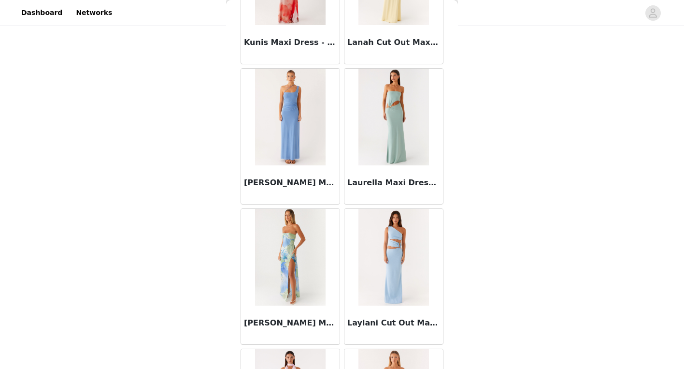
scroll to position [19321, 0]
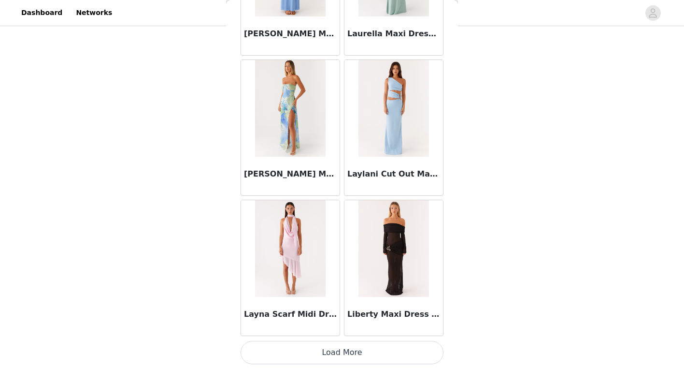
click at [331, 353] on button "Load More" at bounding box center [342, 352] width 203 height 23
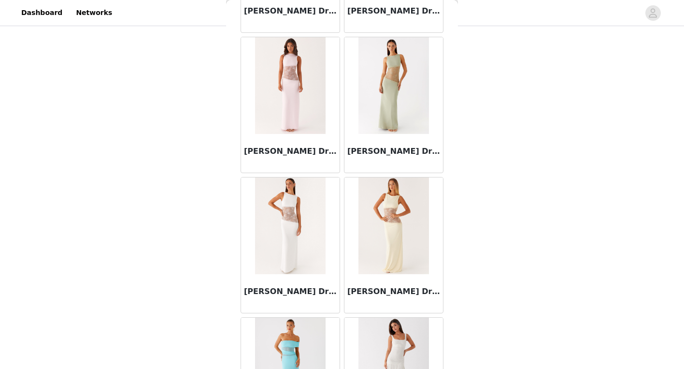
scroll to position [20722, 0]
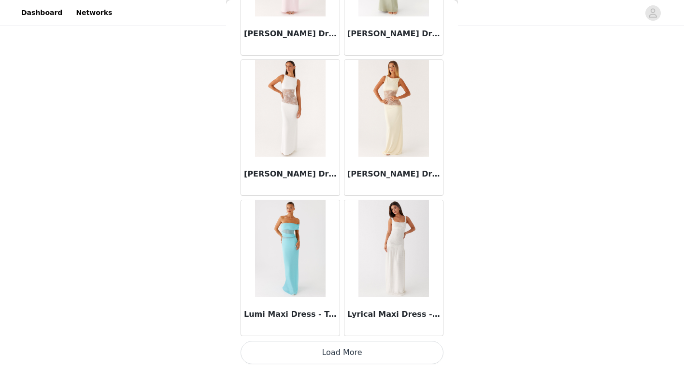
click at [329, 343] on button "Load More" at bounding box center [342, 352] width 203 height 23
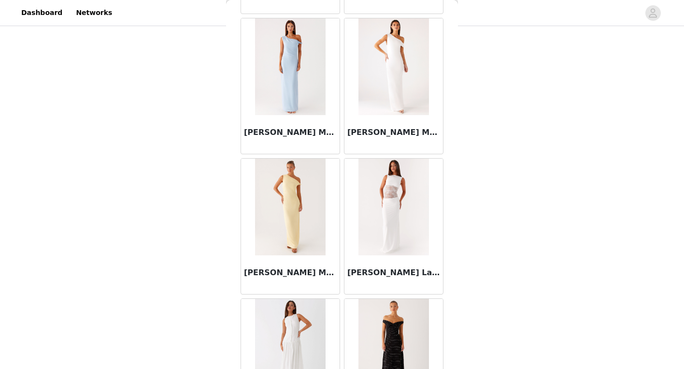
scroll to position [22122, 0]
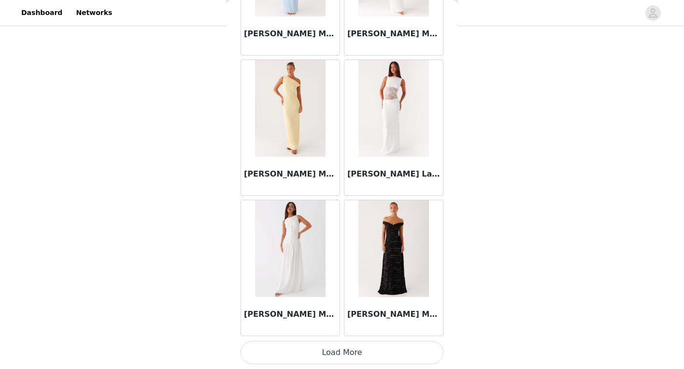
click at [341, 358] on button "Load More" at bounding box center [342, 352] width 203 height 23
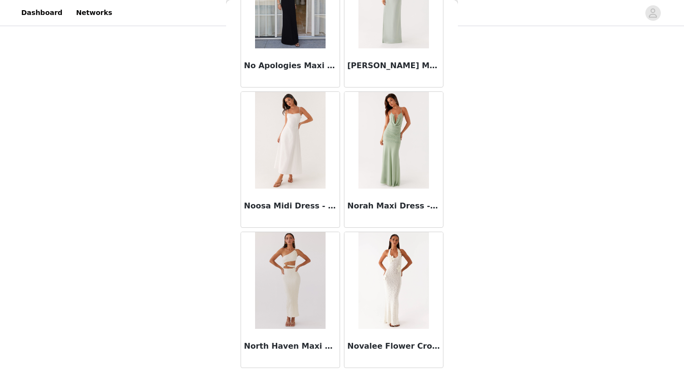
scroll to position [23523, 0]
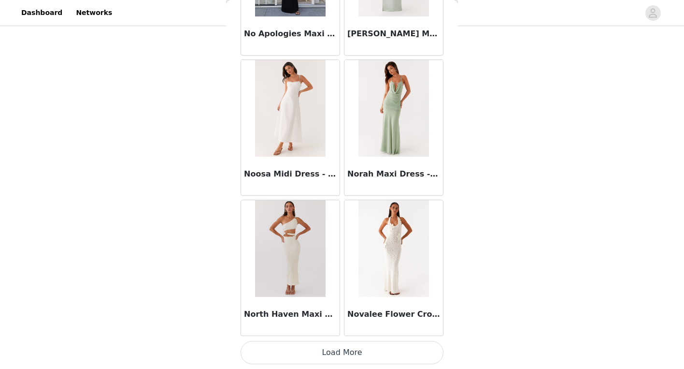
click at [336, 348] on button "Load More" at bounding box center [342, 352] width 203 height 23
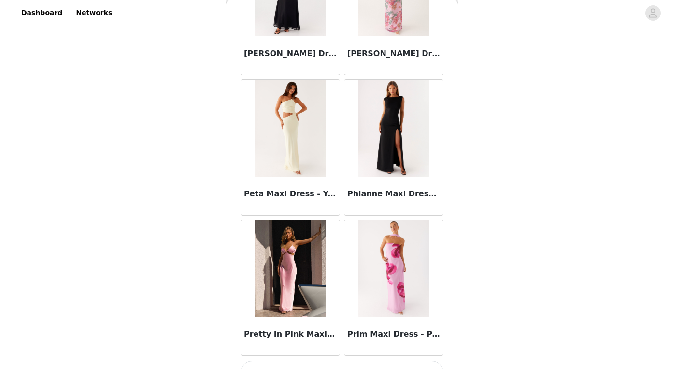
scroll to position [24924, 0]
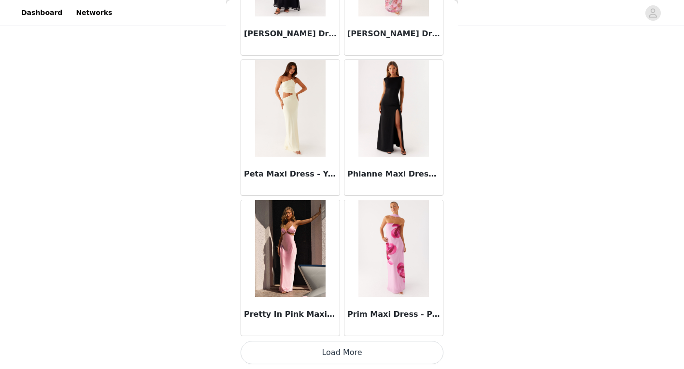
click at [333, 358] on button "Load More" at bounding box center [342, 352] width 203 height 23
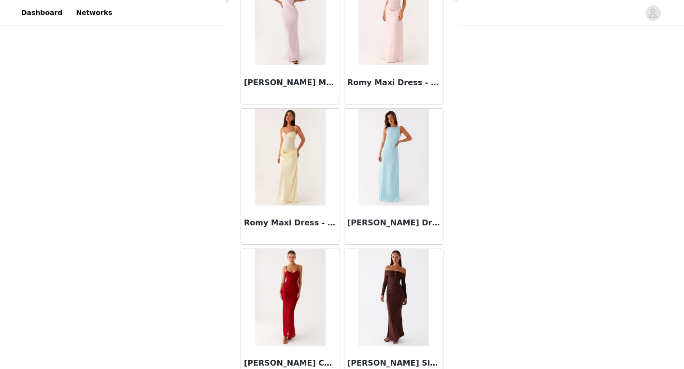
scroll to position [26325, 0]
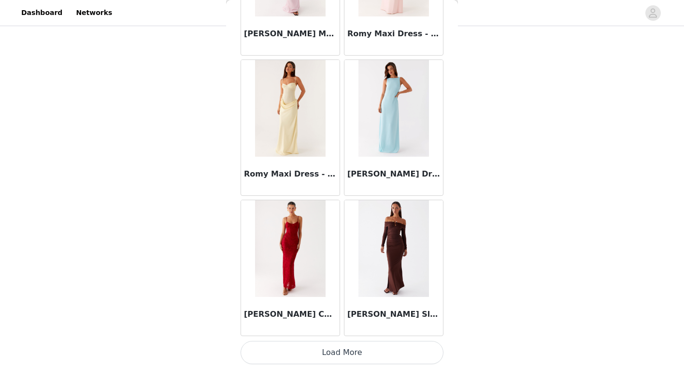
click at [330, 352] on button "Load More" at bounding box center [342, 352] width 203 height 23
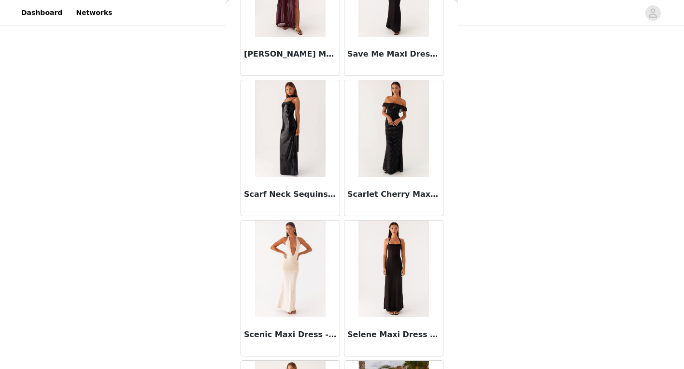
scroll to position [27726, 0]
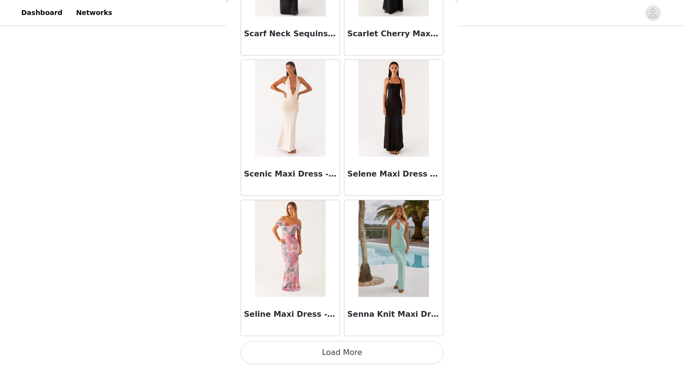
click at [332, 351] on button "Load More" at bounding box center [342, 352] width 203 height 23
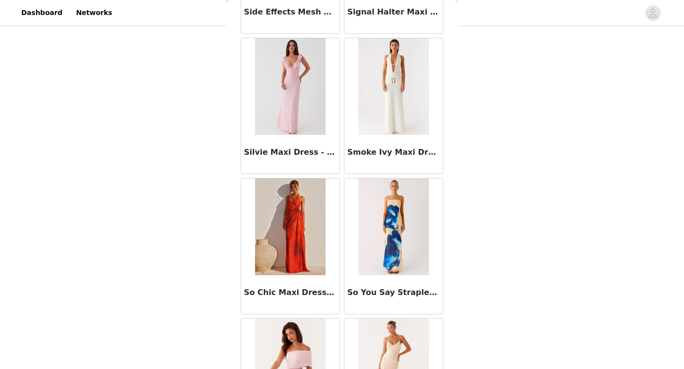
scroll to position [29127, 0]
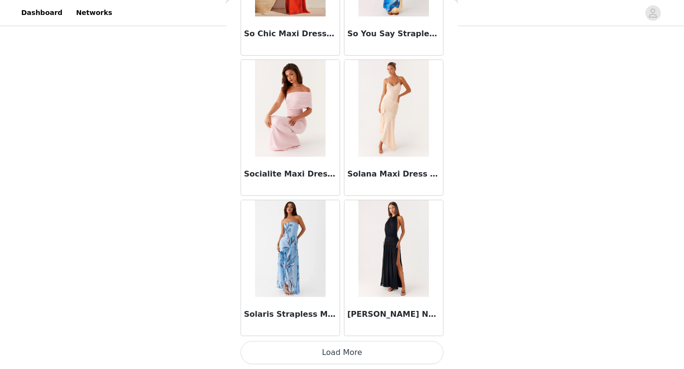
click at [341, 351] on button "Load More" at bounding box center [342, 352] width 203 height 23
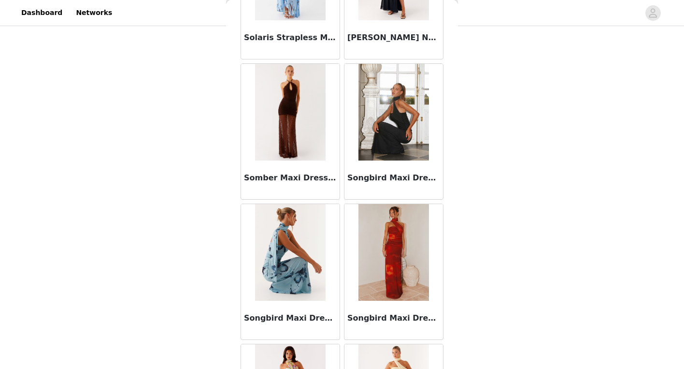
scroll to position [29572, 0]
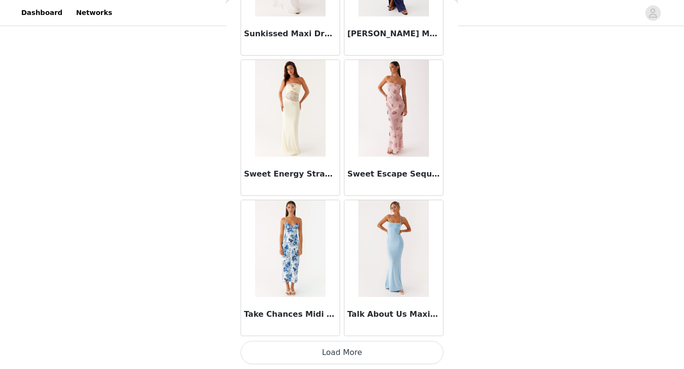
click at [341, 357] on button "Load More" at bounding box center [342, 352] width 203 height 23
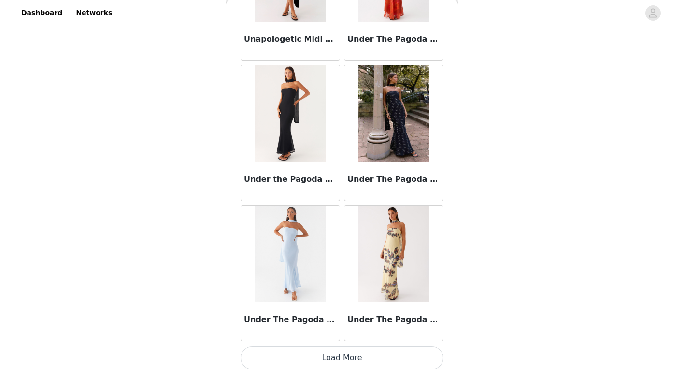
scroll to position [31928, 0]
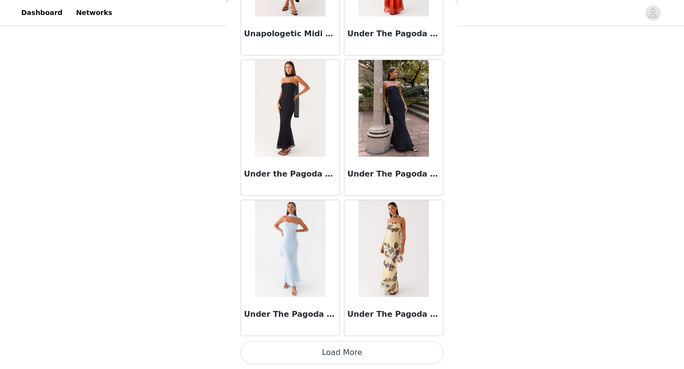
click at [349, 350] on button "Load More" at bounding box center [342, 352] width 203 height 23
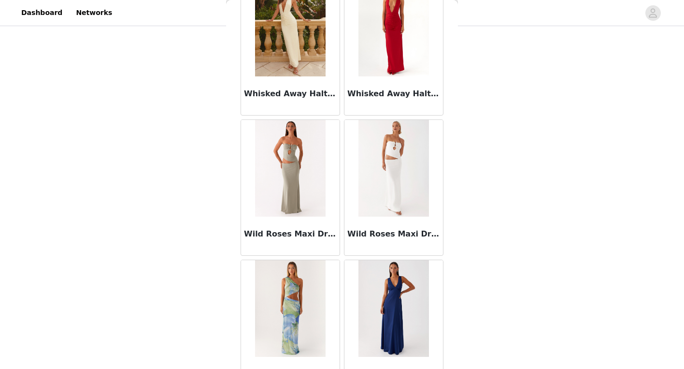
scroll to position [33329, 0]
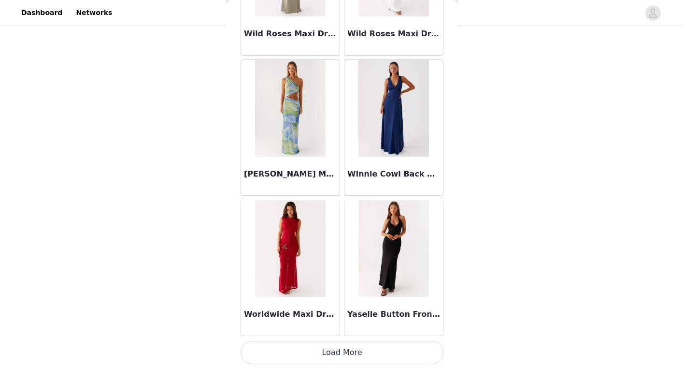
click at [332, 351] on button "Load More" at bounding box center [342, 352] width 203 height 23
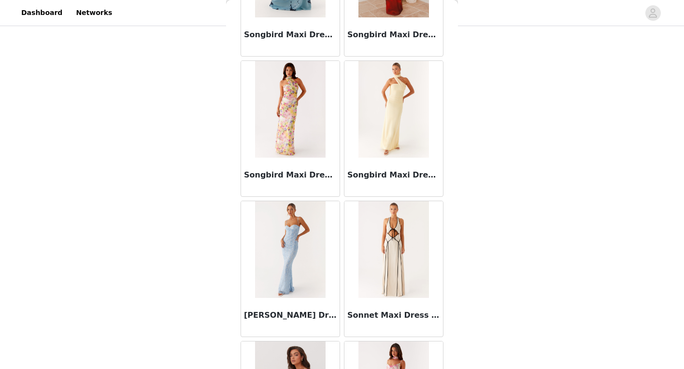
scroll to position [0, 0]
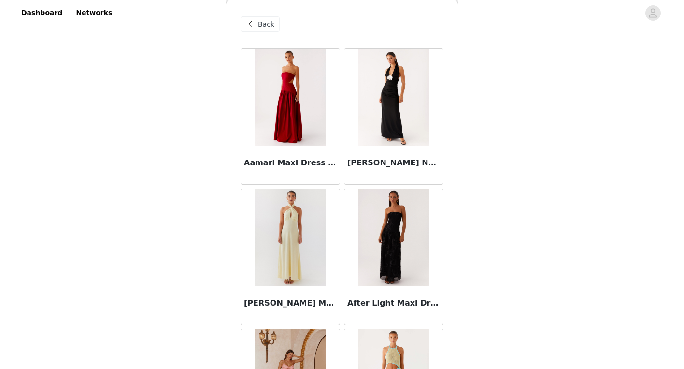
click at [264, 25] on span "Back" at bounding box center [266, 24] width 16 height 10
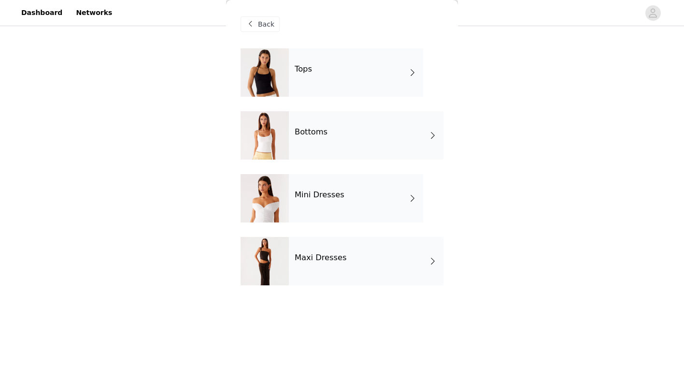
click at [337, 67] on div "Tops" at bounding box center [356, 72] width 134 height 48
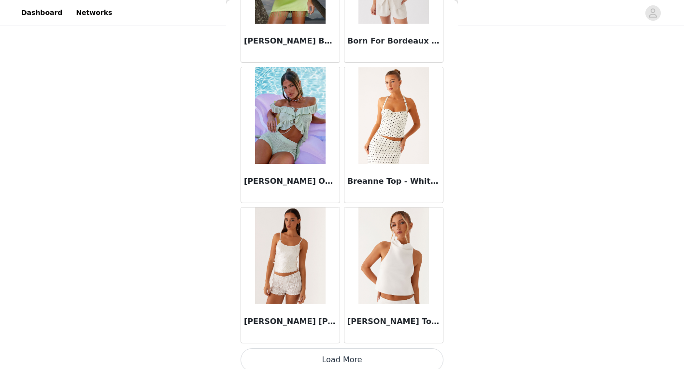
scroll to position [1110, 0]
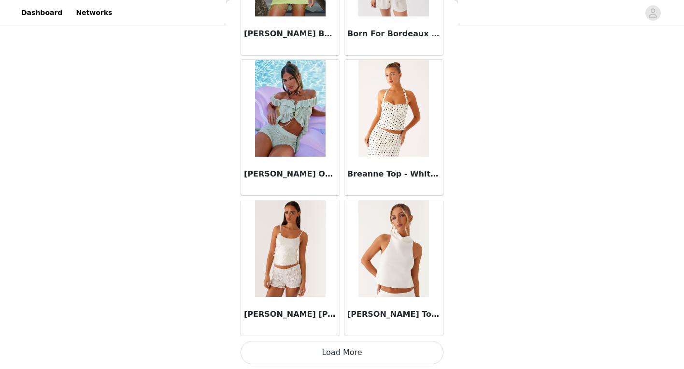
click at [326, 355] on button "Load More" at bounding box center [342, 352] width 203 height 23
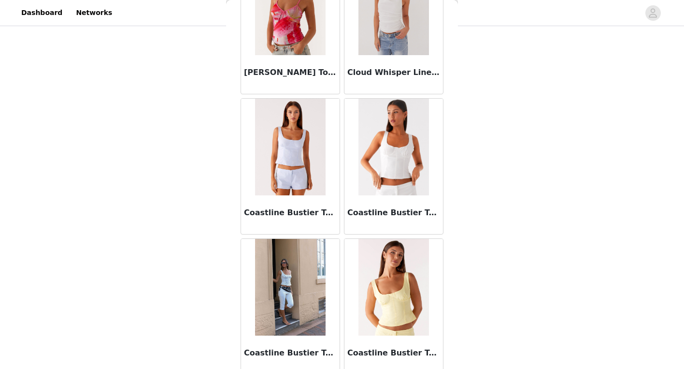
scroll to position [2510, 0]
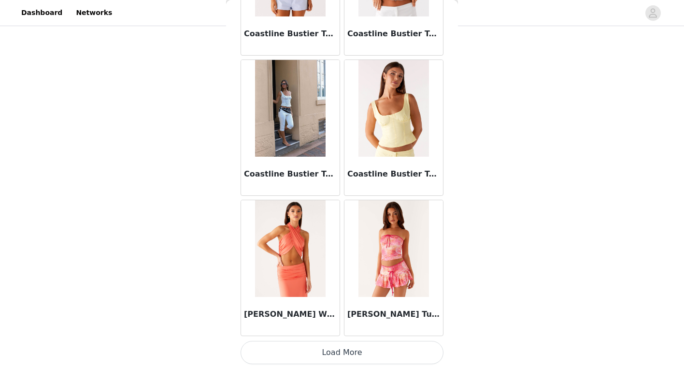
click at [341, 348] on button "Load More" at bounding box center [342, 352] width 203 height 23
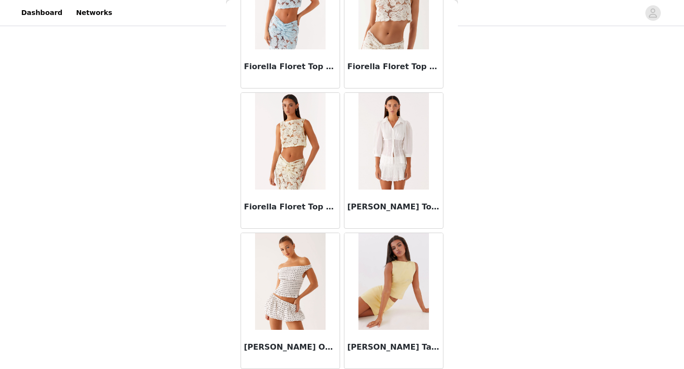
scroll to position [3911, 0]
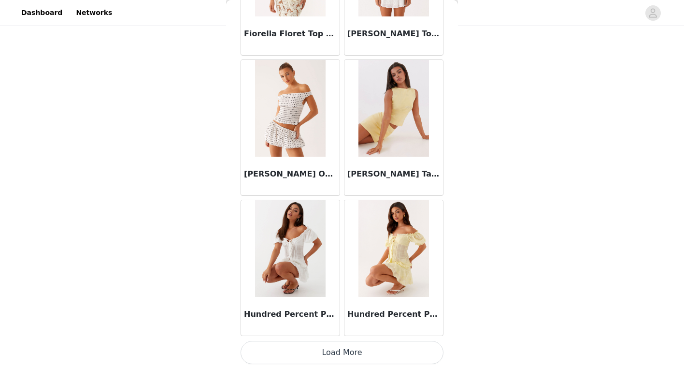
click at [339, 354] on button "Load More" at bounding box center [342, 352] width 203 height 23
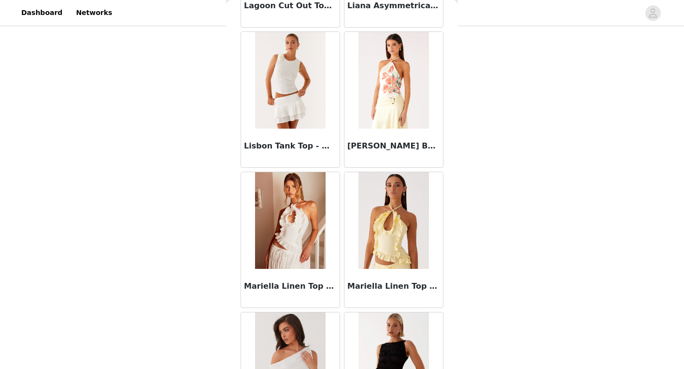
scroll to position [5312, 0]
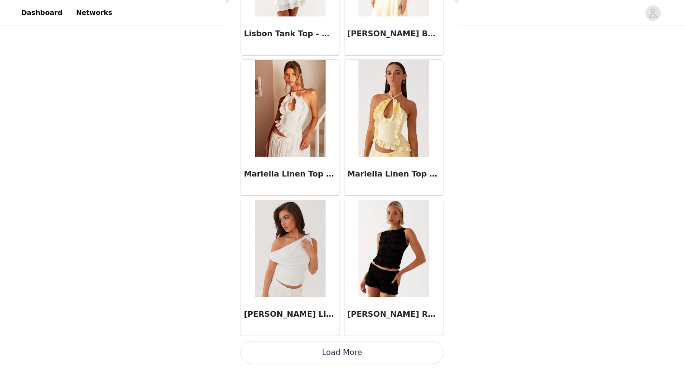
click at [336, 362] on button "Load More" at bounding box center [342, 352] width 203 height 23
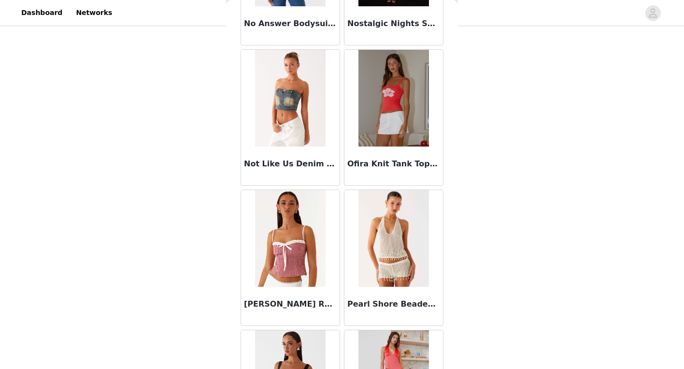
scroll to position [6713, 0]
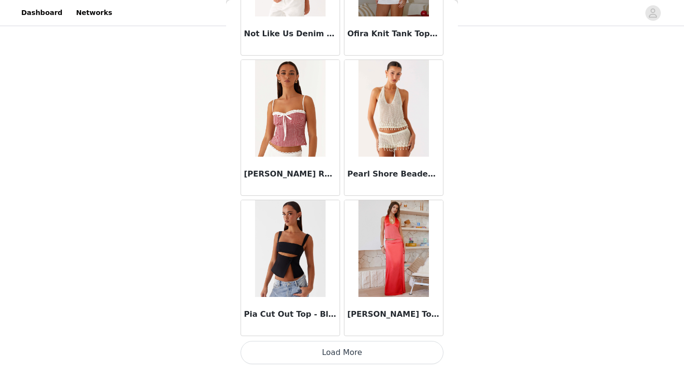
click at [334, 361] on button "Load More" at bounding box center [342, 352] width 203 height 23
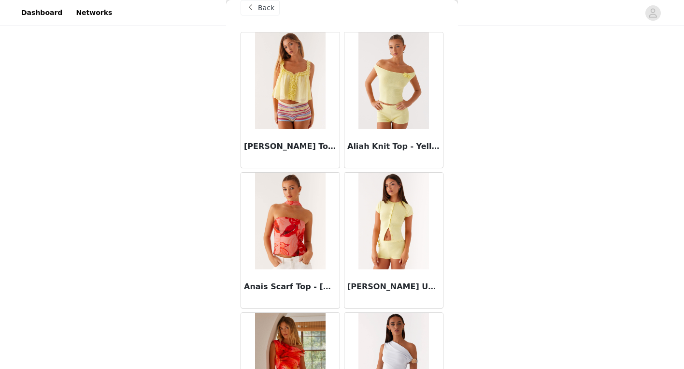
scroll to position [0, 0]
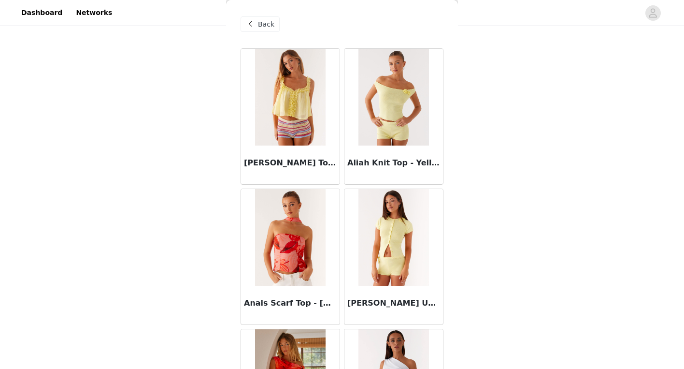
click at [275, 25] on div "Back" at bounding box center [260, 23] width 39 height 15
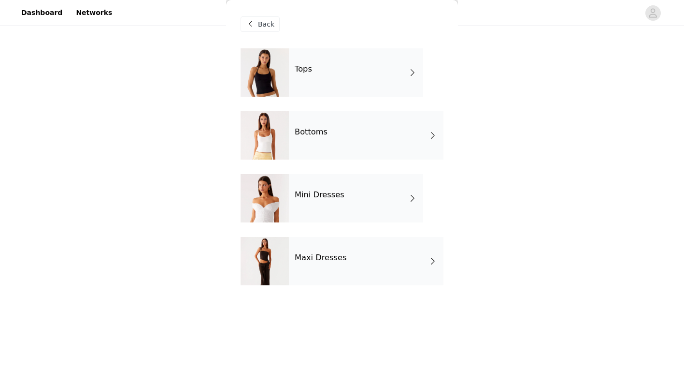
click at [338, 198] on h4 "Mini Dresses" at bounding box center [320, 194] width 50 height 9
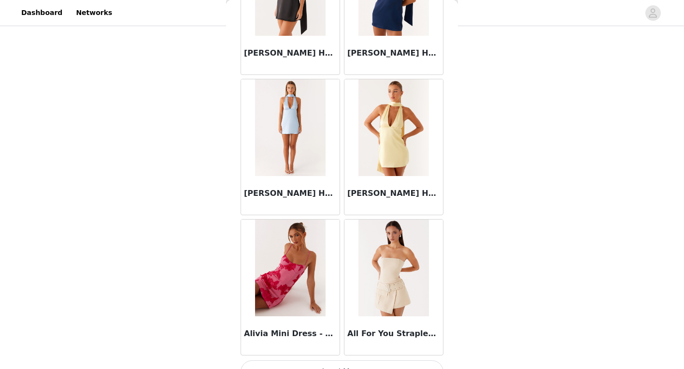
scroll to position [1110, 0]
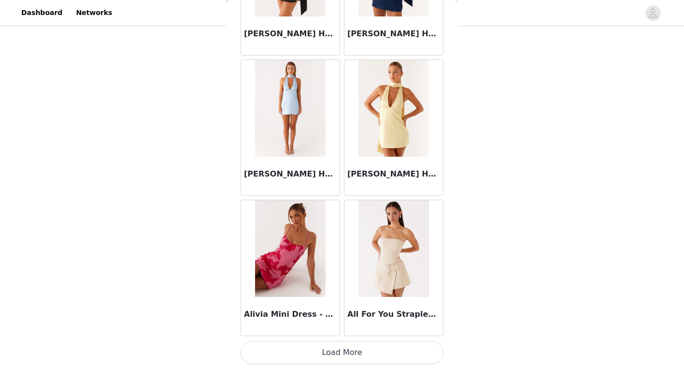
click at [335, 352] on button "Load More" at bounding box center [342, 352] width 203 height 23
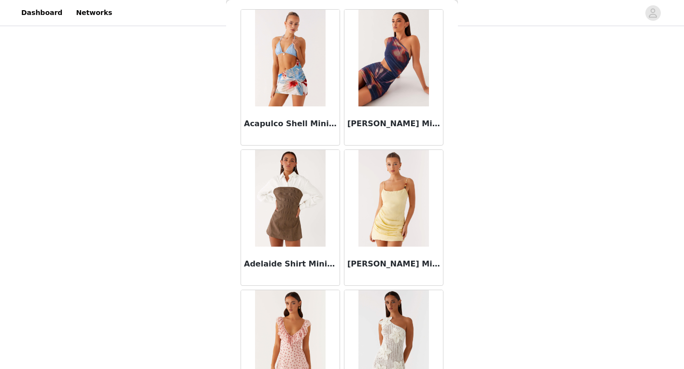
scroll to position [42, 0]
